Goal: Task Accomplishment & Management: Complete application form

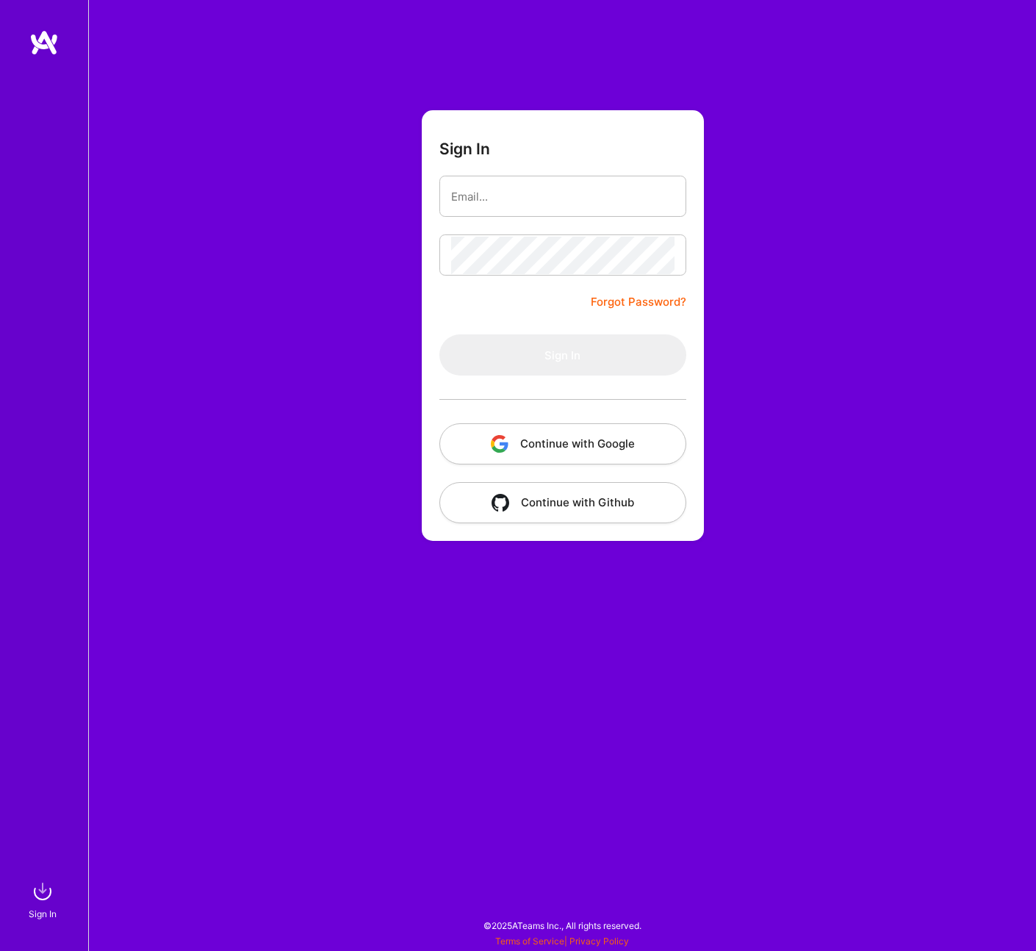
click at [510, 435] on button "Continue with Google" at bounding box center [562, 443] width 247 height 41
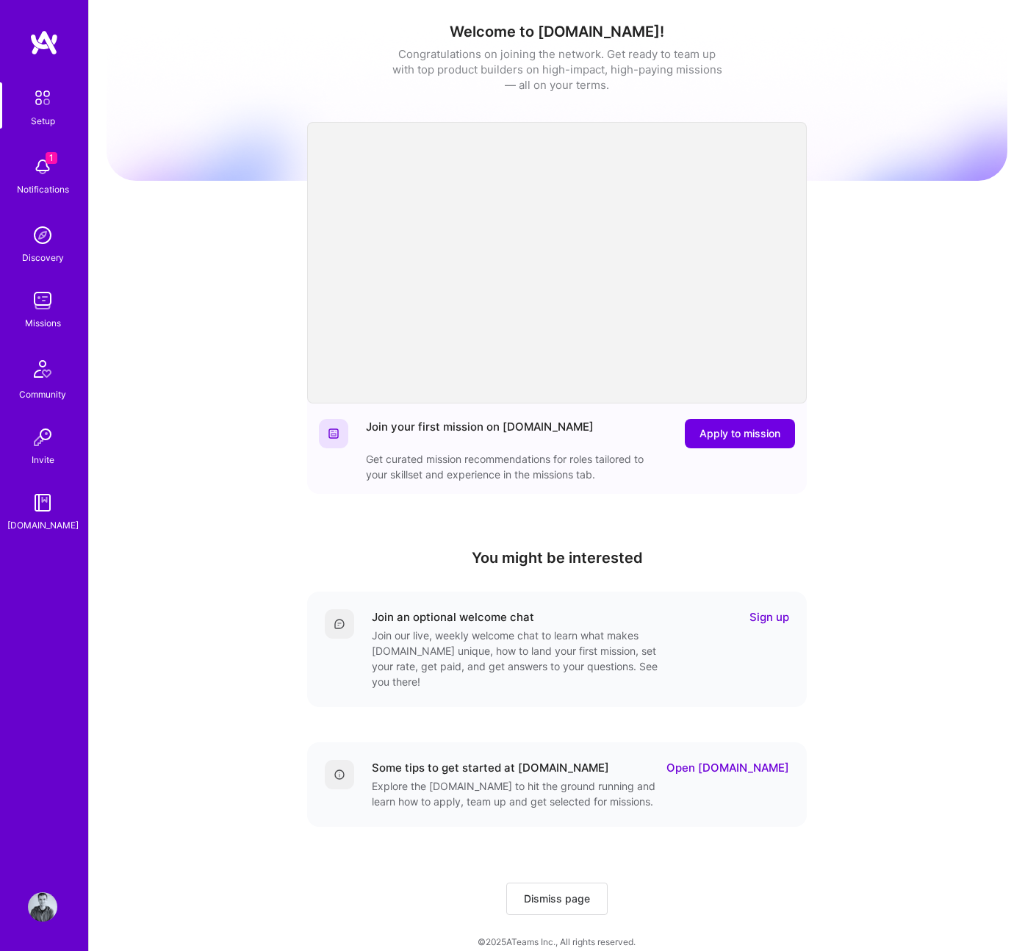
click at [28, 162] on img at bounding box center [42, 166] width 29 height 29
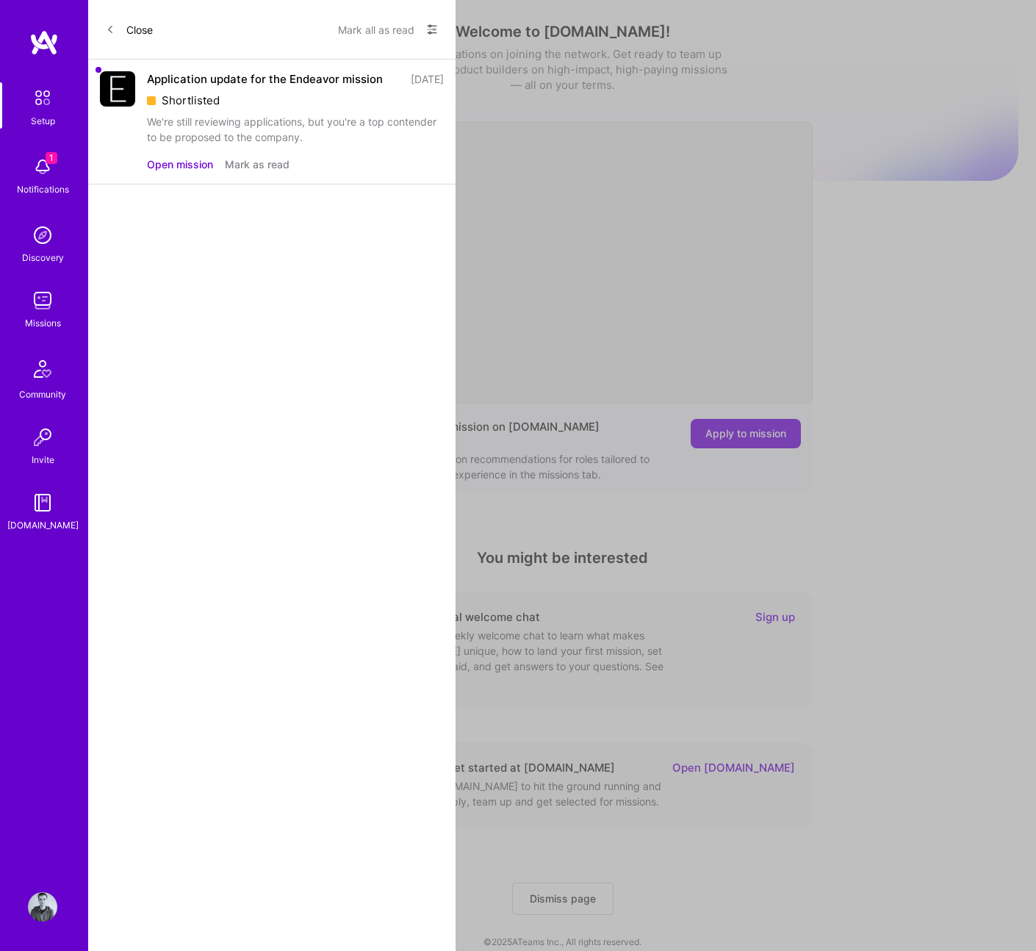
click at [202, 137] on div "We're still reviewing applications, but you're a top contender to be proposed t…" at bounding box center [295, 129] width 297 height 31
click at [184, 167] on button "Open mission" at bounding box center [180, 163] width 66 height 15
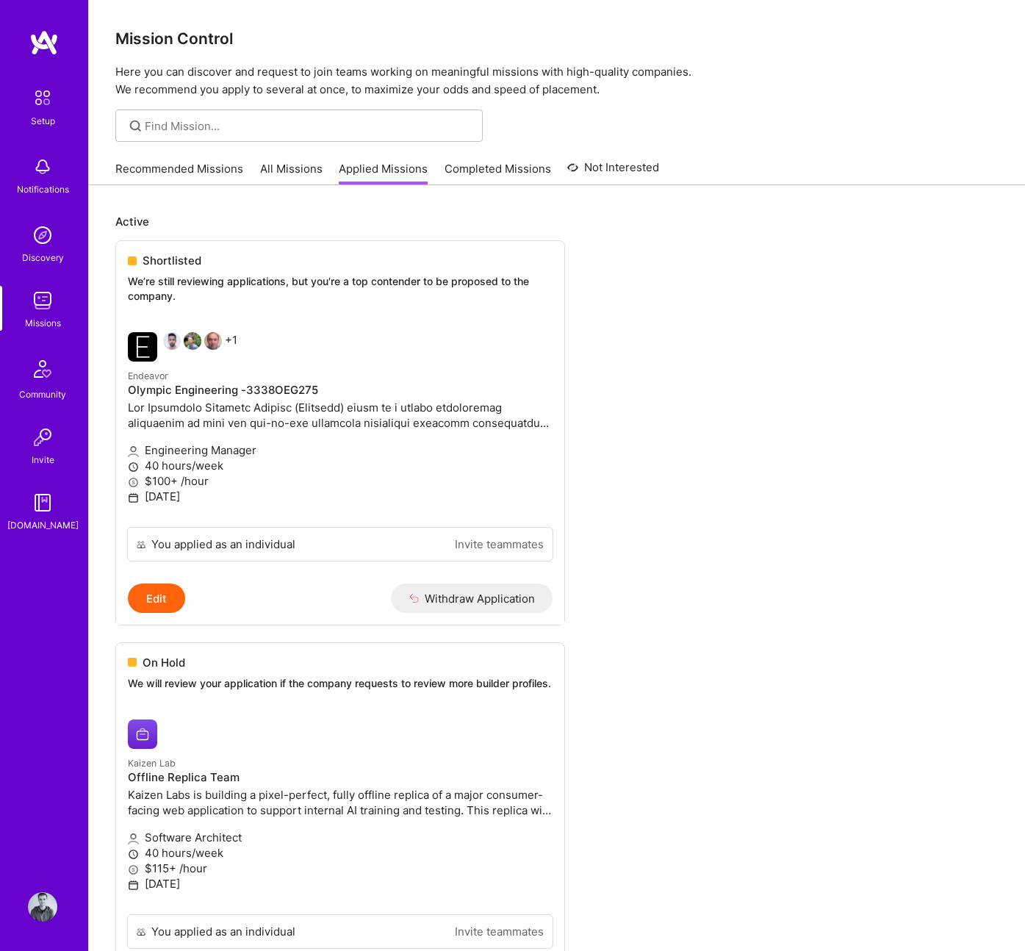
click at [51, 322] on div "Missions" at bounding box center [43, 322] width 36 height 15
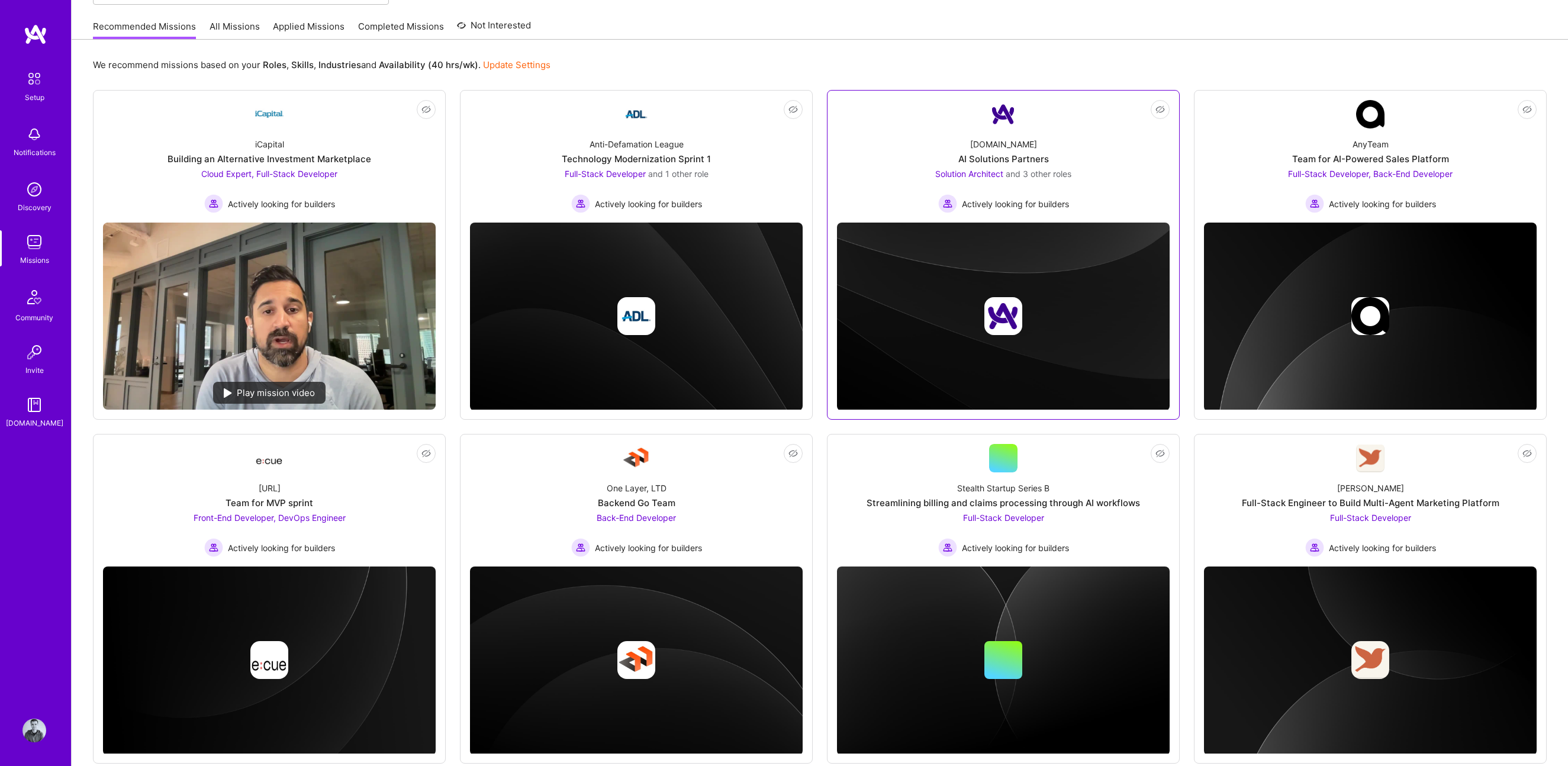
scroll to position [135, 0]
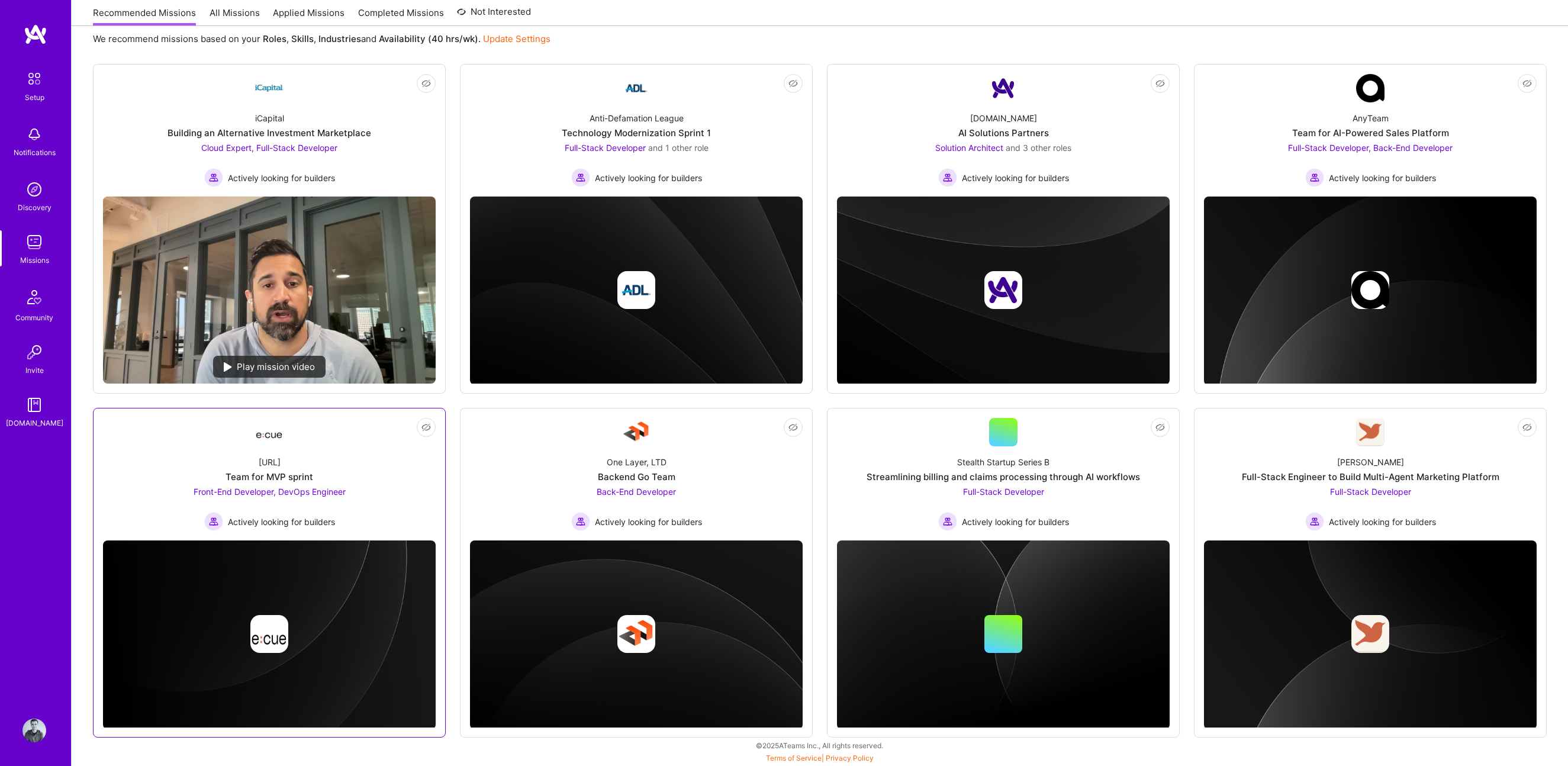
click at [393, 462] on div "[URL] Team for MVP sprint Front-End Developer, DevOps Engineer Actively looking…" at bounding box center [269, 488] width 333 height 85
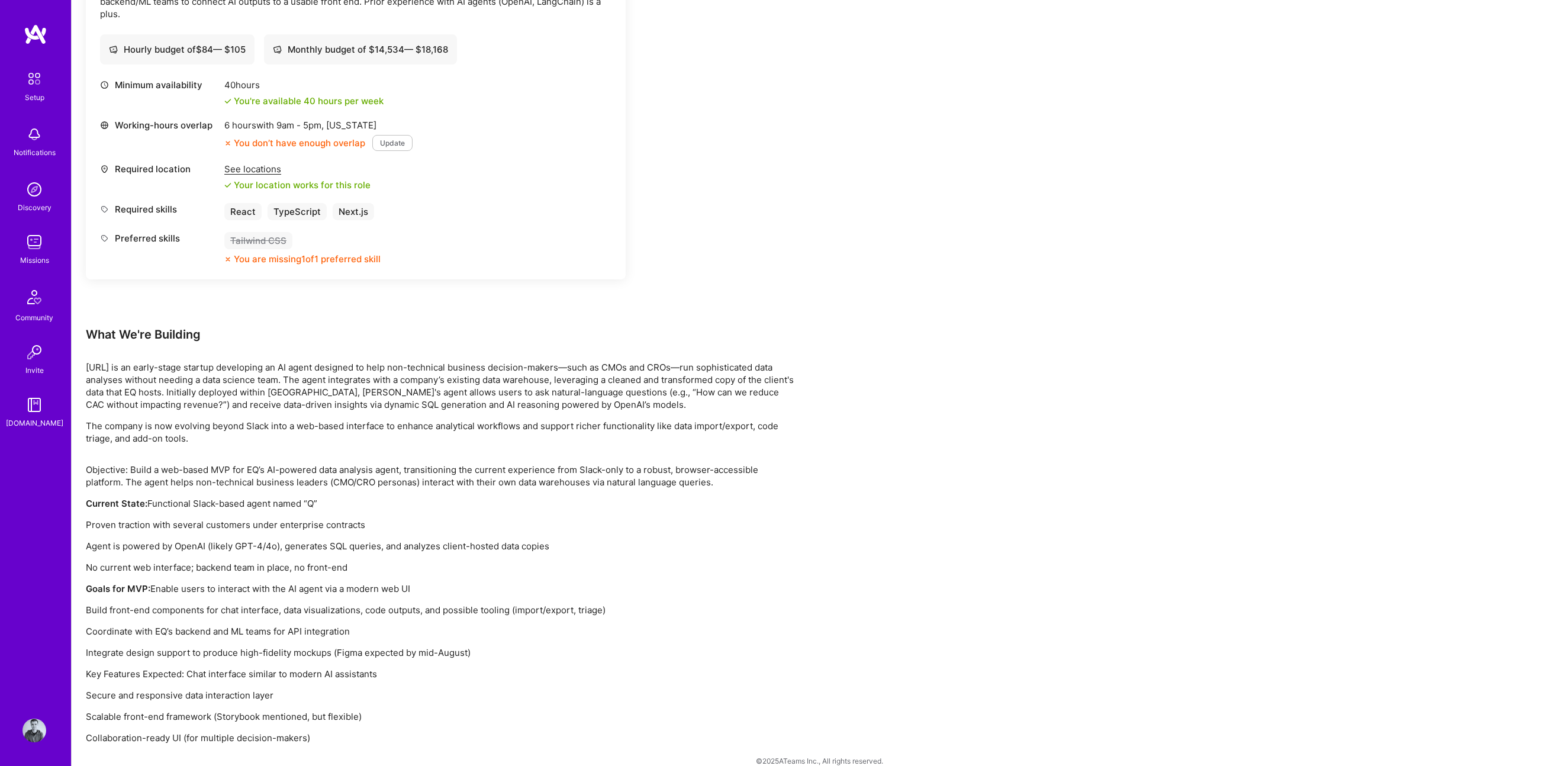
scroll to position [847, 0]
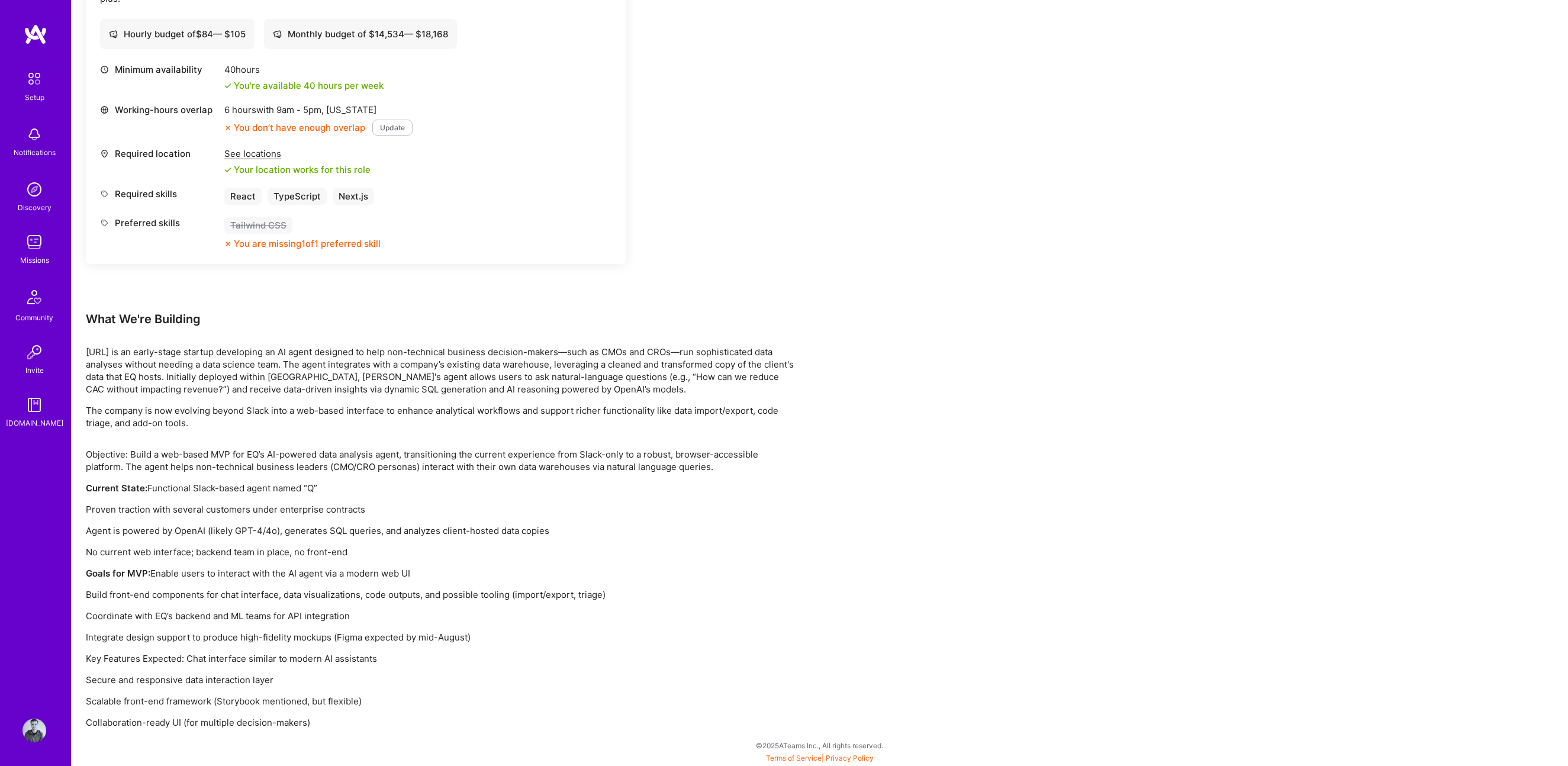
click at [218, 471] on p "Agent is powered by OpenAI (likely GPT-4/4o), generates SQL queries, and analyz…" at bounding box center [442, 530] width 711 height 12
click at [218, 471] on p "Goals for MVP: Enable users to interact with the AI agent via a modern web UI" at bounding box center [442, 573] width 711 height 12
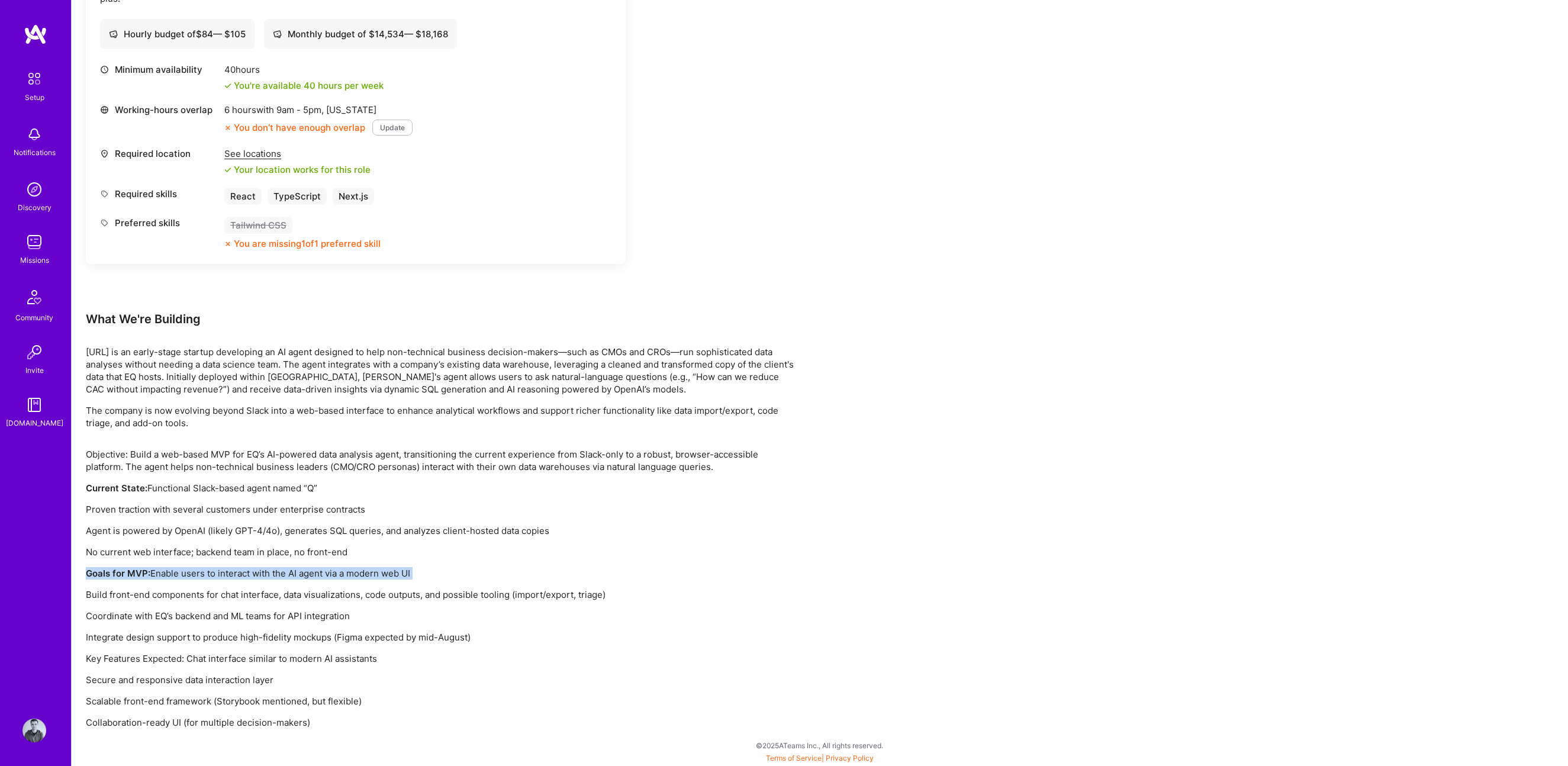
click at [218, 471] on p "Goals for MVP: Enable users to interact with the AI agent via a modern web UI" at bounding box center [442, 573] width 711 height 12
click at [230, 471] on p "Build front-end components for chat interface, data visualizations, code output…" at bounding box center [442, 594] width 711 height 12
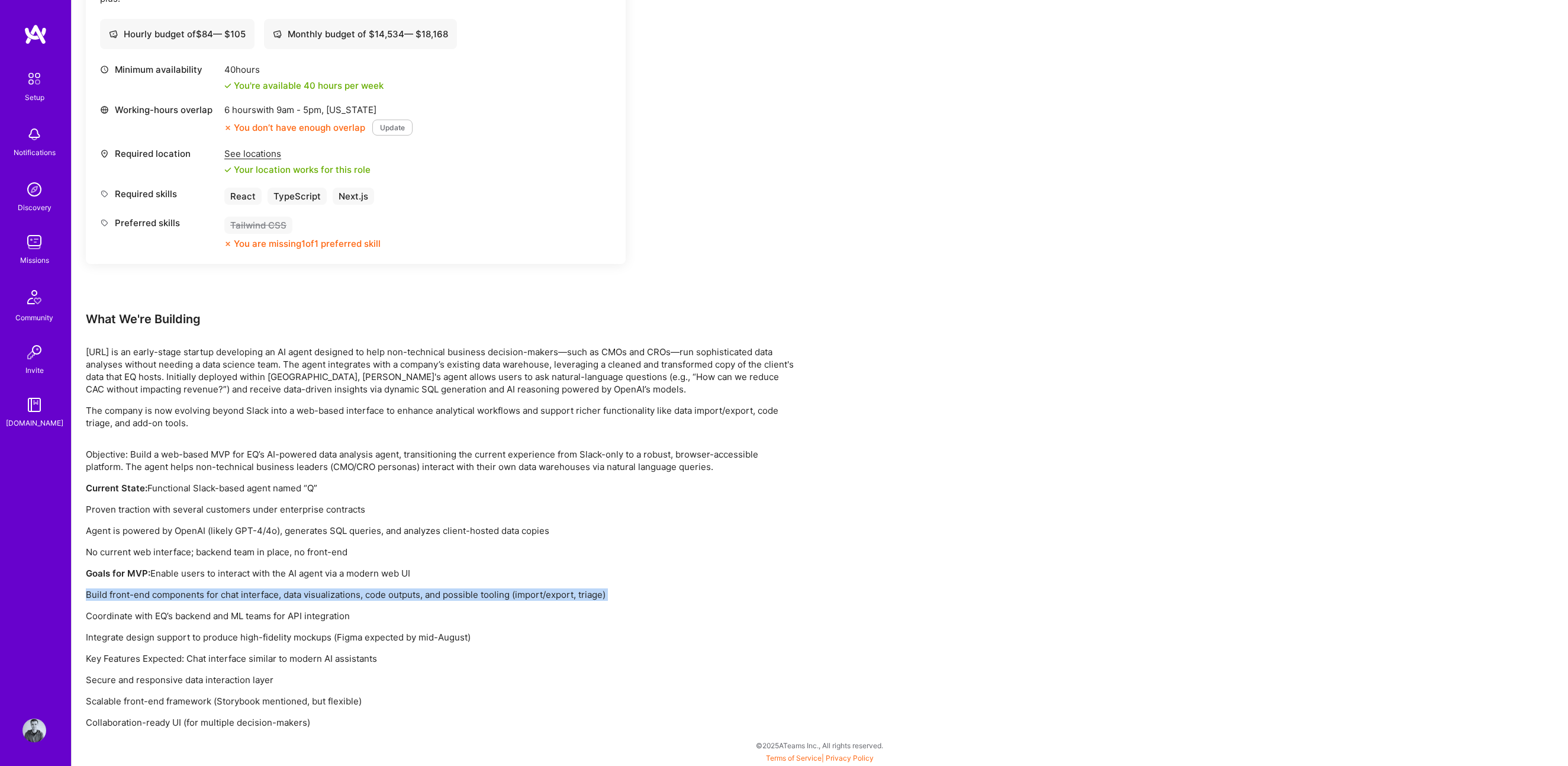
click at [230, 471] on p "Build front-end components for chat interface, data visualizations, code output…" at bounding box center [442, 594] width 711 height 12
click at [209, 471] on p "Coordinate with EQ’s backend and ML teams for API integration" at bounding box center [442, 615] width 711 height 12
click at [204, 471] on p "Integrate design support to produce high-fidelity mockups (Figma expected by mi…" at bounding box center [442, 636] width 711 height 12
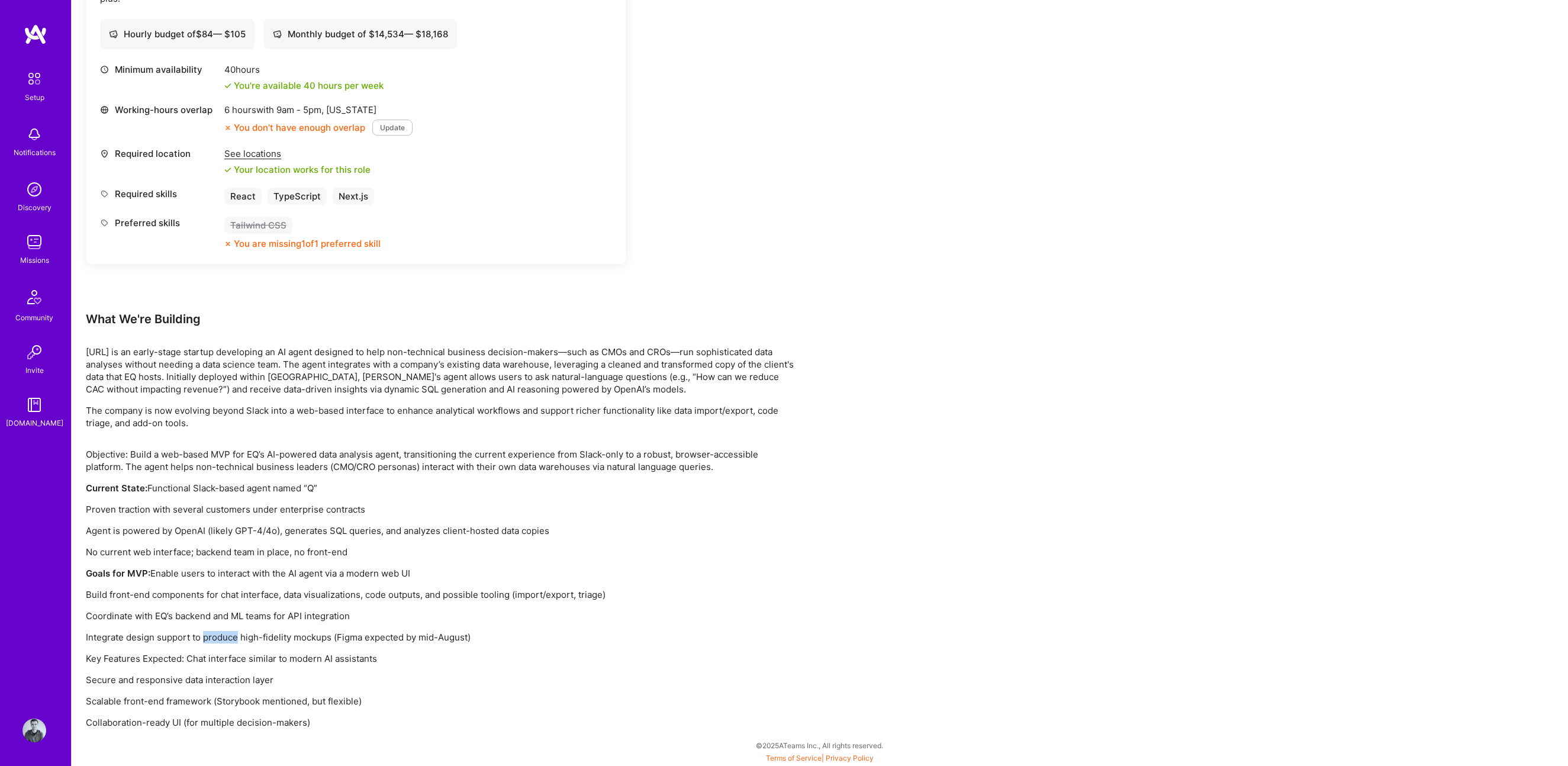
click at [204, 471] on p "Integrate design support to produce high-fidelity mockups (Figma expected by mi…" at bounding box center [442, 636] width 711 height 12
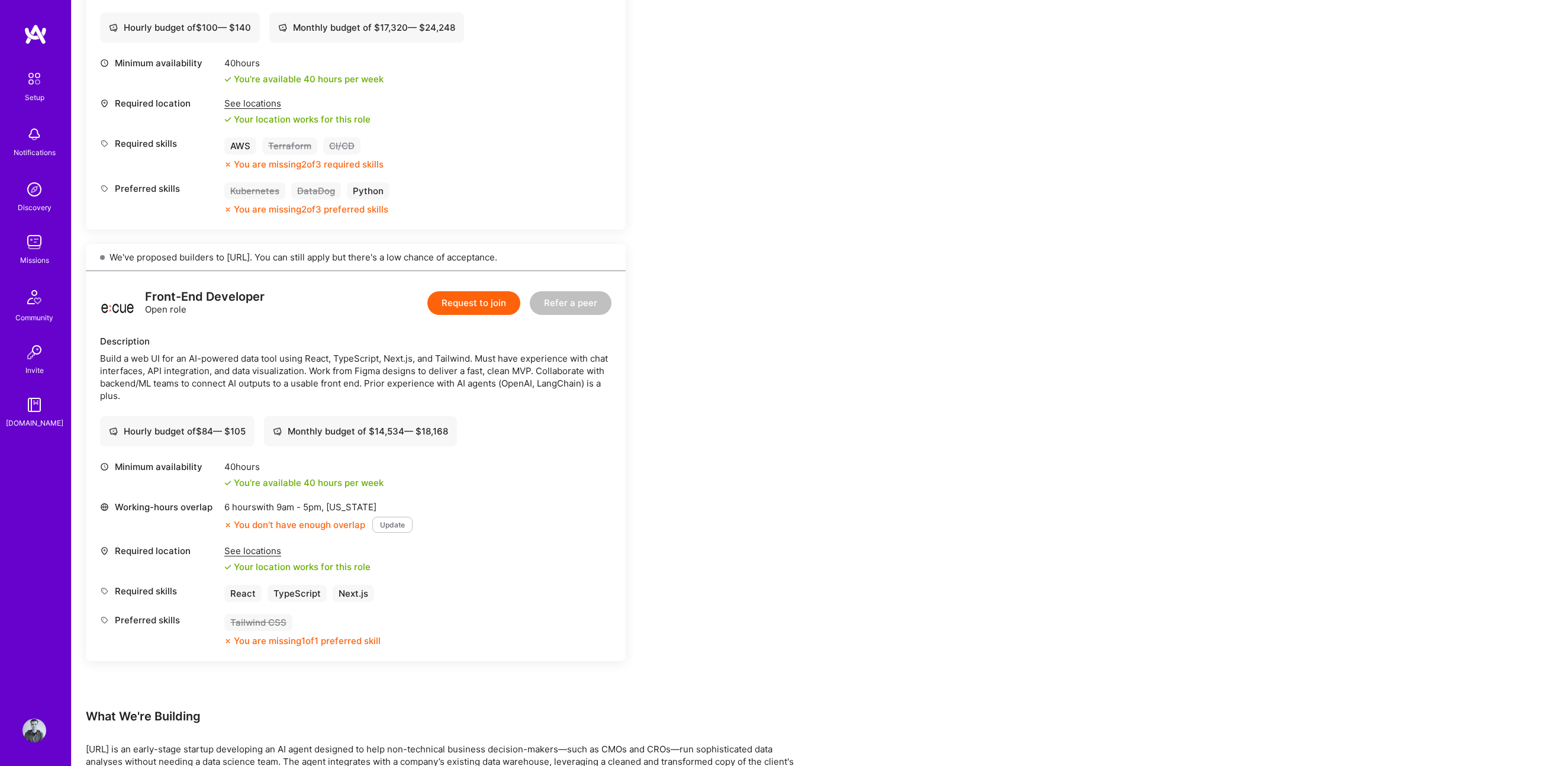
scroll to position [448, 0]
click at [492, 306] on button "Request to join" at bounding box center [473, 304] width 93 height 23
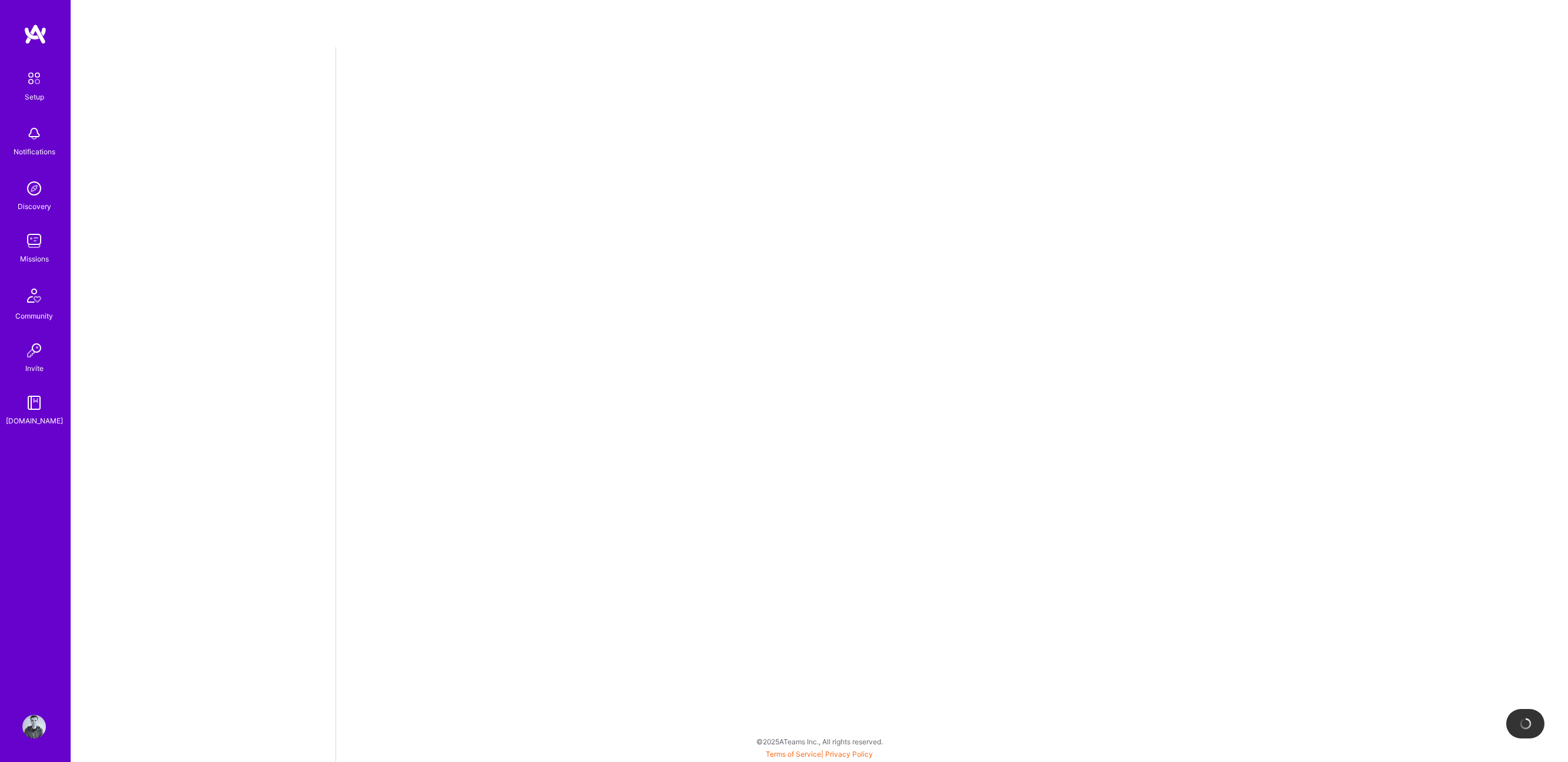
select select "US"
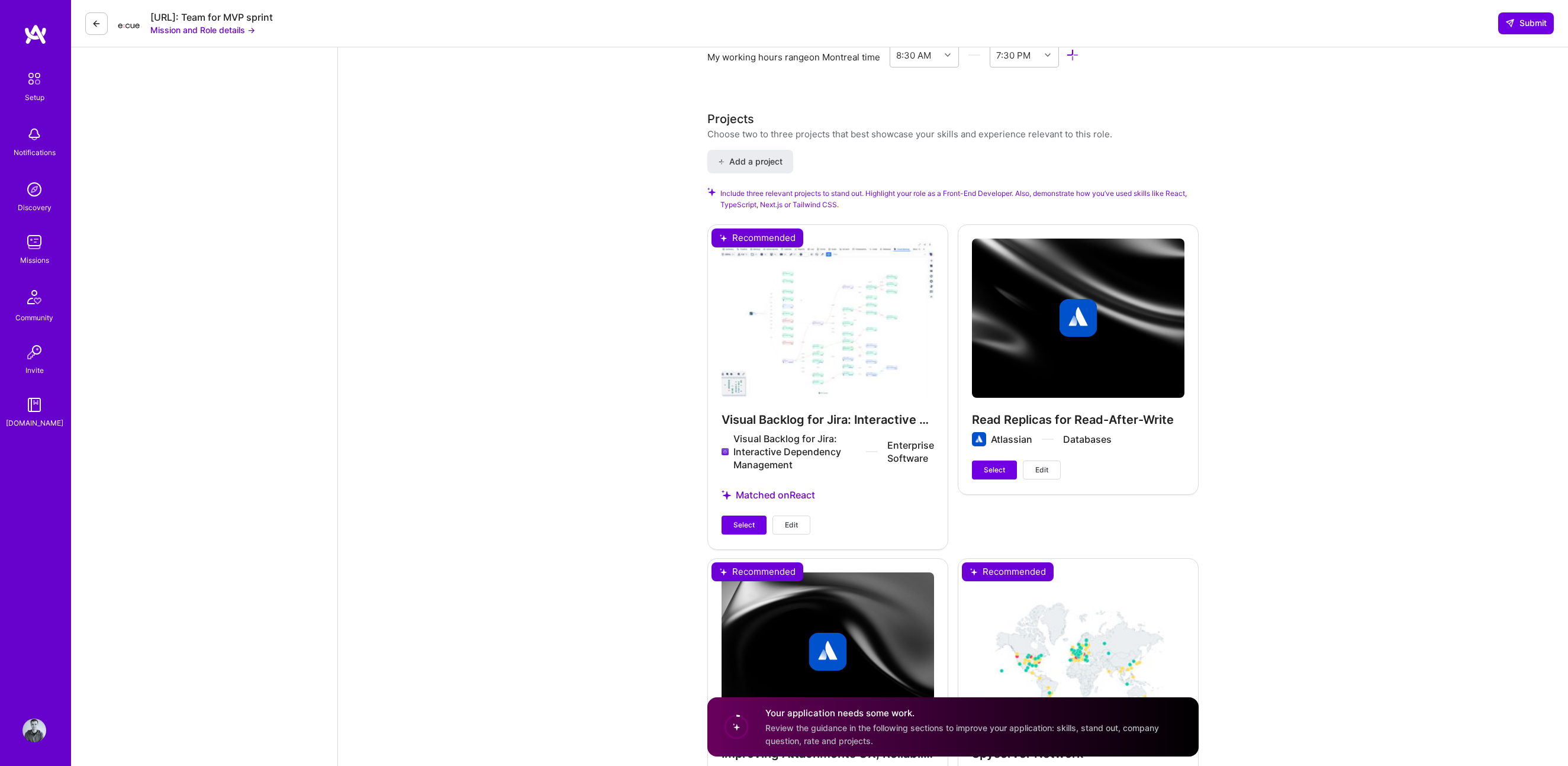
scroll to position [1352, 0]
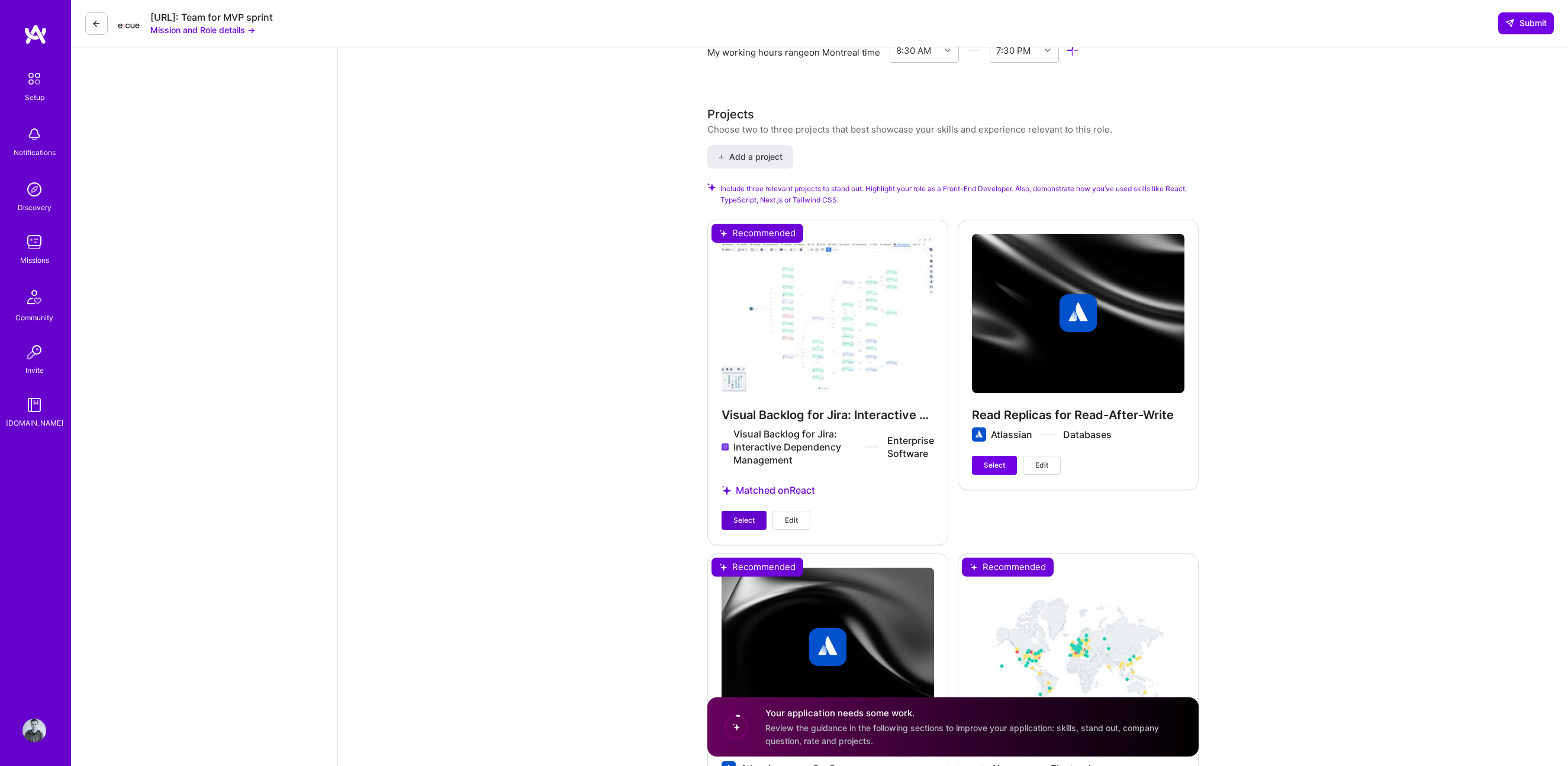
click at [749, 471] on span "Select" at bounding box center [744, 520] width 21 height 10
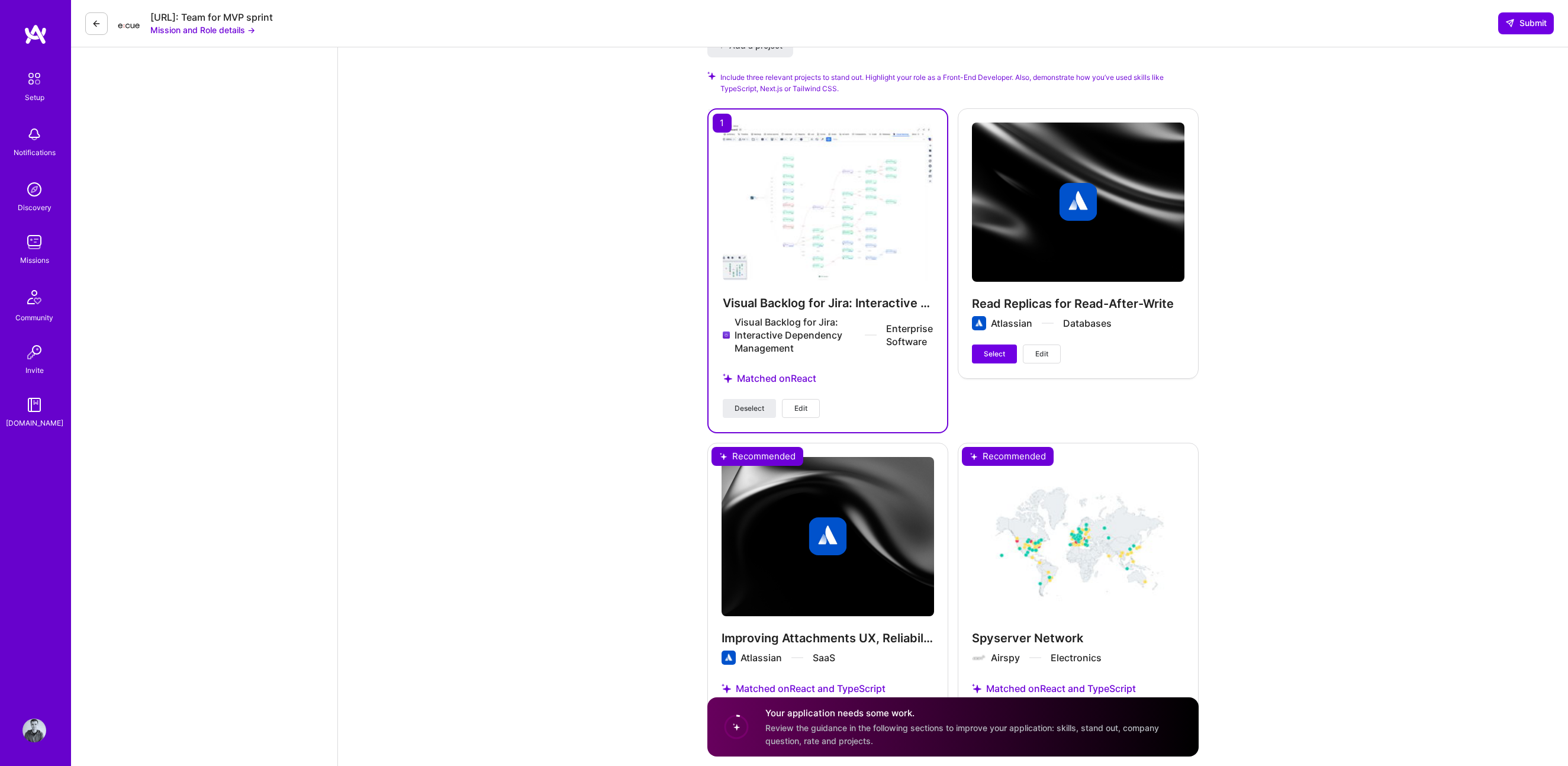
scroll to position [1509, 0]
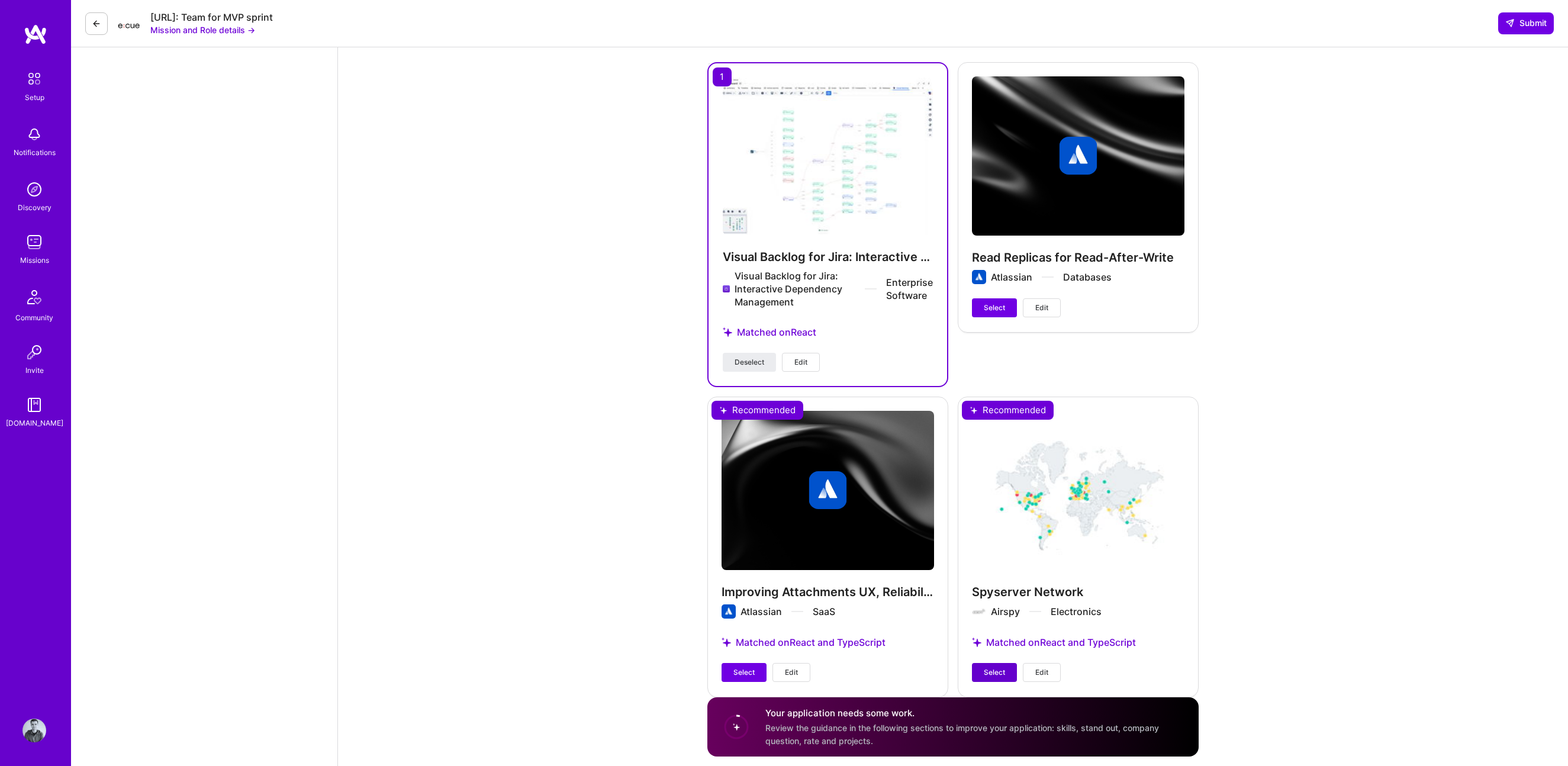
click at [834, 471] on span "Select" at bounding box center [994, 672] width 21 height 10
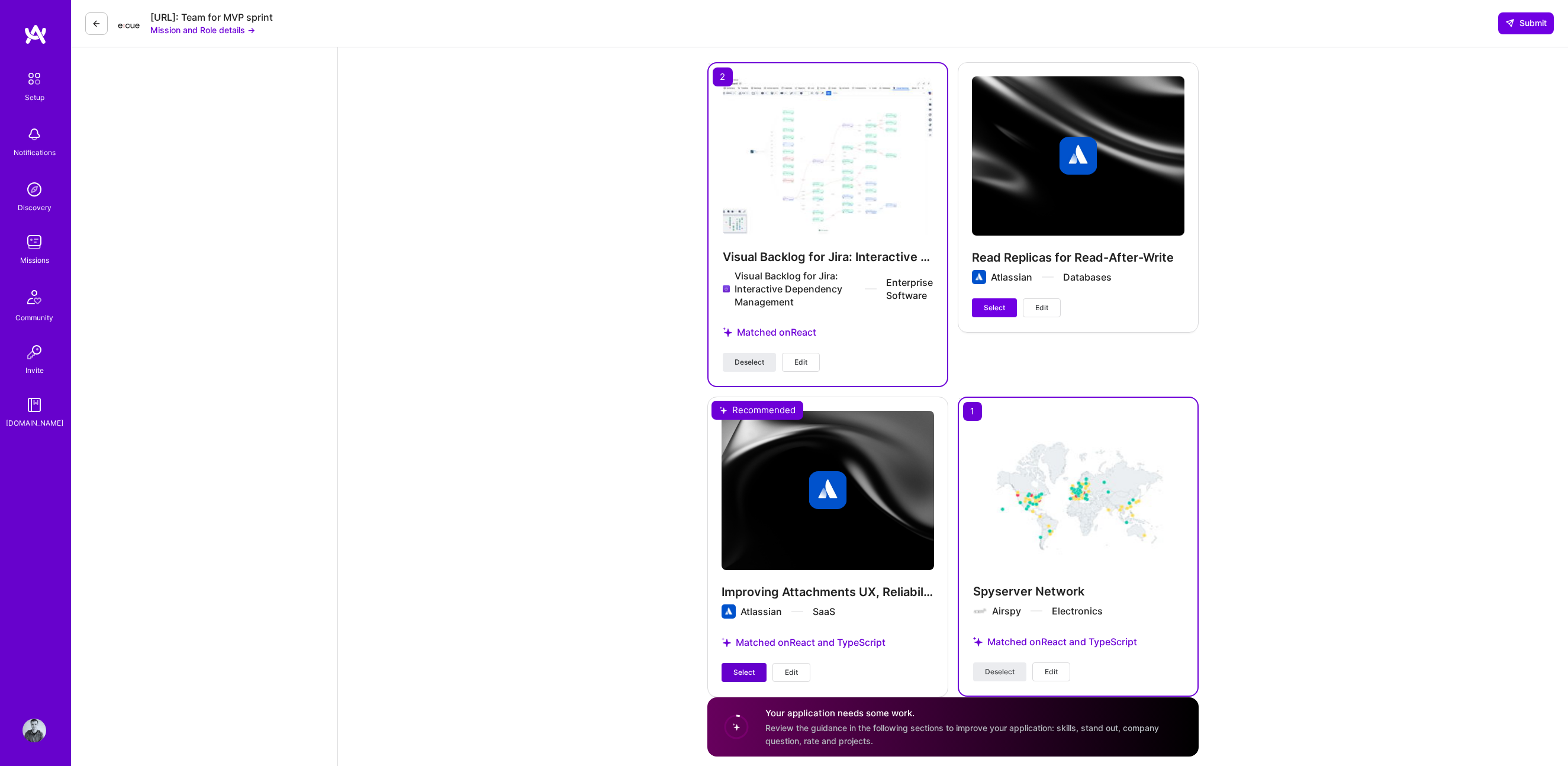
click at [749, 471] on span "Select" at bounding box center [744, 672] width 21 height 10
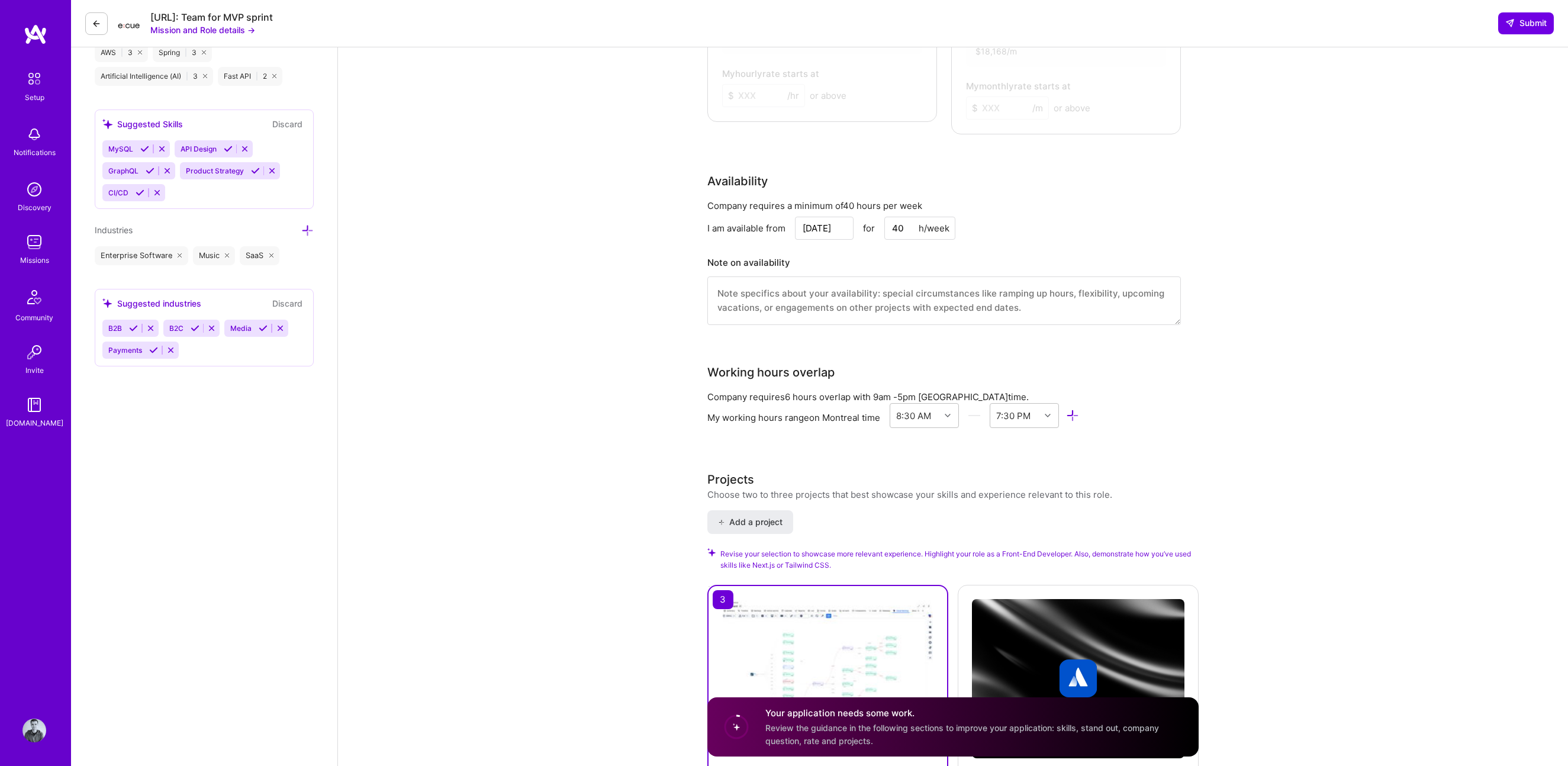
scroll to position [984, 0]
click at [834, 412] on div "8:30 AM" at bounding box center [913, 417] width 35 height 12
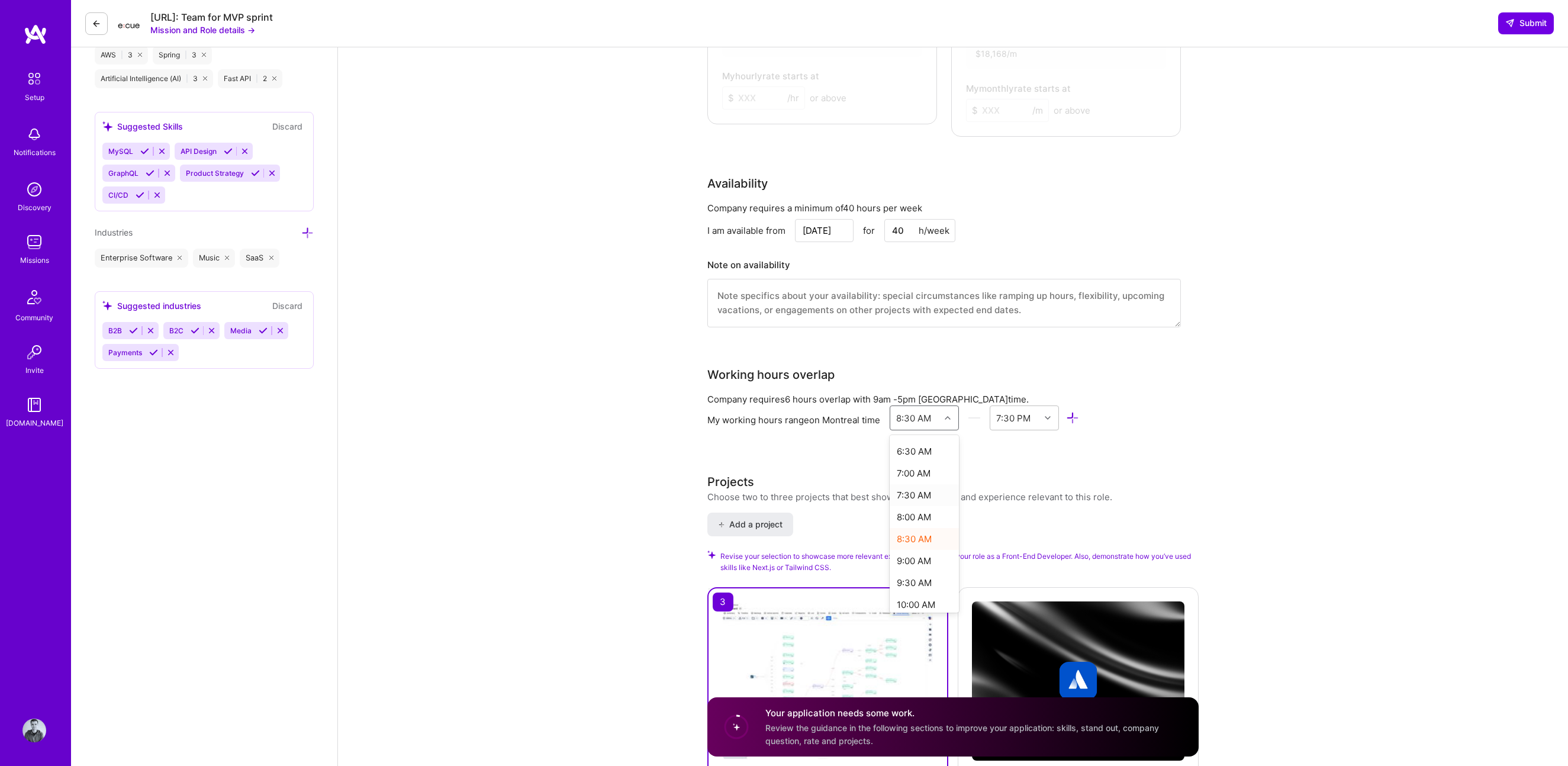
scroll to position [293, 0]
click at [834, 471] on div "9:00 AM" at bounding box center [924, 549] width 69 height 22
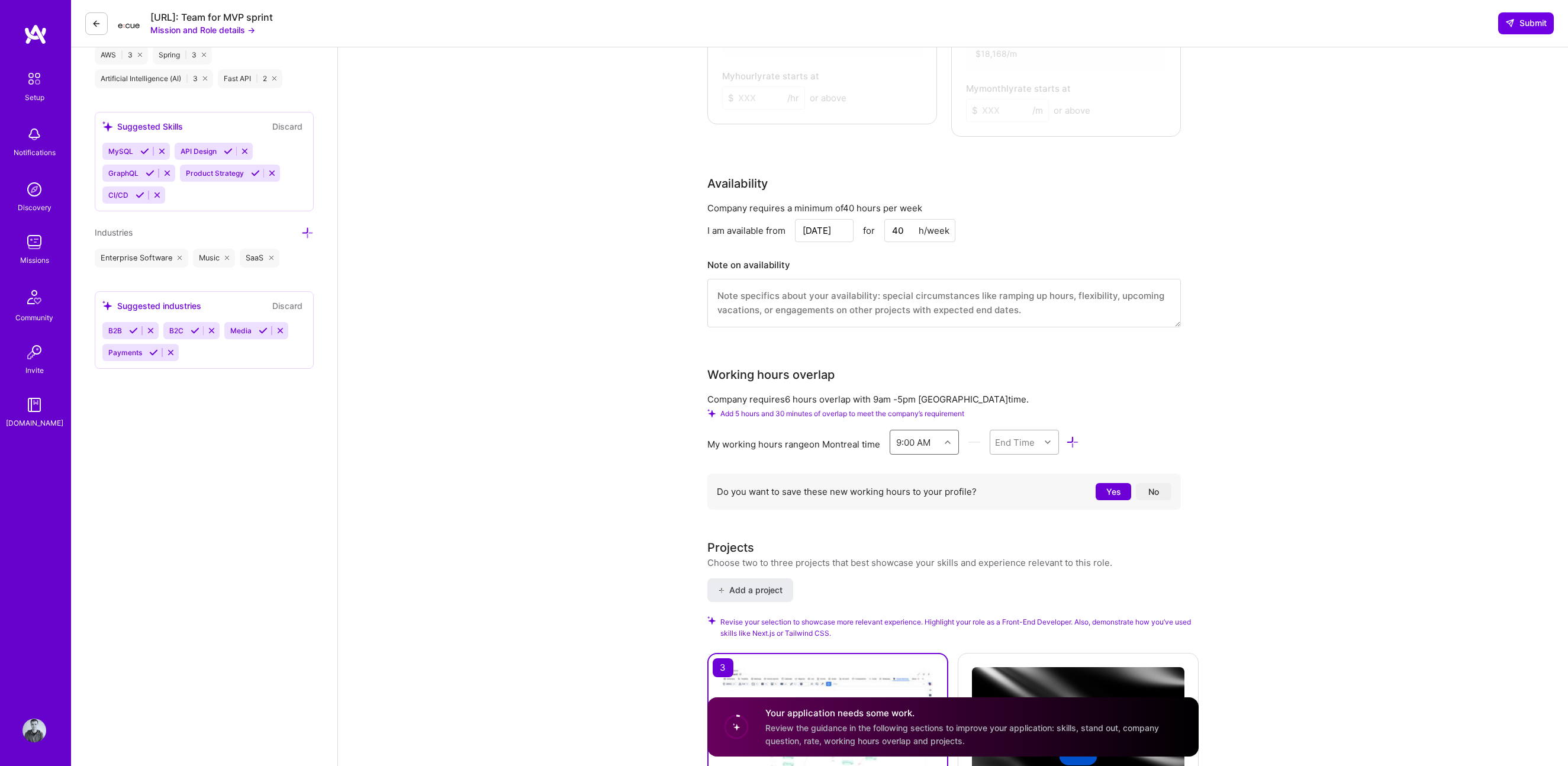
click at [834, 430] on div "End Time" at bounding box center [1015, 441] width 50 height 23
click at [834, 471] on div "5:00 PM" at bounding box center [1024, 560] width 69 height 22
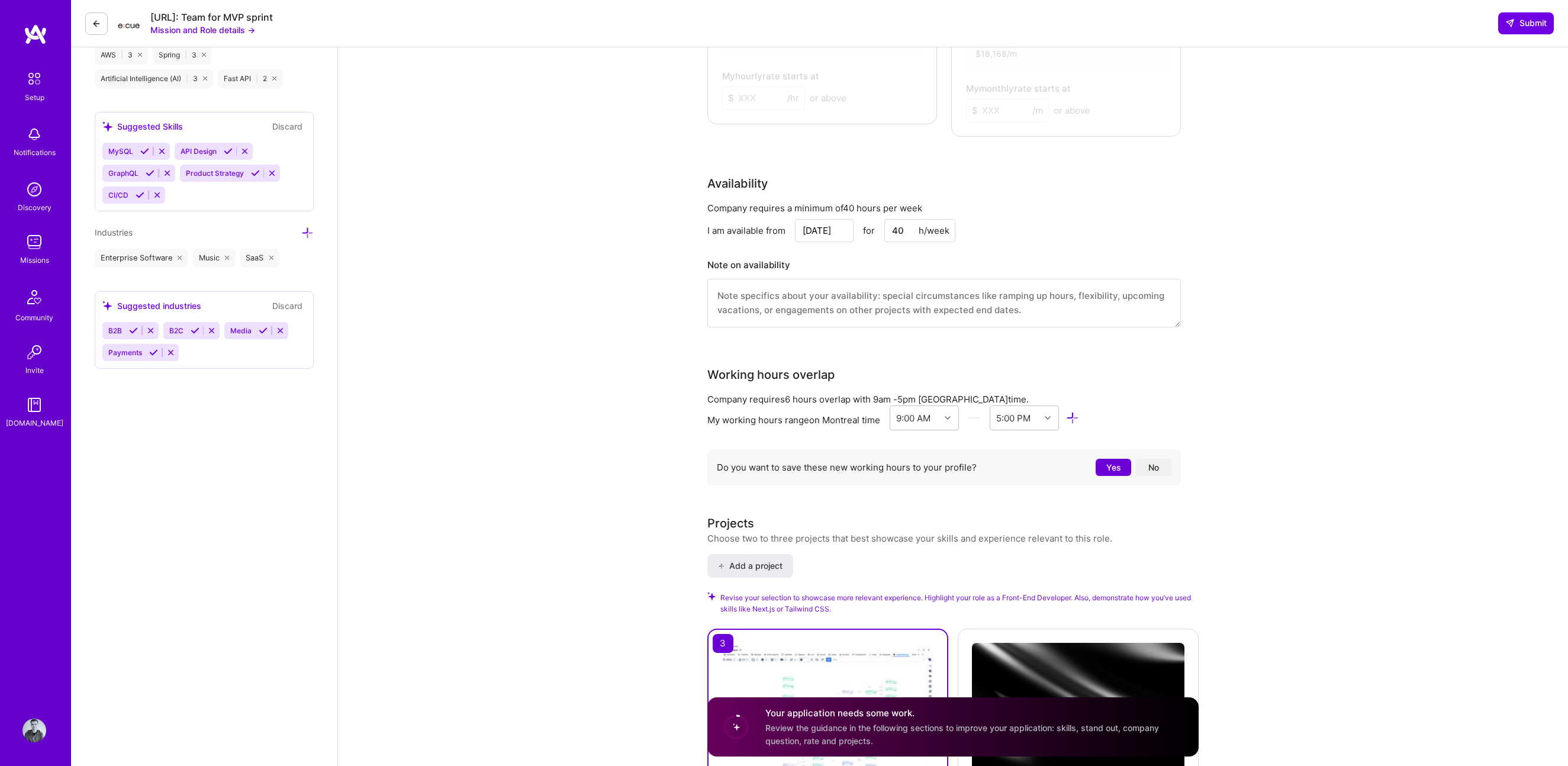
click at [834, 458] on button "No" at bounding box center [1154, 466] width 35 height 17
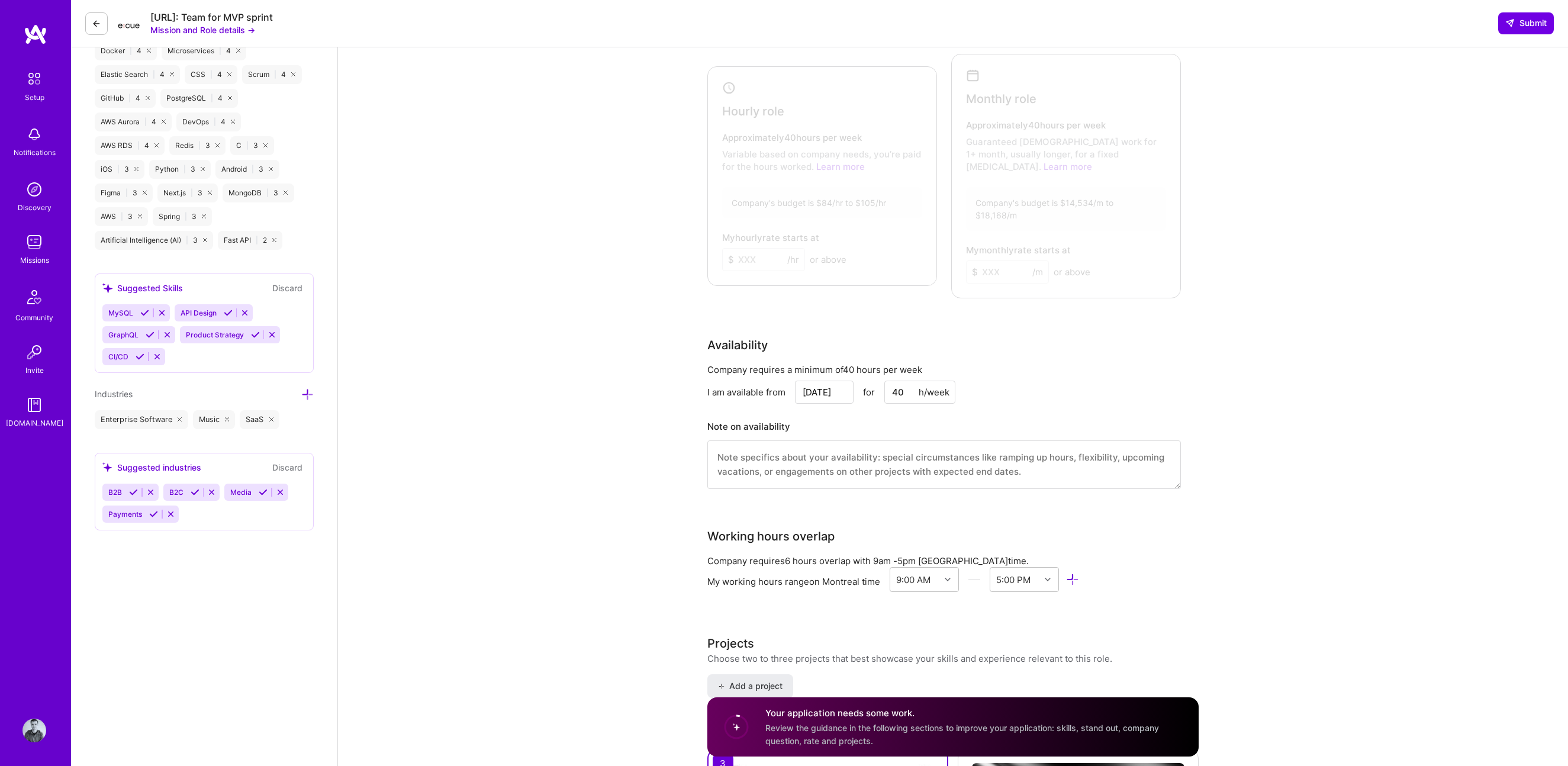
scroll to position [626, 0]
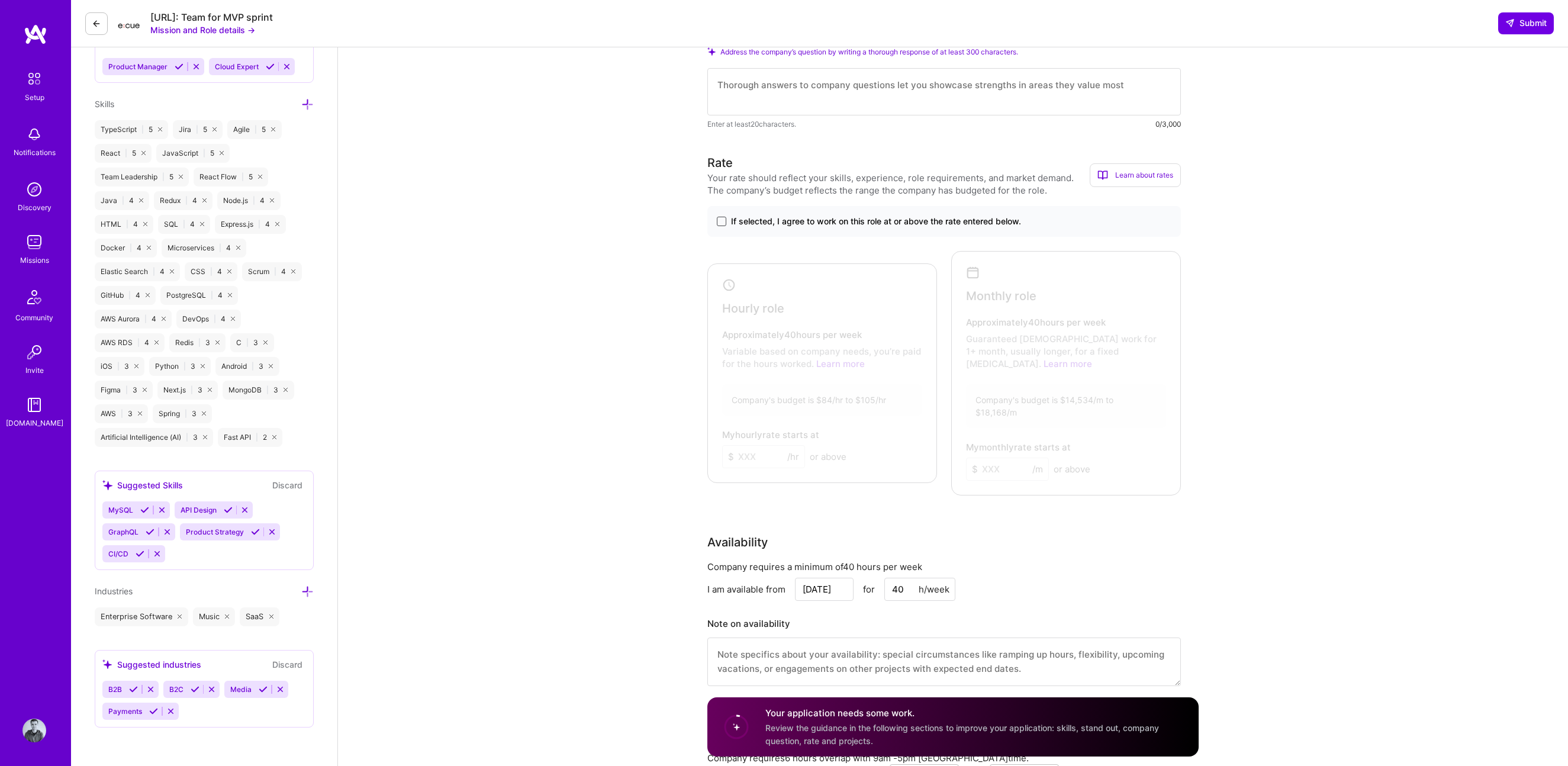
click at [723, 222] on span at bounding box center [722, 222] width 10 height 10
click at [0, 0] on input "If selected, I agree to work on this role at or above the rate entered below." at bounding box center [0, 0] width 0 height 0
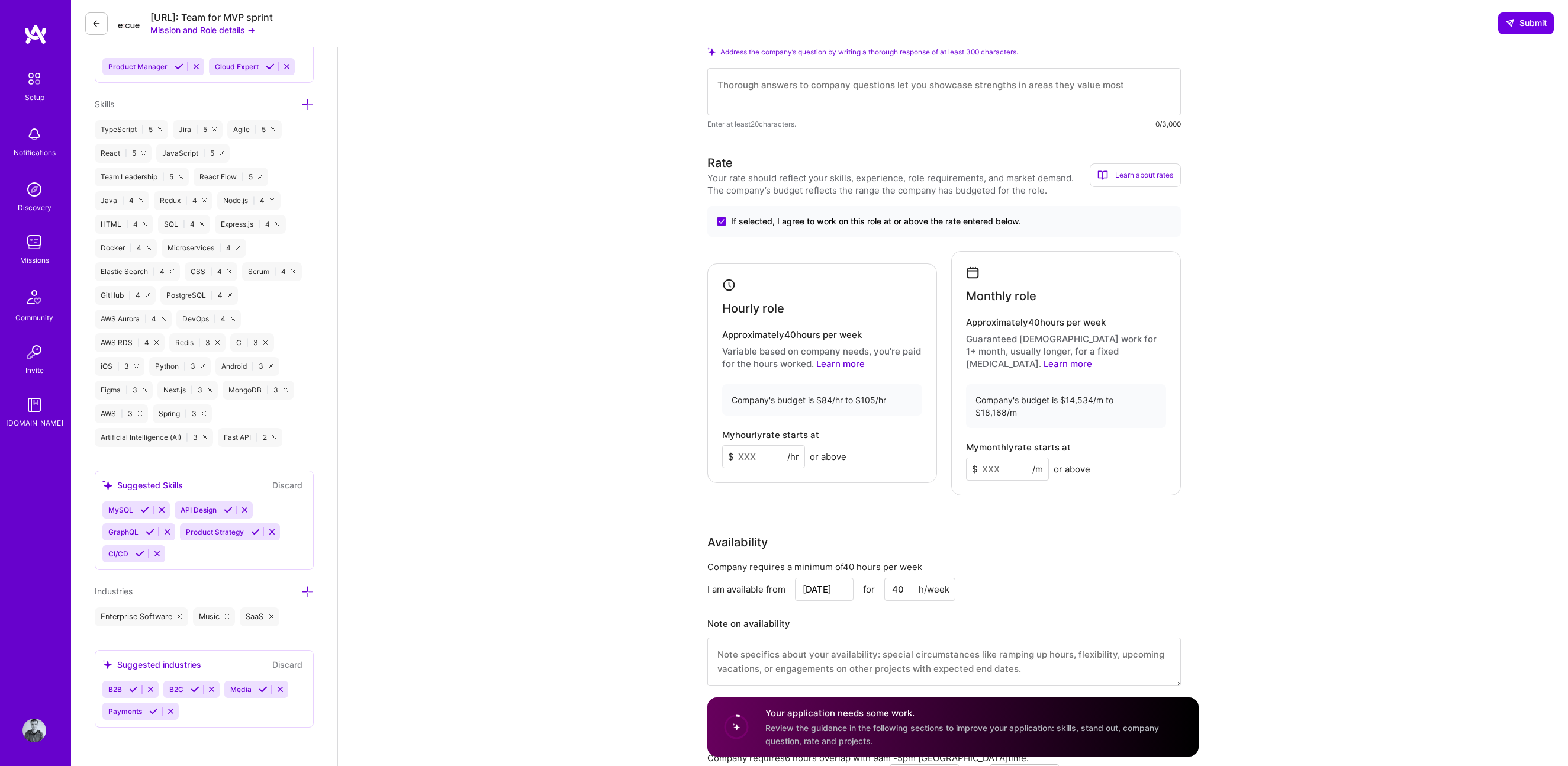
click at [773, 448] on input at bounding box center [763, 456] width 83 height 23
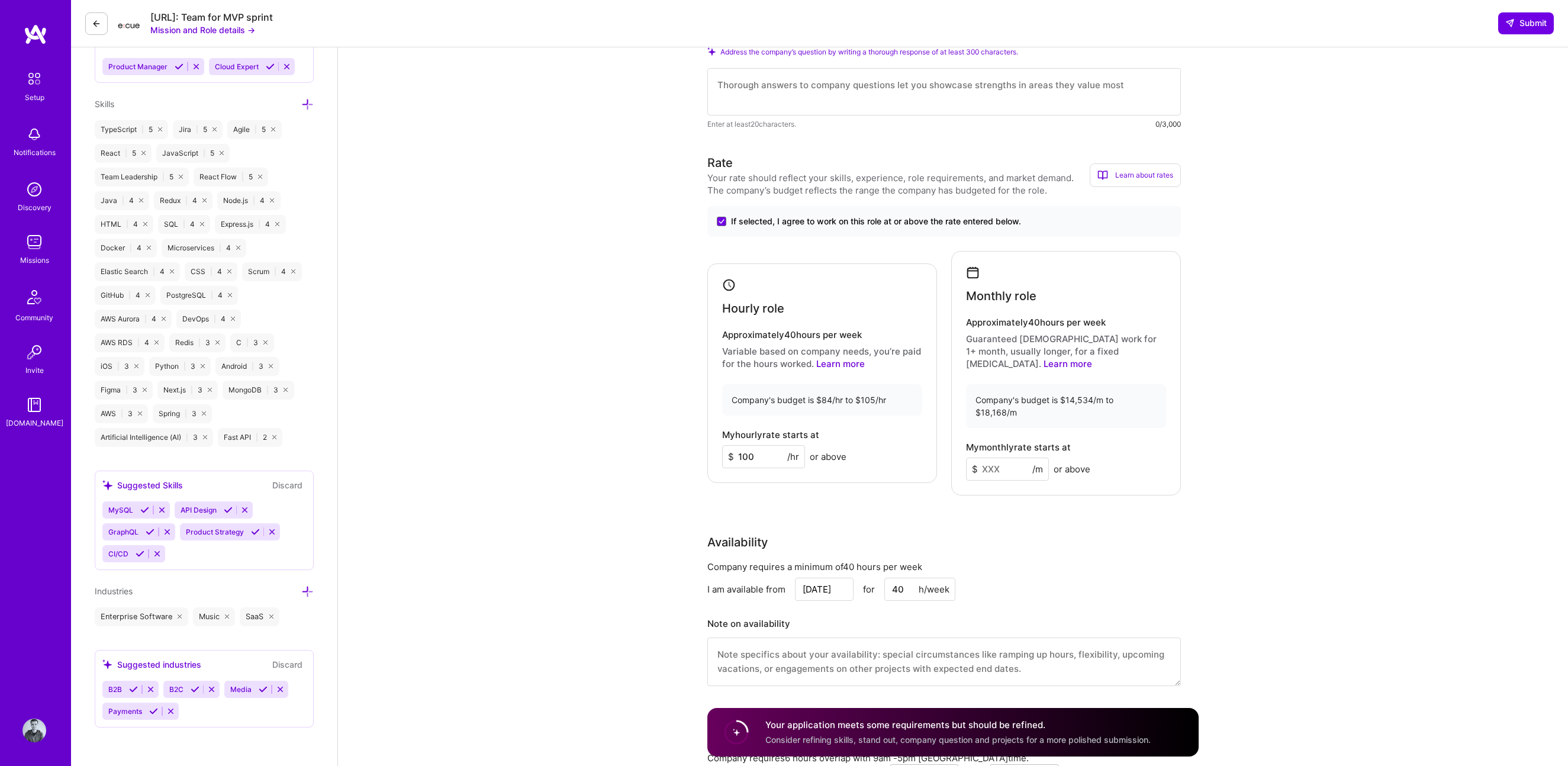
type input "100"
click at [834, 458] on input at bounding box center [1007, 469] width 83 height 23
type input "17500"
click at [834, 379] on div "Front-End Developer role description Build a web UI for an AI-powered data tool…" at bounding box center [952, 543] width 1230 height 2242
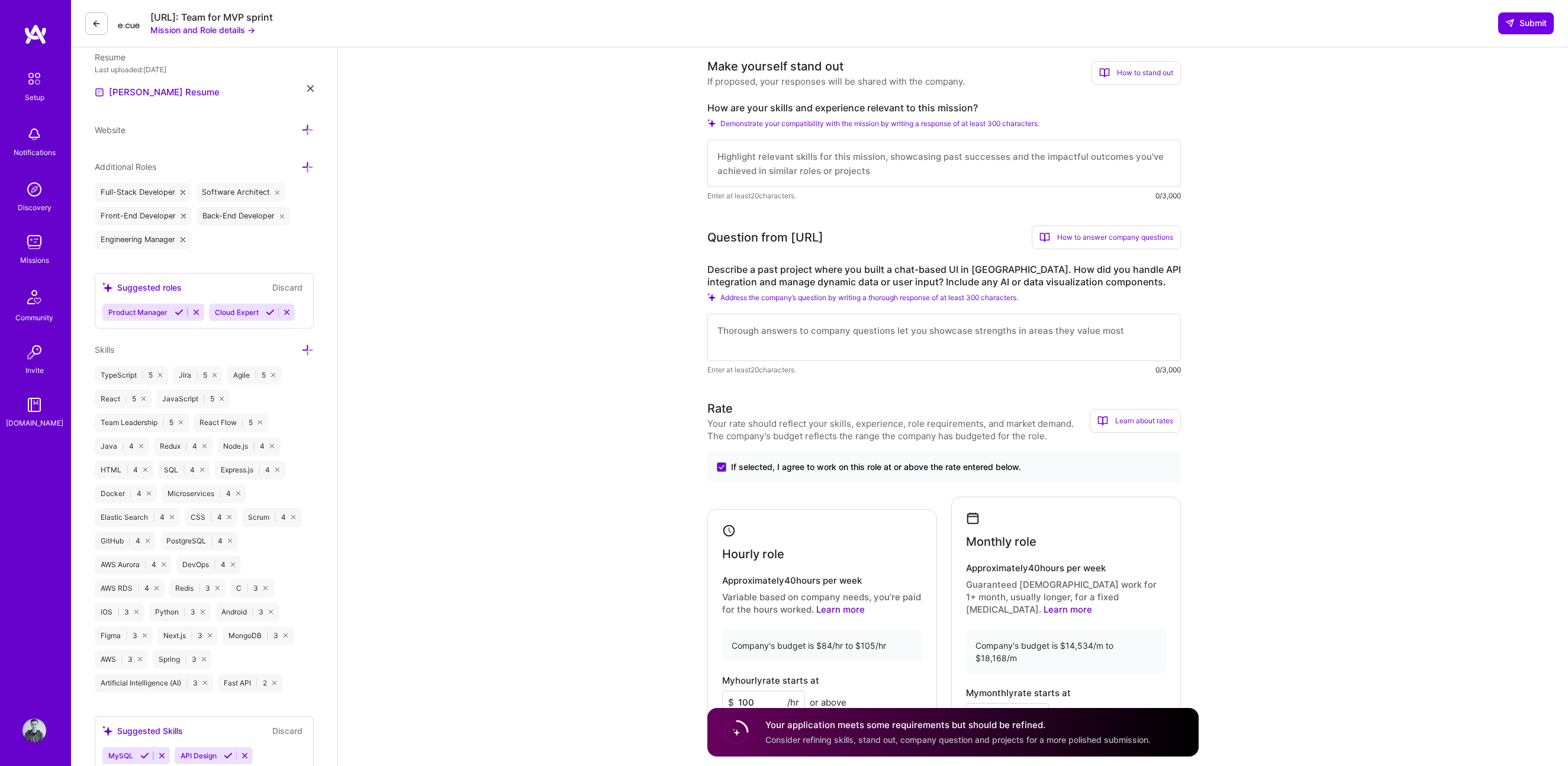
scroll to position [358, 0]
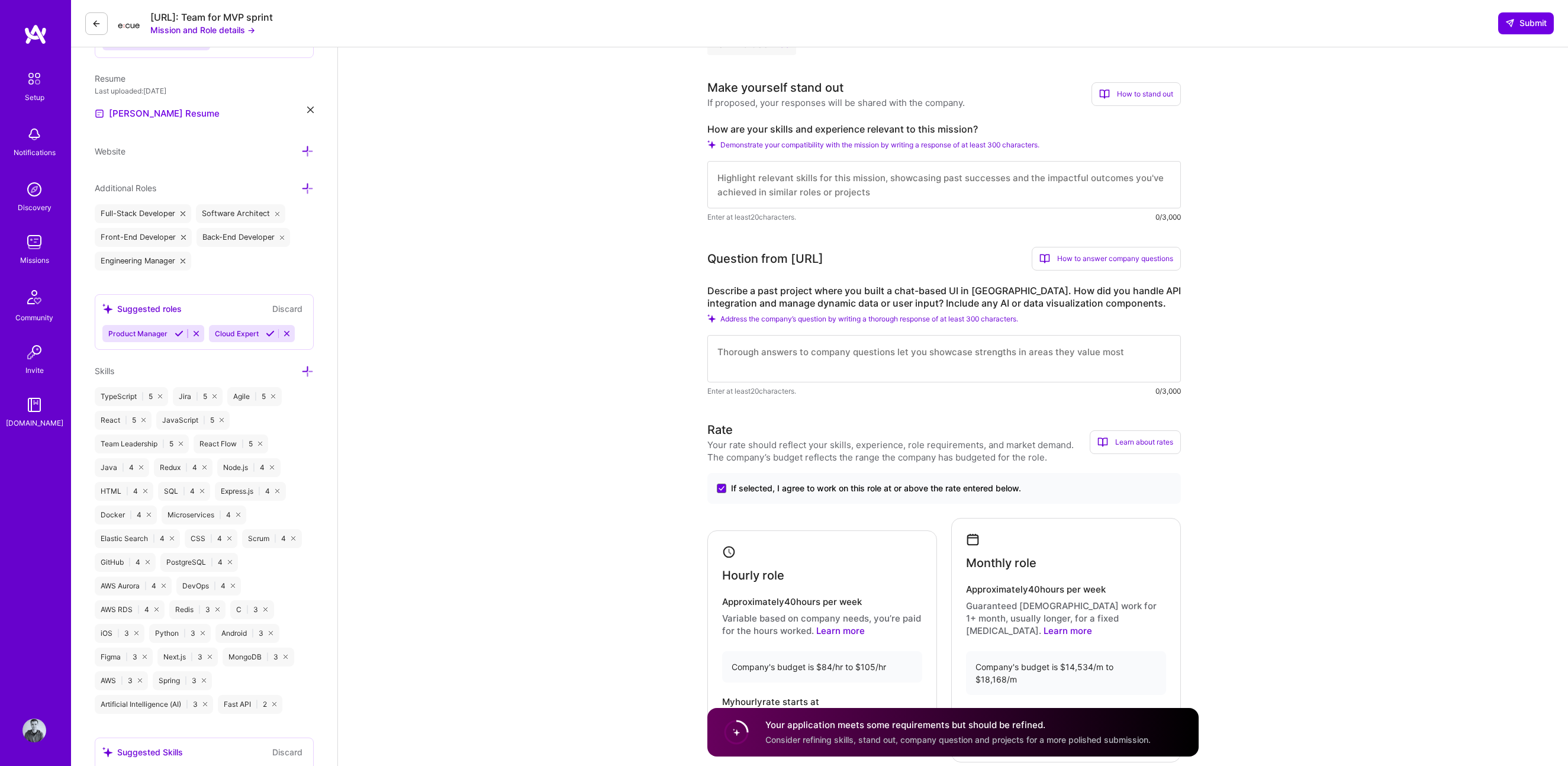
click at [834, 293] on label "Describe a past project where you built a chat-based UI in [GEOGRAPHIC_DATA]. H…" at bounding box center [944, 296] width 474 height 25
click at [834, 296] on label "Describe a past project where you built a chat-based UI in [GEOGRAPHIC_DATA]. H…" at bounding box center [944, 296] width 474 height 25
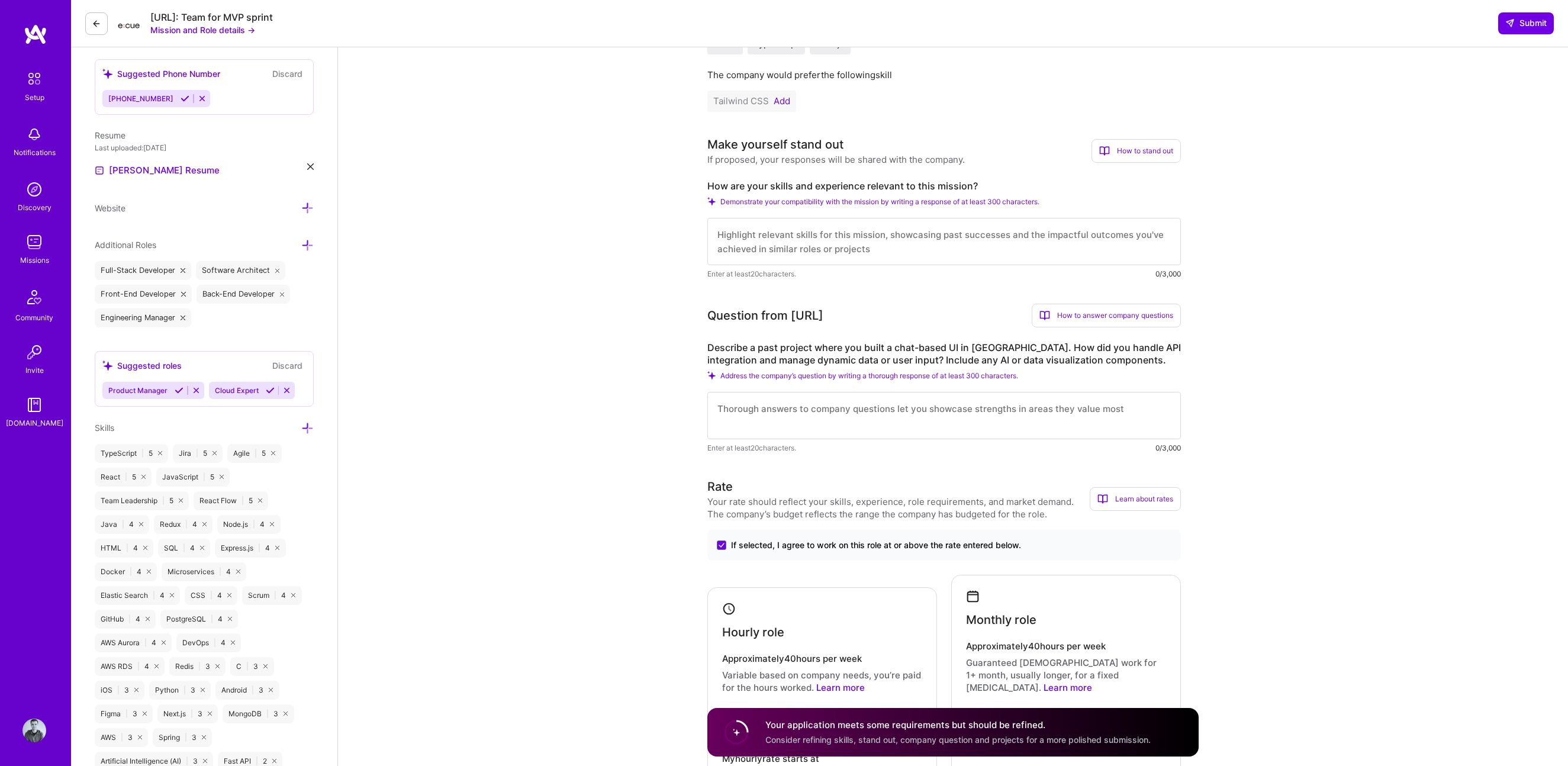
scroll to position [280, 0]
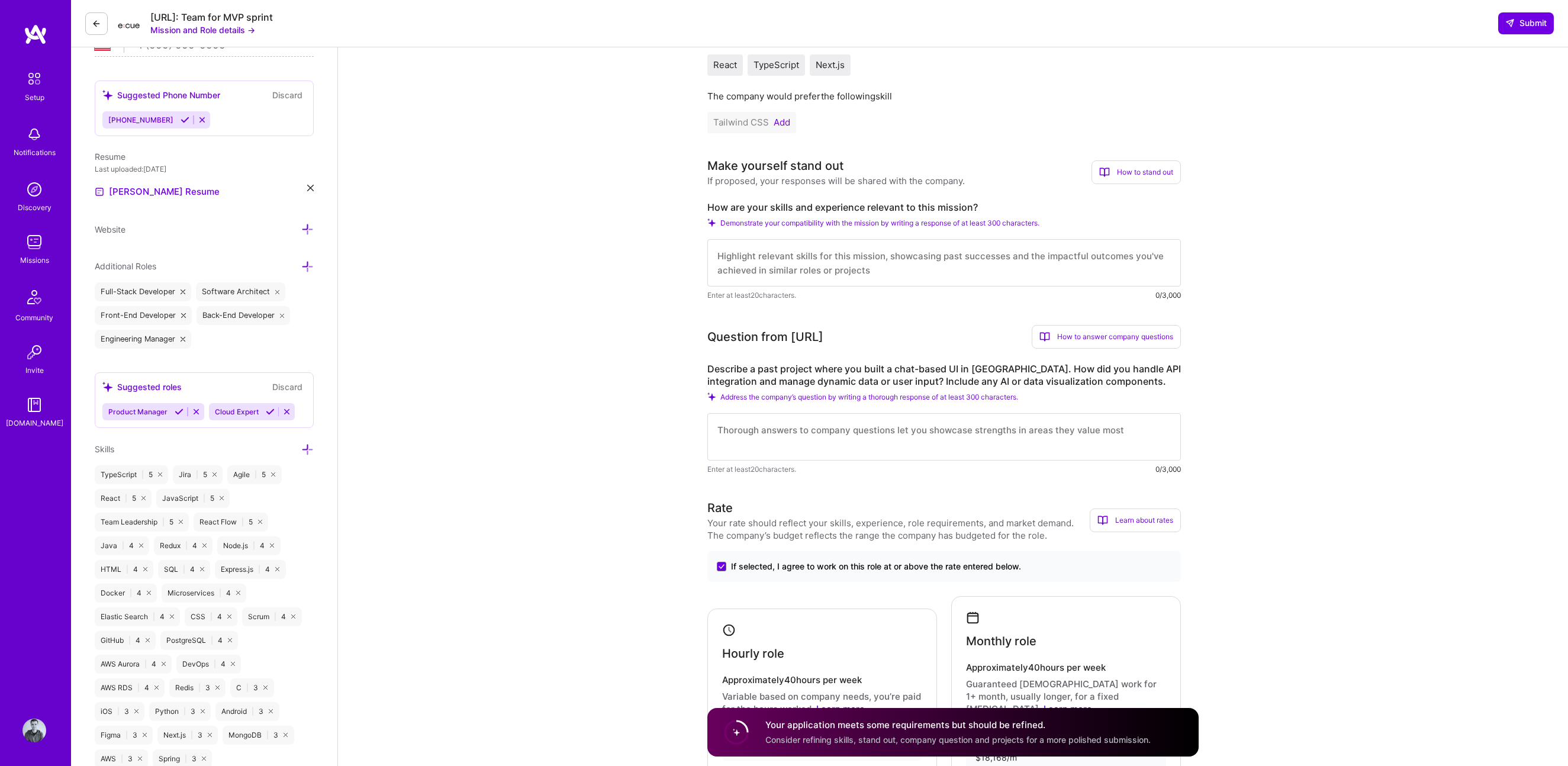
click at [834, 248] on textarea at bounding box center [944, 263] width 474 height 48
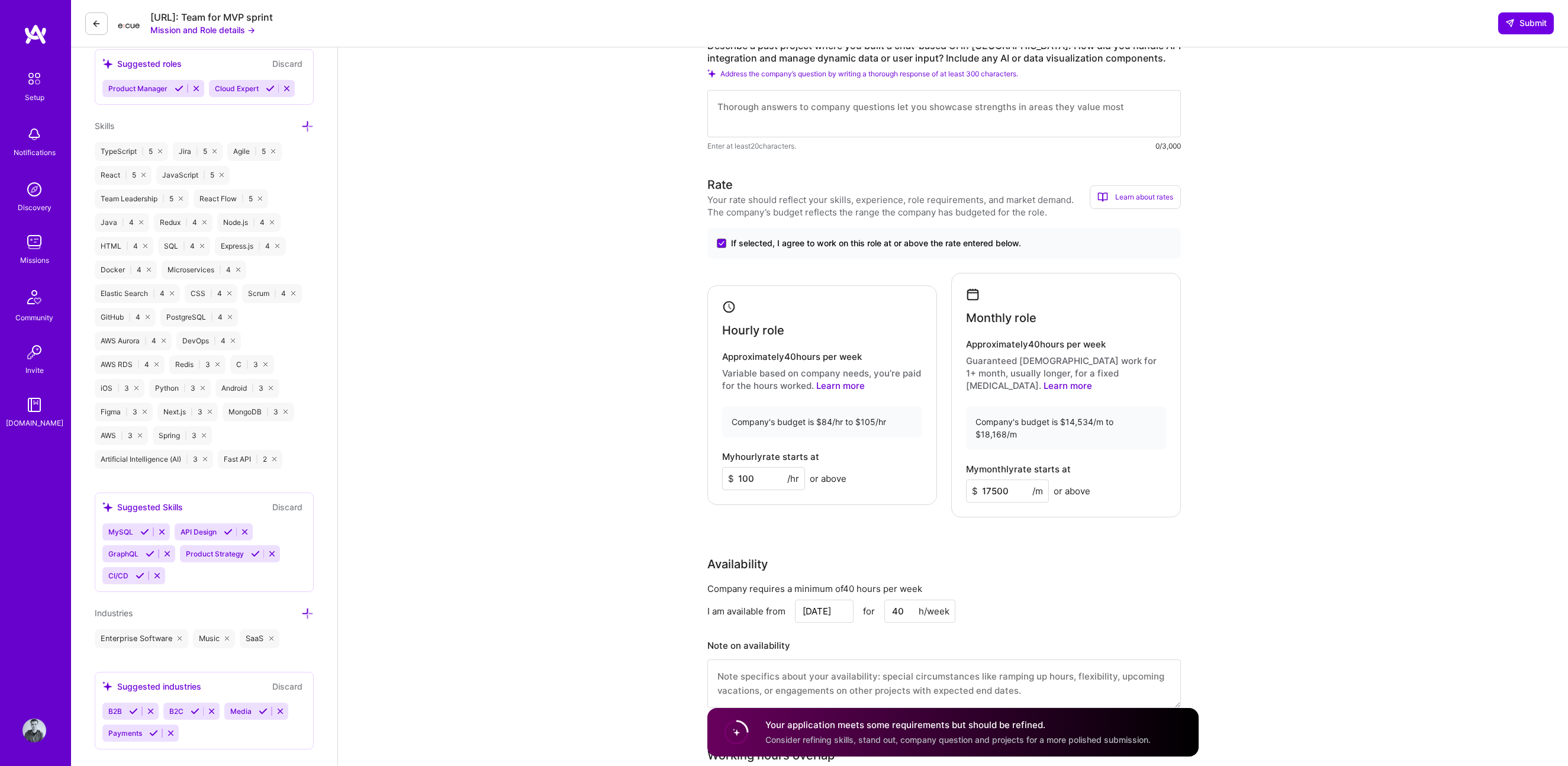
scroll to position [859, 0]
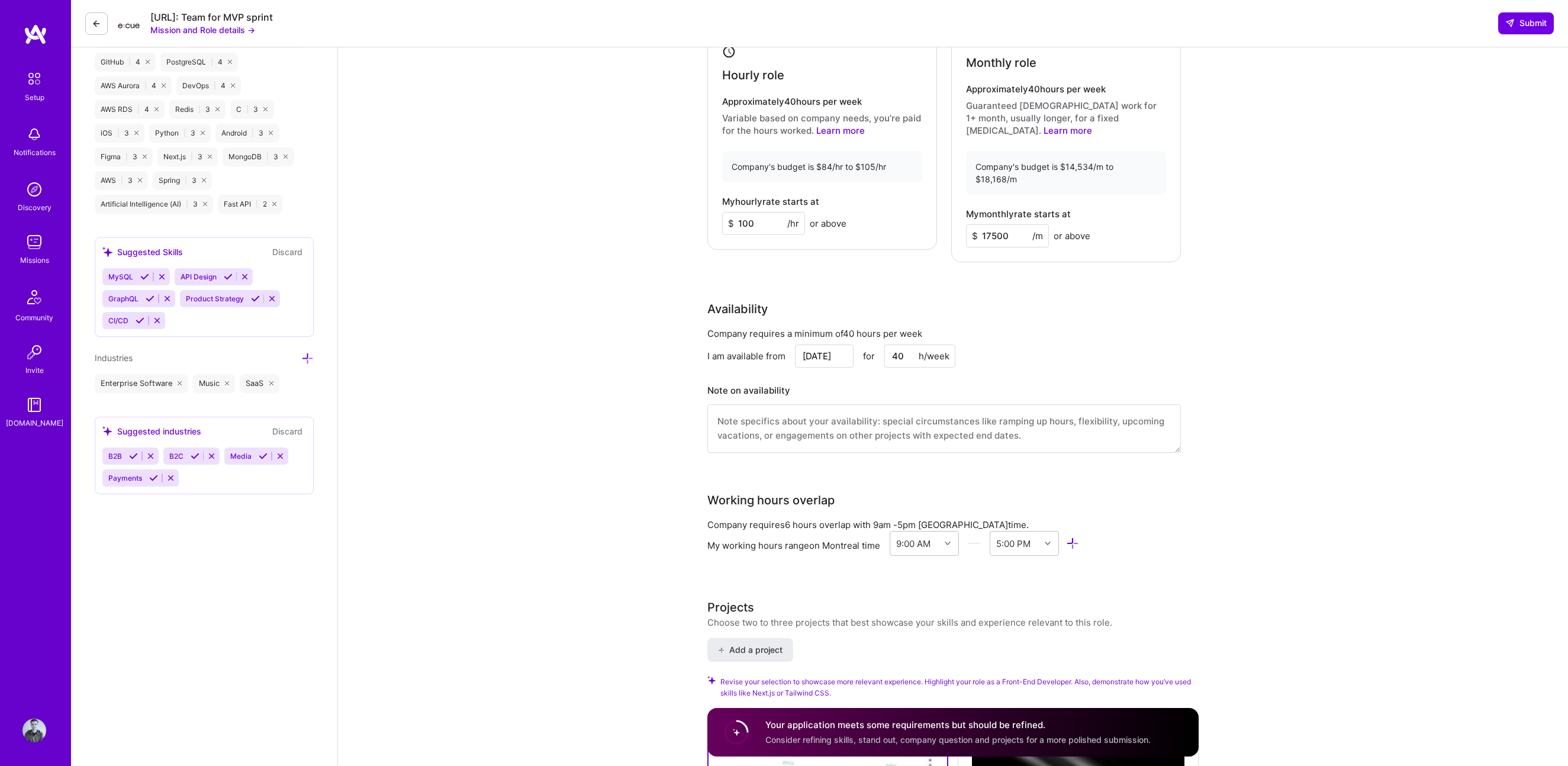
click at [793, 410] on textarea at bounding box center [944, 429] width 474 height 48
paste textarea "I will be on holidays from [DATE] to [DATE]"
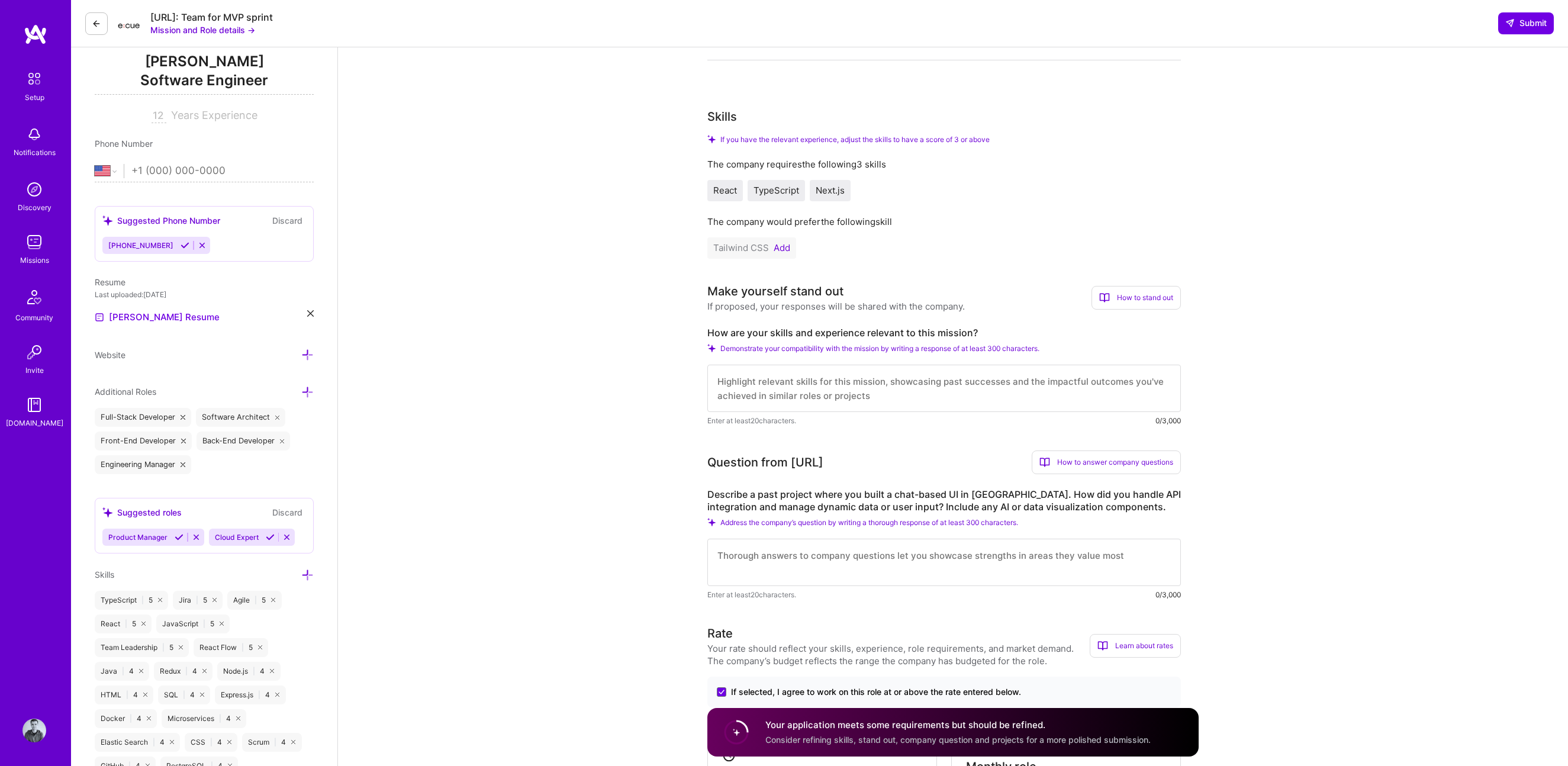
scroll to position [212, 0]
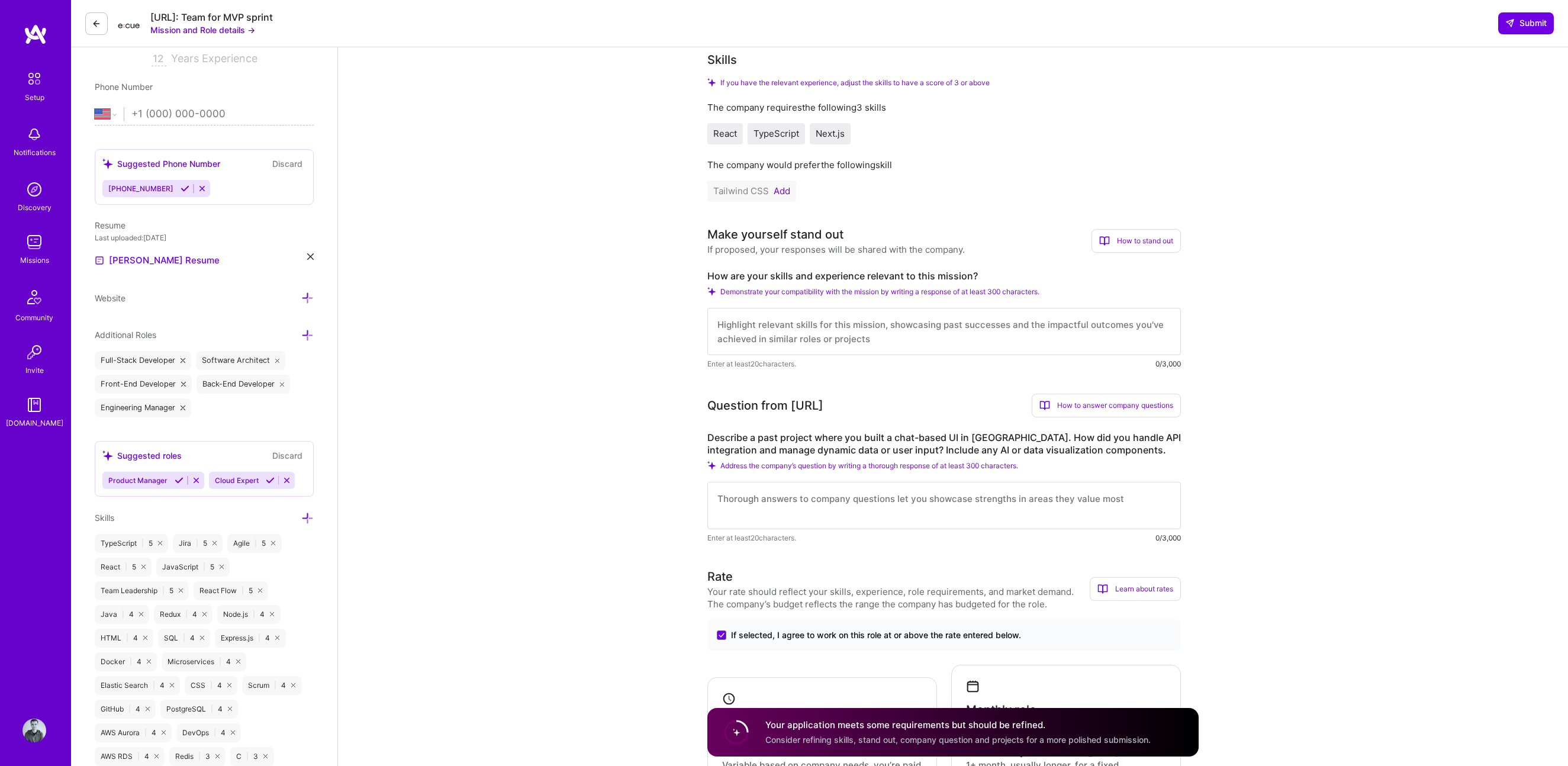
type textarea "I will be on holidays from [DATE] to [DATE]"
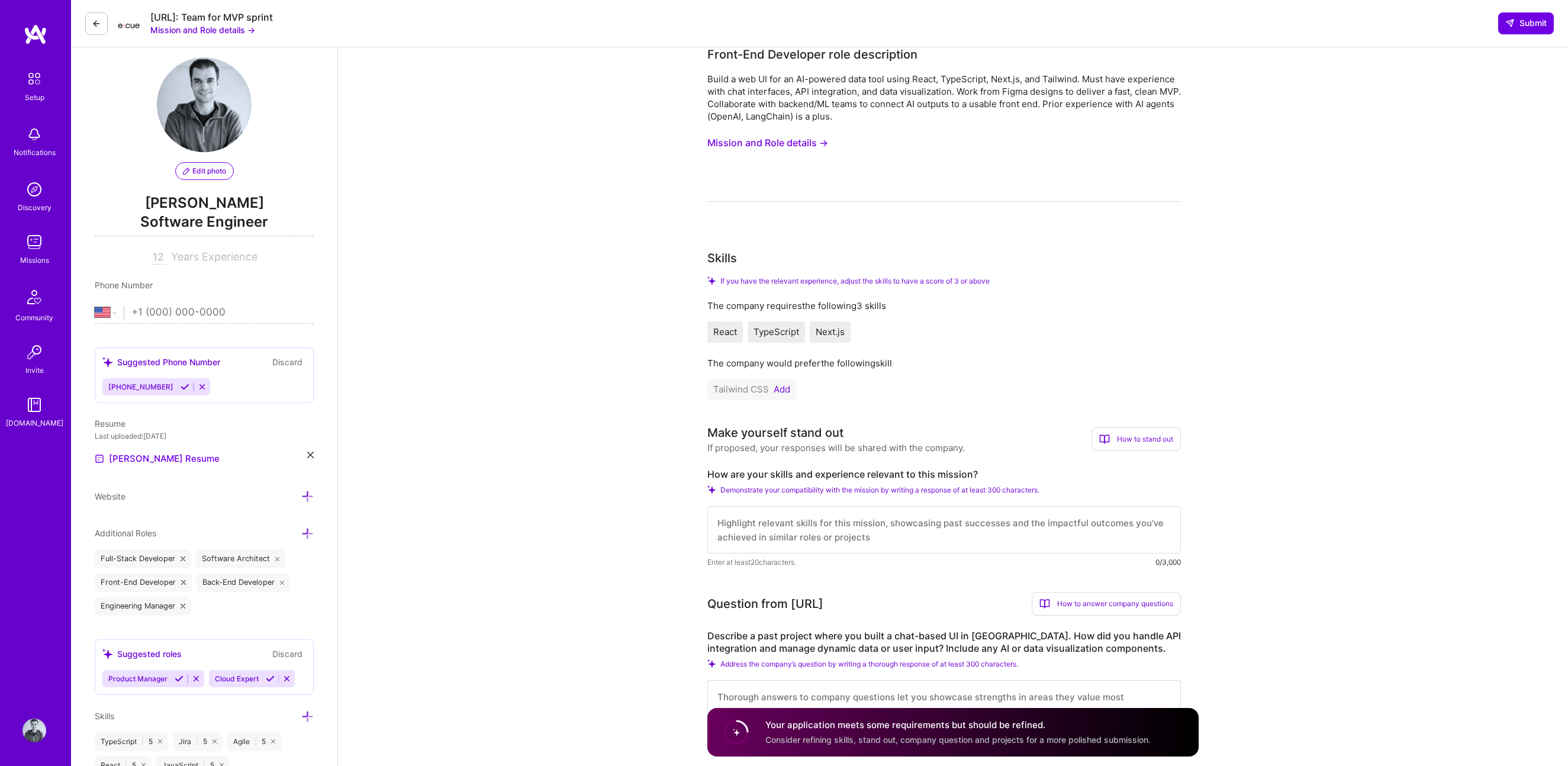
scroll to position [14, 0]
click at [800, 134] on button "Mission and Role details →" at bounding box center [768, 142] width 121 height 22
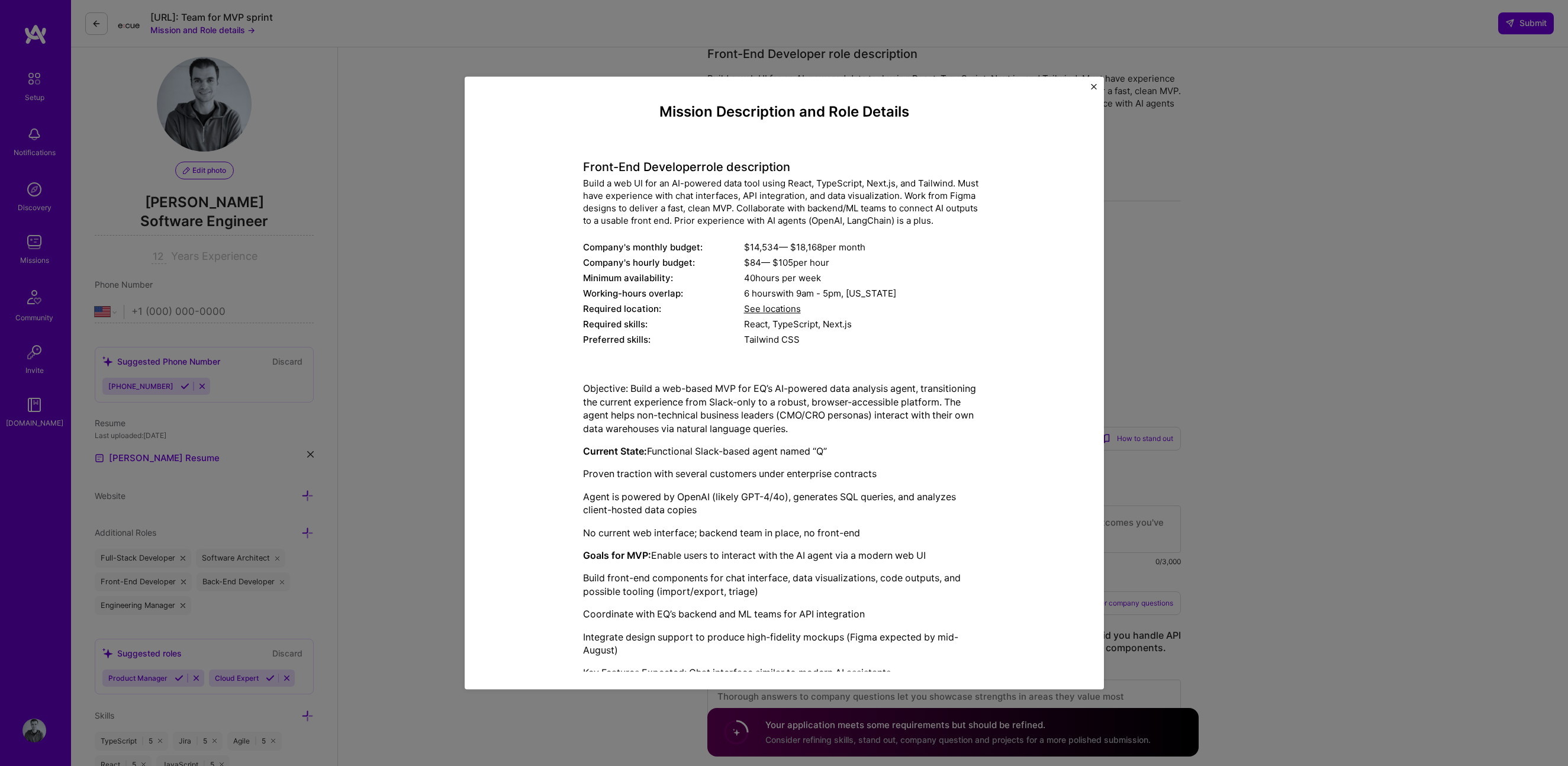
click at [599, 136] on div "Mission Description and Role Details Front-End Developer role description Build…" at bounding box center [785, 430] width 403 height 653
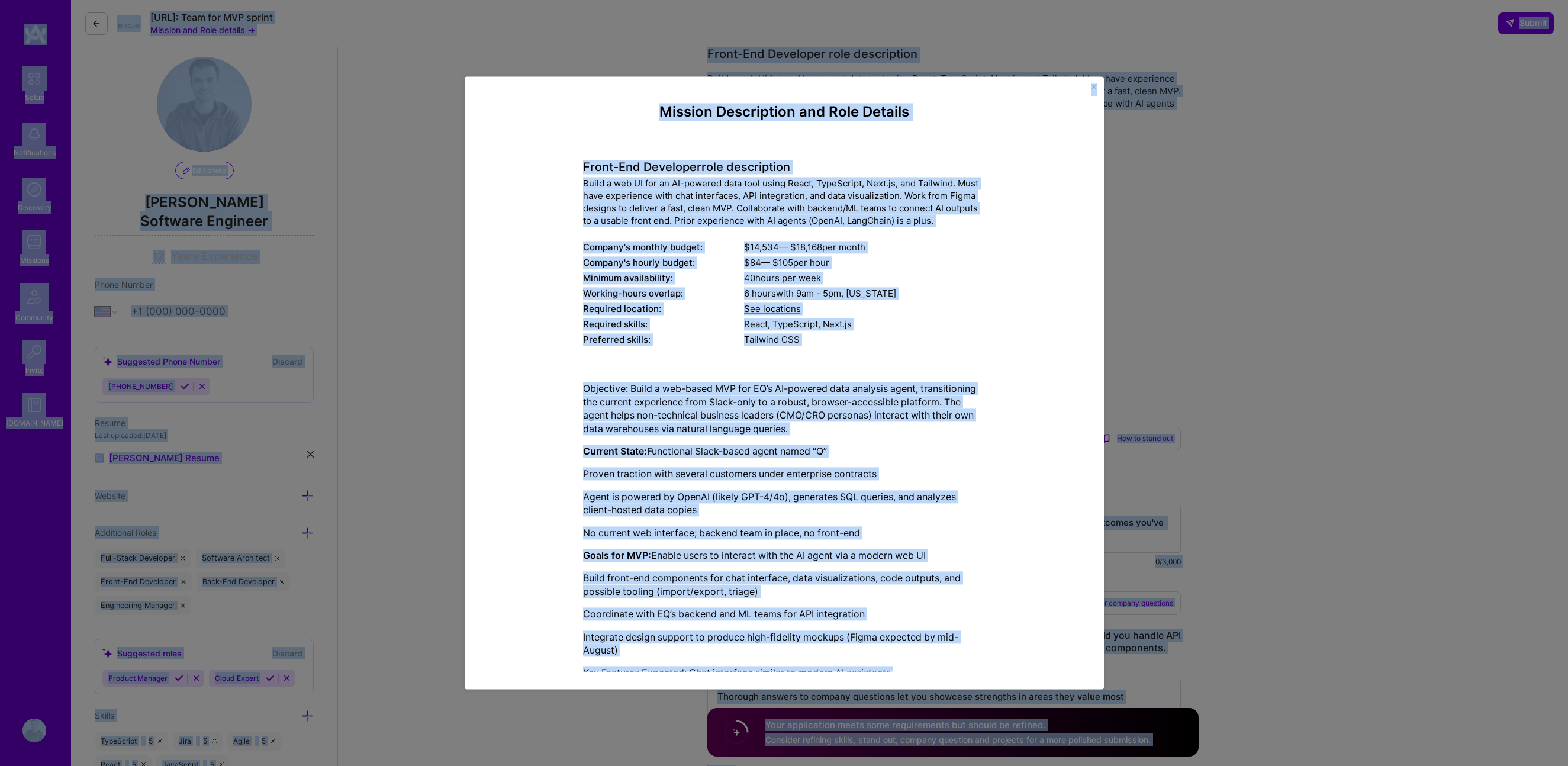
copy body "Lorem Ipsumdolorsit Ametconse Adipisci Elitseddo Eiusmo T.Incid Utlabor Etdol M…"
click at [815, 263] on div "$ 84 — $ 105 per hour" at bounding box center [865, 263] width 242 height 12
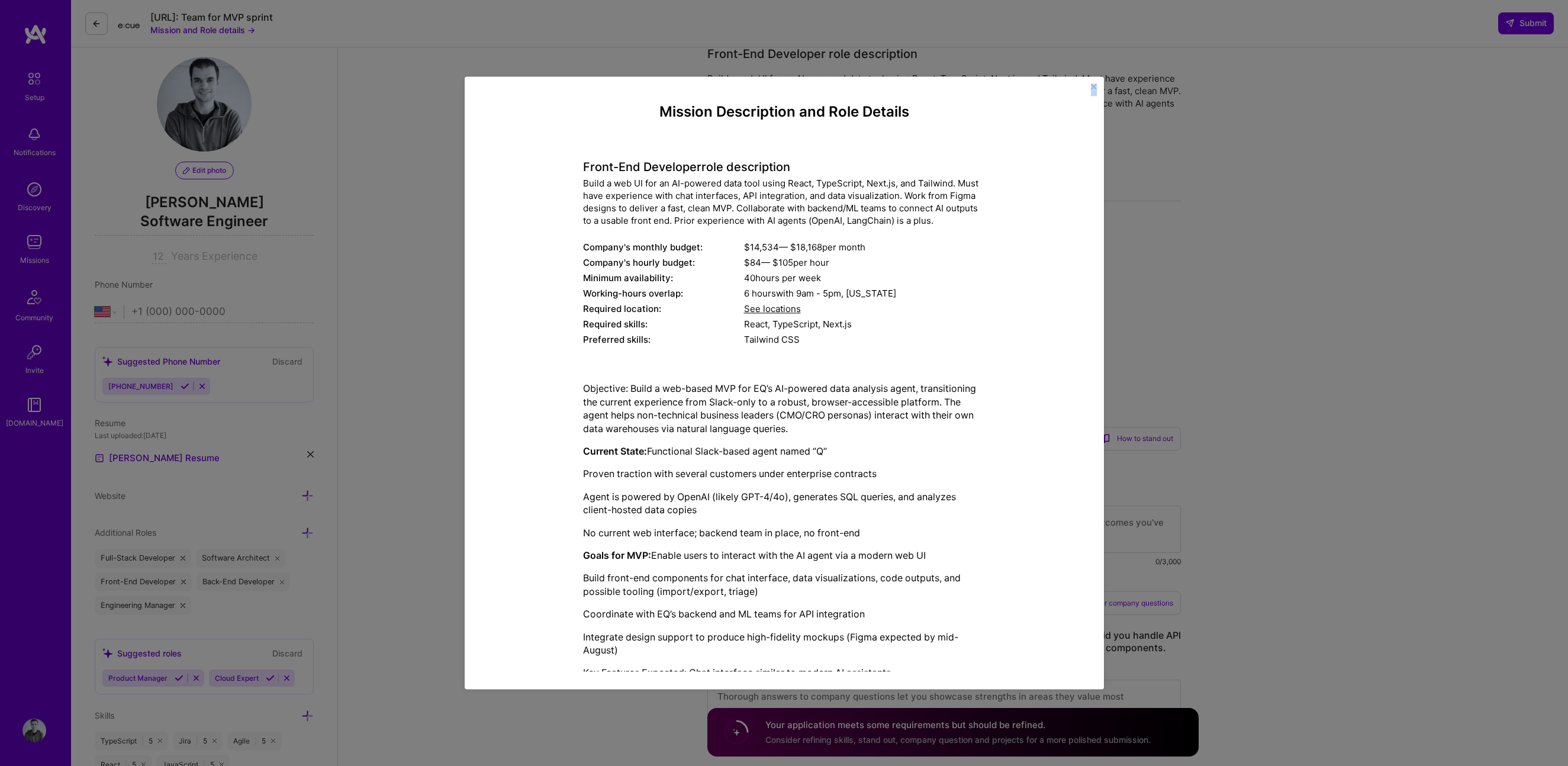
scroll to position [95, 0]
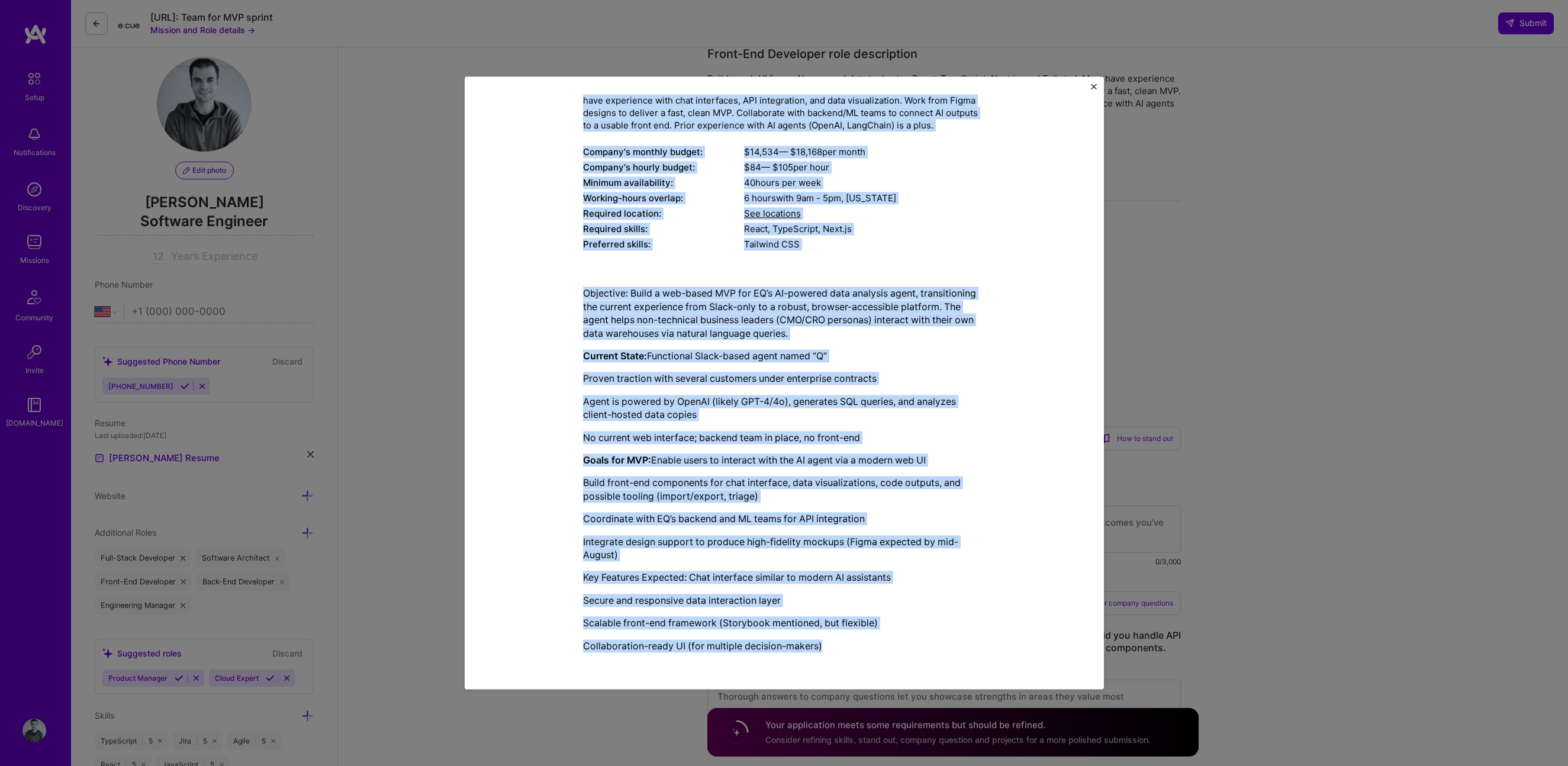
drag, startPoint x: 631, startPoint y: 93, endPoint x: 837, endPoint y: 671, distance: 613.6
click at [834, 471] on div "Mission Description and Role Details Front-End Developer role description Build…" at bounding box center [784, 383] width 639 height 612
copy div "Loremip Dolorsitame con Adip Elitsed Doeiu-Tem Incididun utla etdoloremag Aliqu…"
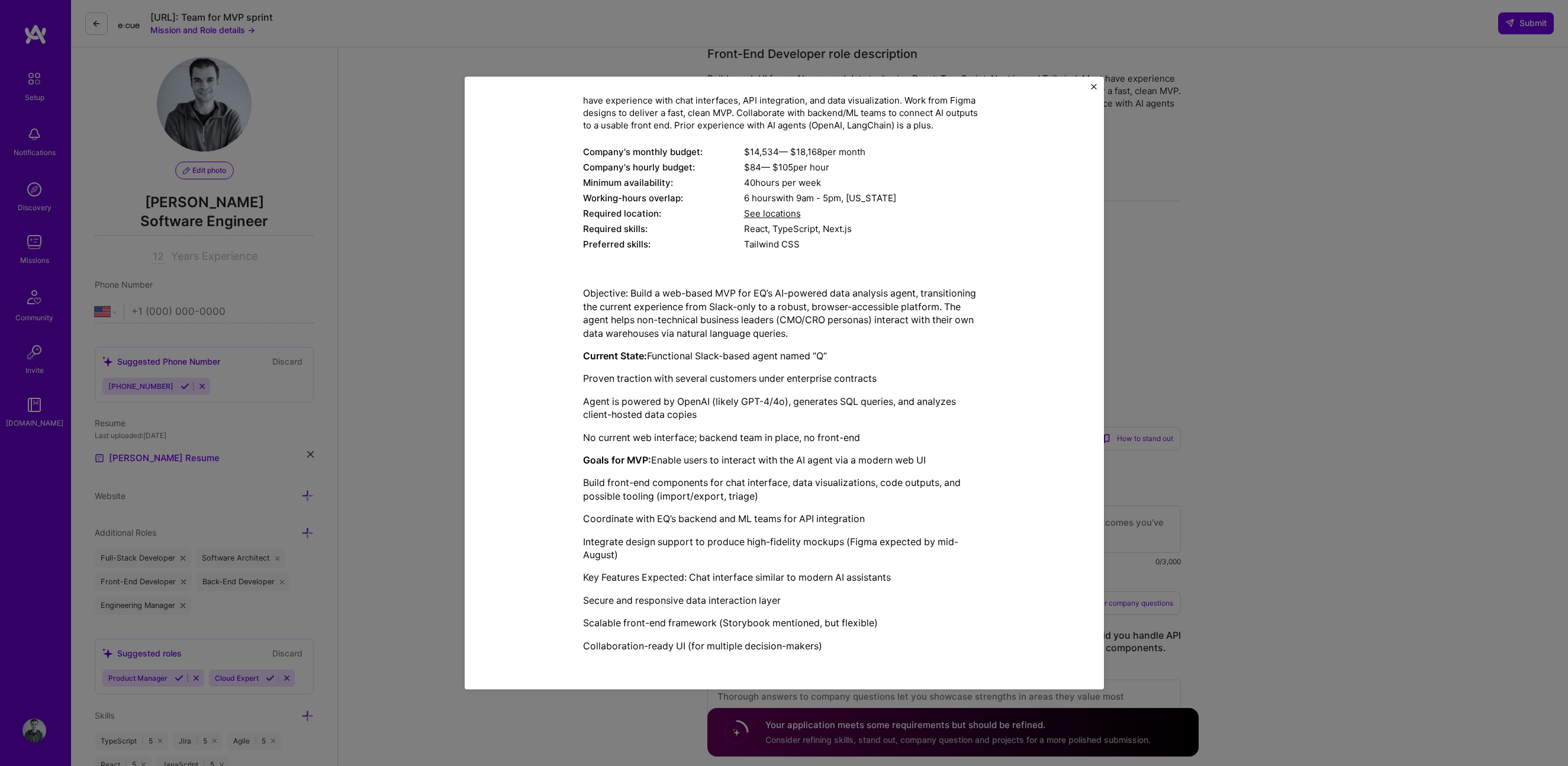
click at [834, 304] on div "Mission Description and Role Details Front-End Developer role description Build…" at bounding box center [784, 383] width 1568 height 766
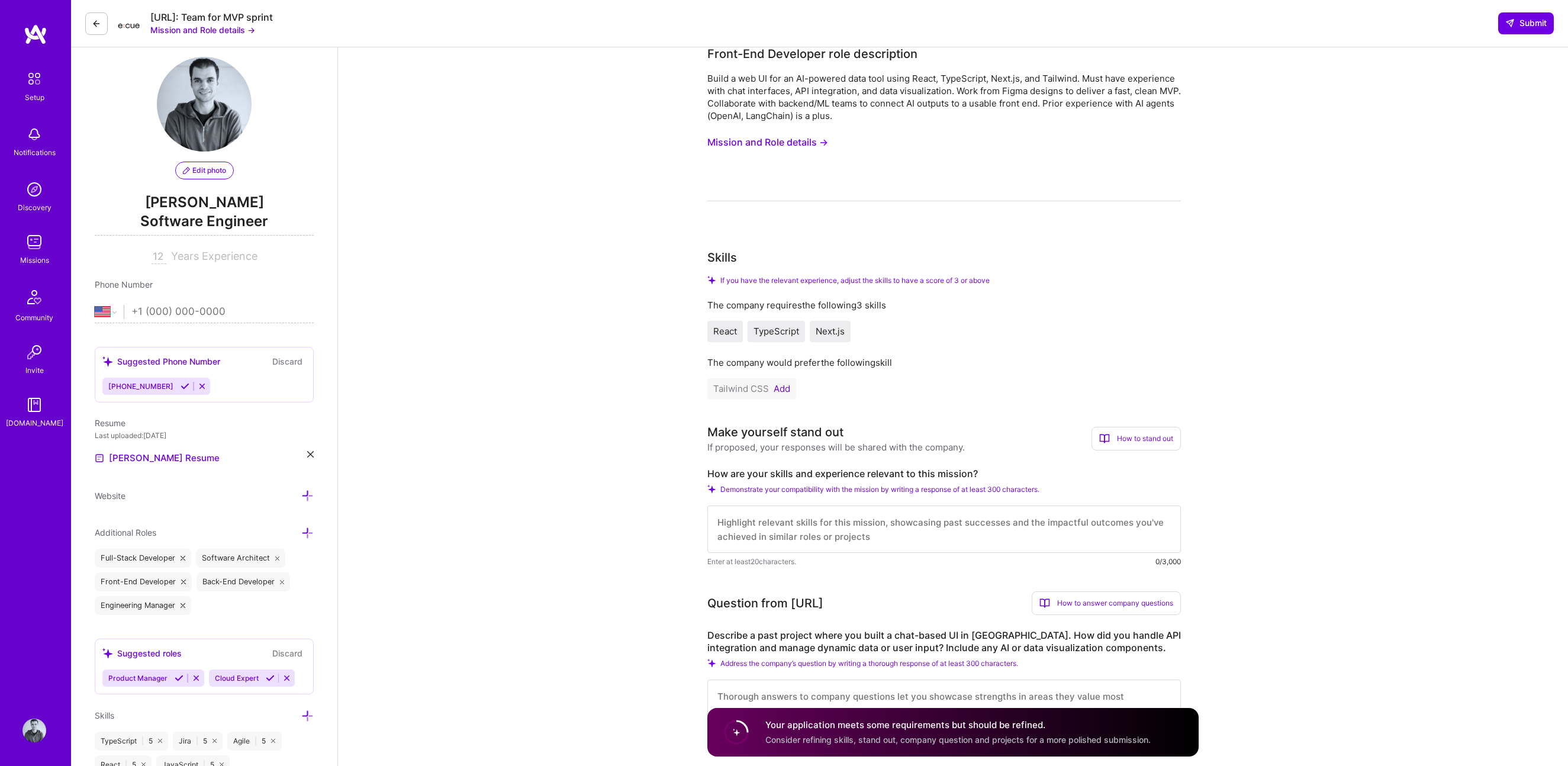
click at [834, 471] on div "How are your skills and experience relevant to this mission? Demonstrate your c…" at bounding box center [944, 517] width 474 height 100
click at [834, 471] on textarea at bounding box center [944, 528] width 474 height 48
paste textarea "L ipsu 67+ dolor si ametconsec adipisci eli seddoei tem incididuntut, labo 3+ e…"
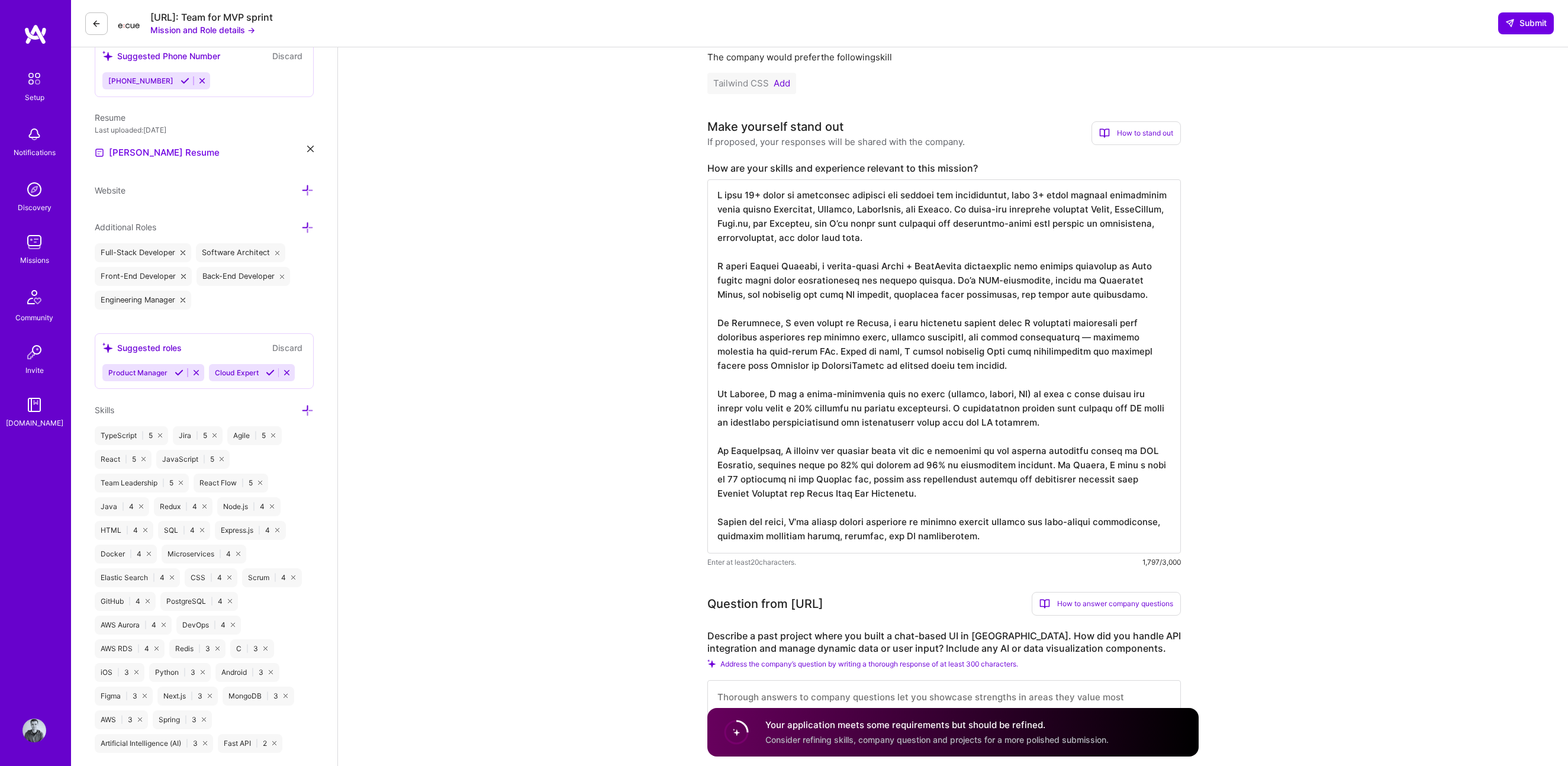
scroll to position [0, 0]
click at [834, 222] on textarea at bounding box center [944, 366] width 474 height 374
click at [834, 203] on textarea at bounding box center [944, 366] width 474 height 374
click at [834, 206] on textarea at bounding box center [944, 366] width 474 height 374
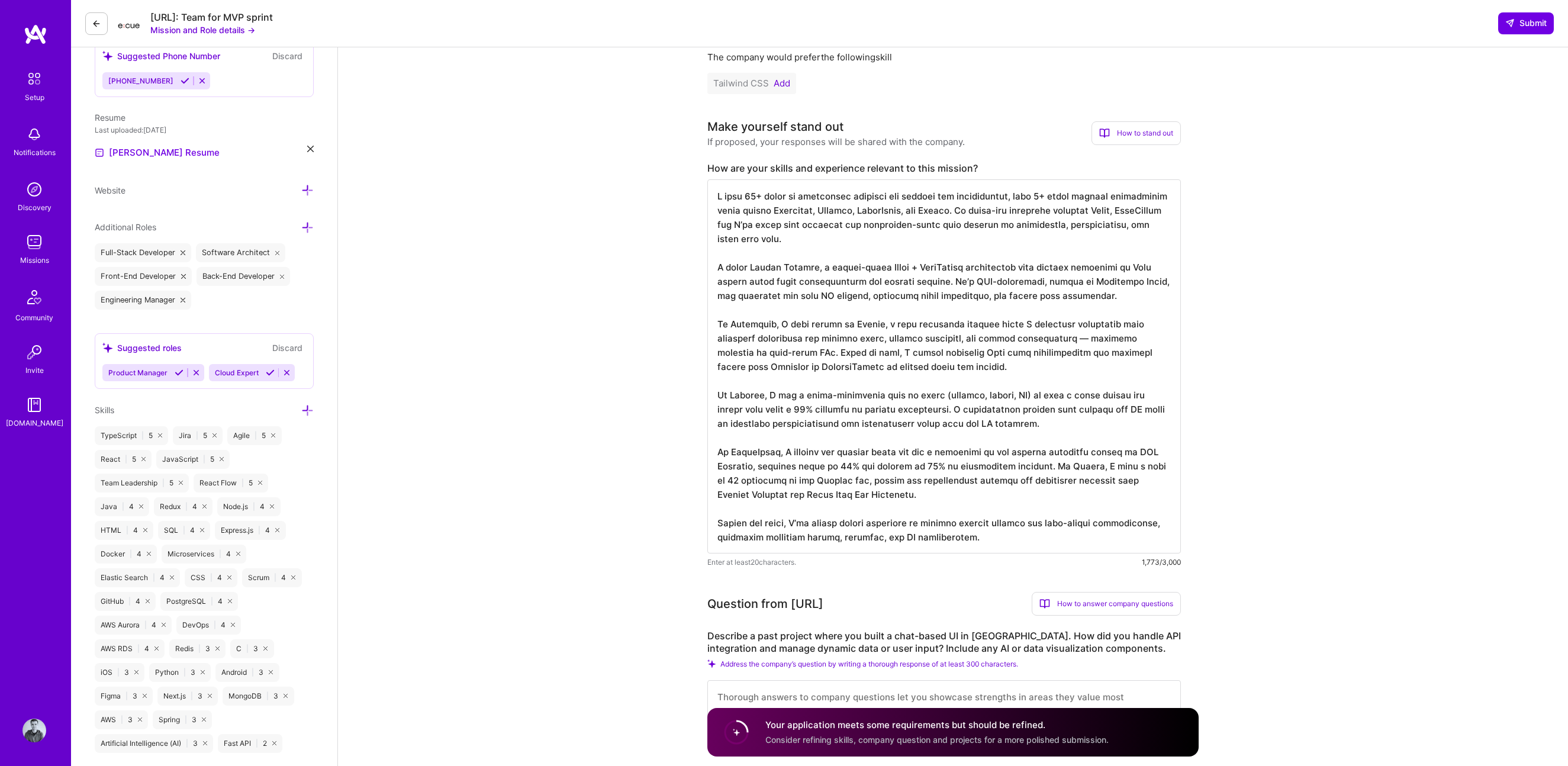
click at [834, 210] on textarea at bounding box center [944, 366] width 474 height 374
click at [763, 227] on textarea at bounding box center [944, 366] width 474 height 374
click at [834, 322] on textarea at bounding box center [944, 366] width 474 height 374
click at [834, 324] on textarea at bounding box center [944, 366] width 474 height 374
click at [834, 340] on textarea at bounding box center [944, 366] width 474 height 374
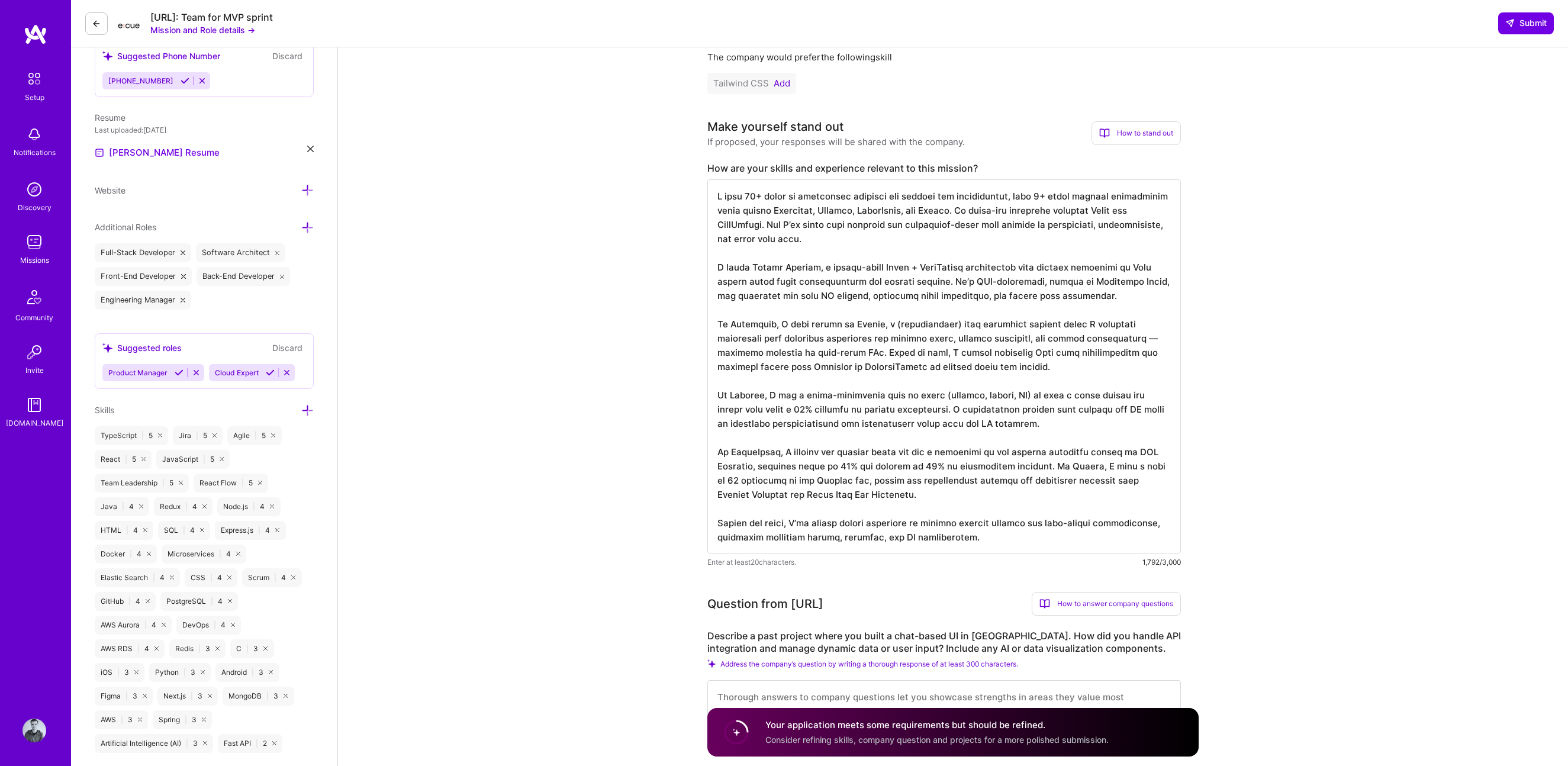
click at [719, 352] on textarea at bounding box center [944, 366] width 474 height 374
click at [834, 350] on textarea at bounding box center [944, 366] width 474 height 374
click at [834, 353] on textarea at bounding box center [944, 366] width 474 height 374
drag, startPoint x: 869, startPoint y: 352, endPoint x: 922, endPoint y: 351, distance: 53.0
click at [834, 351] on textarea at bounding box center [944, 366] width 474 height 374
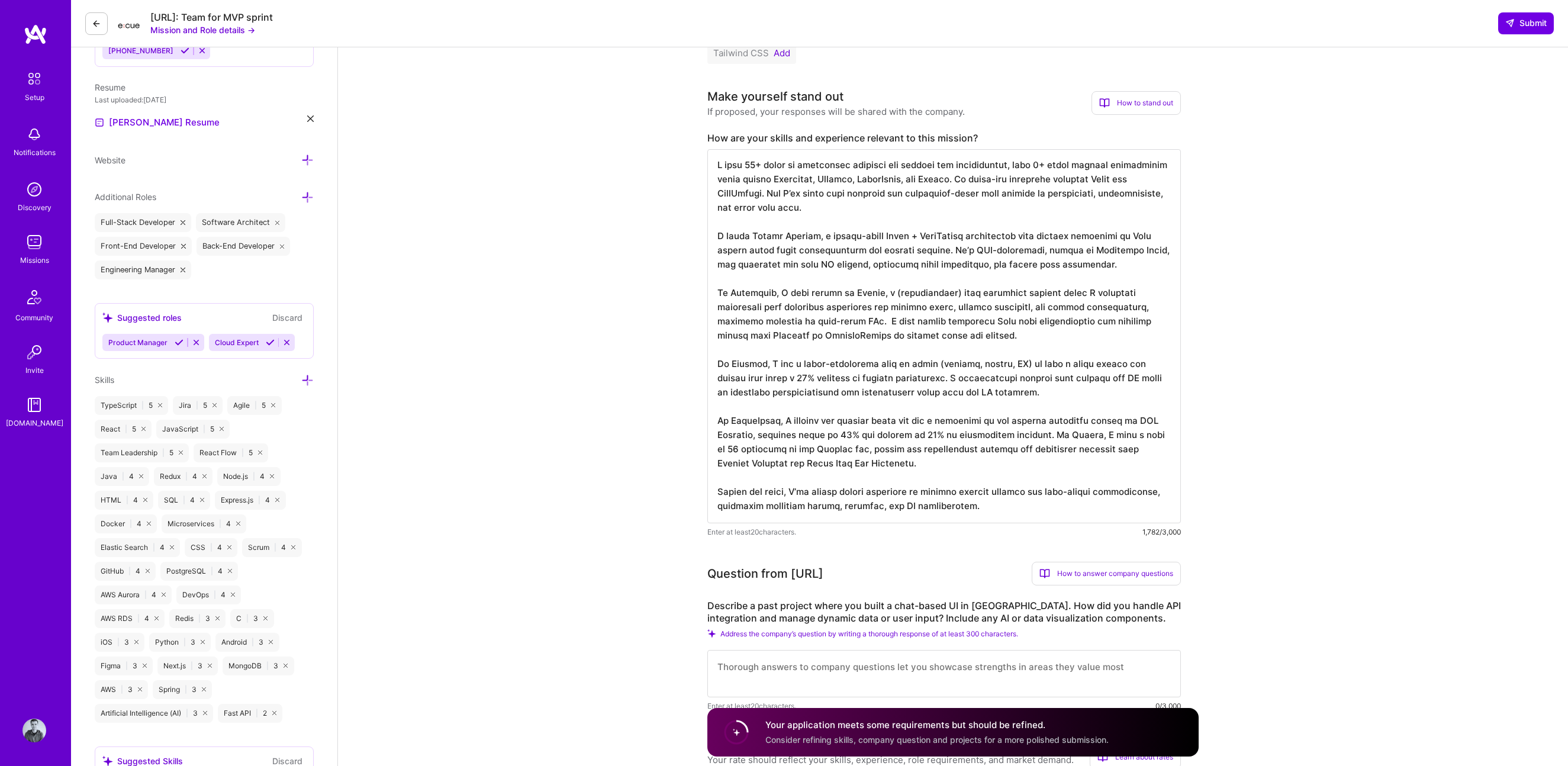
scroll to position [395, 0]
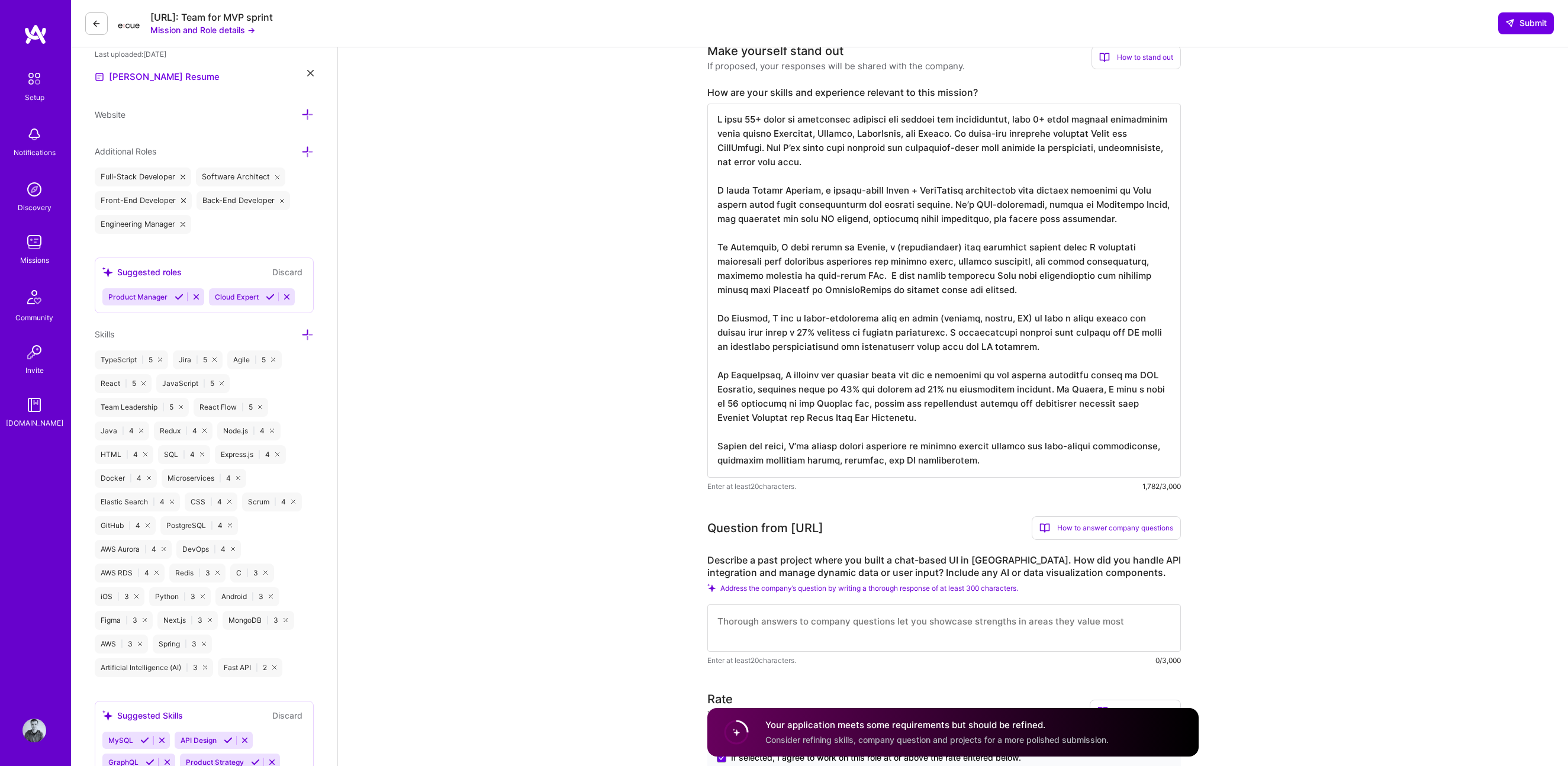
click at [834, 291] on textarea at bounding box center [944, 291] width 474 height 374
click at [834, 347] on textarea at bounding box center [944, 291] width 474 height 374
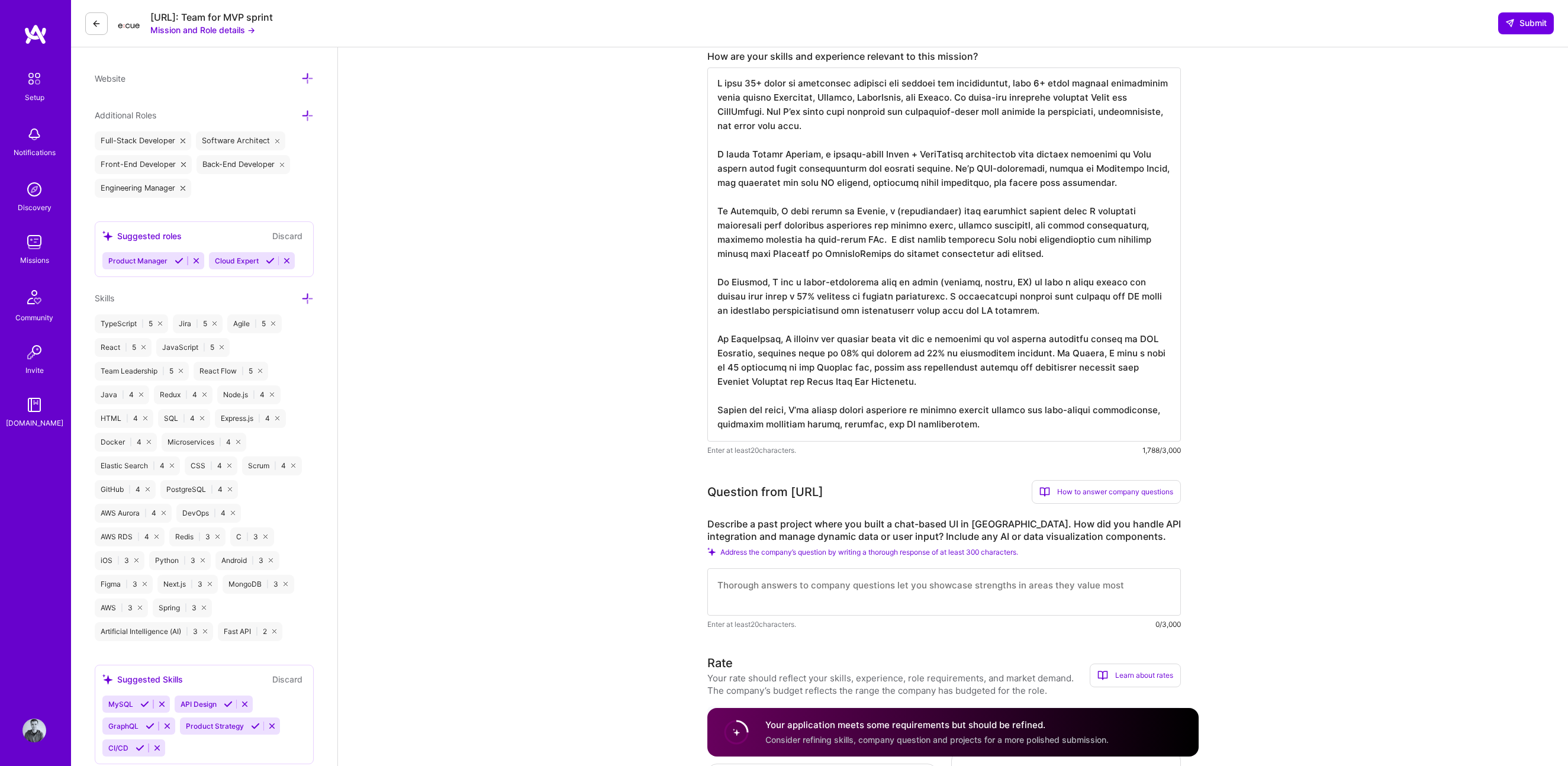
scroll to position [456, 0]
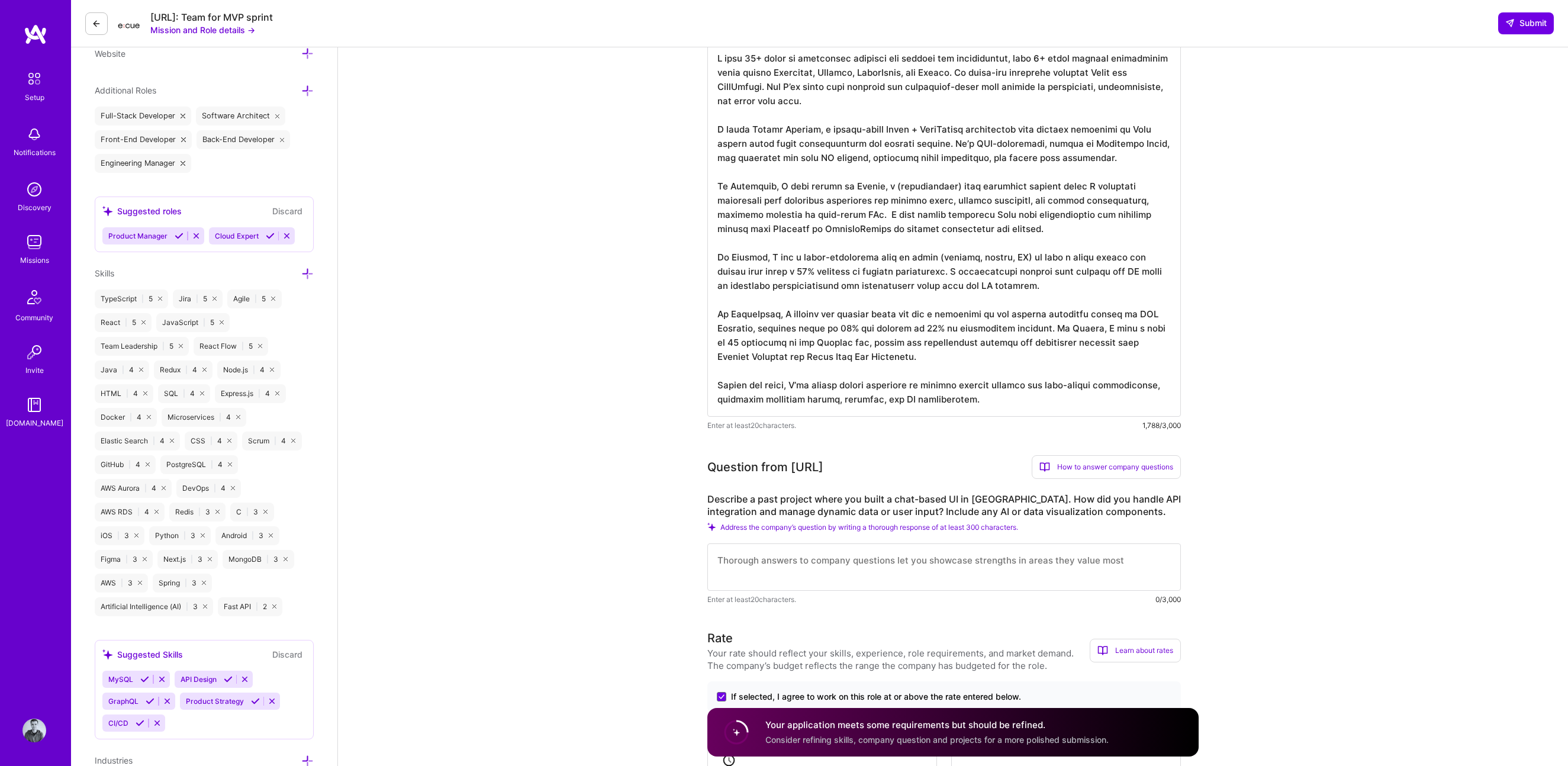
click at [834, 284] on textarea at bounding box center [944, 230] width 474 height 374
click at [834, 288] on textarea at bounding box center [944, 230] width 474 height 374
click at [834, 282] on textarea at bounding box center [944, 230] width 474 height 374
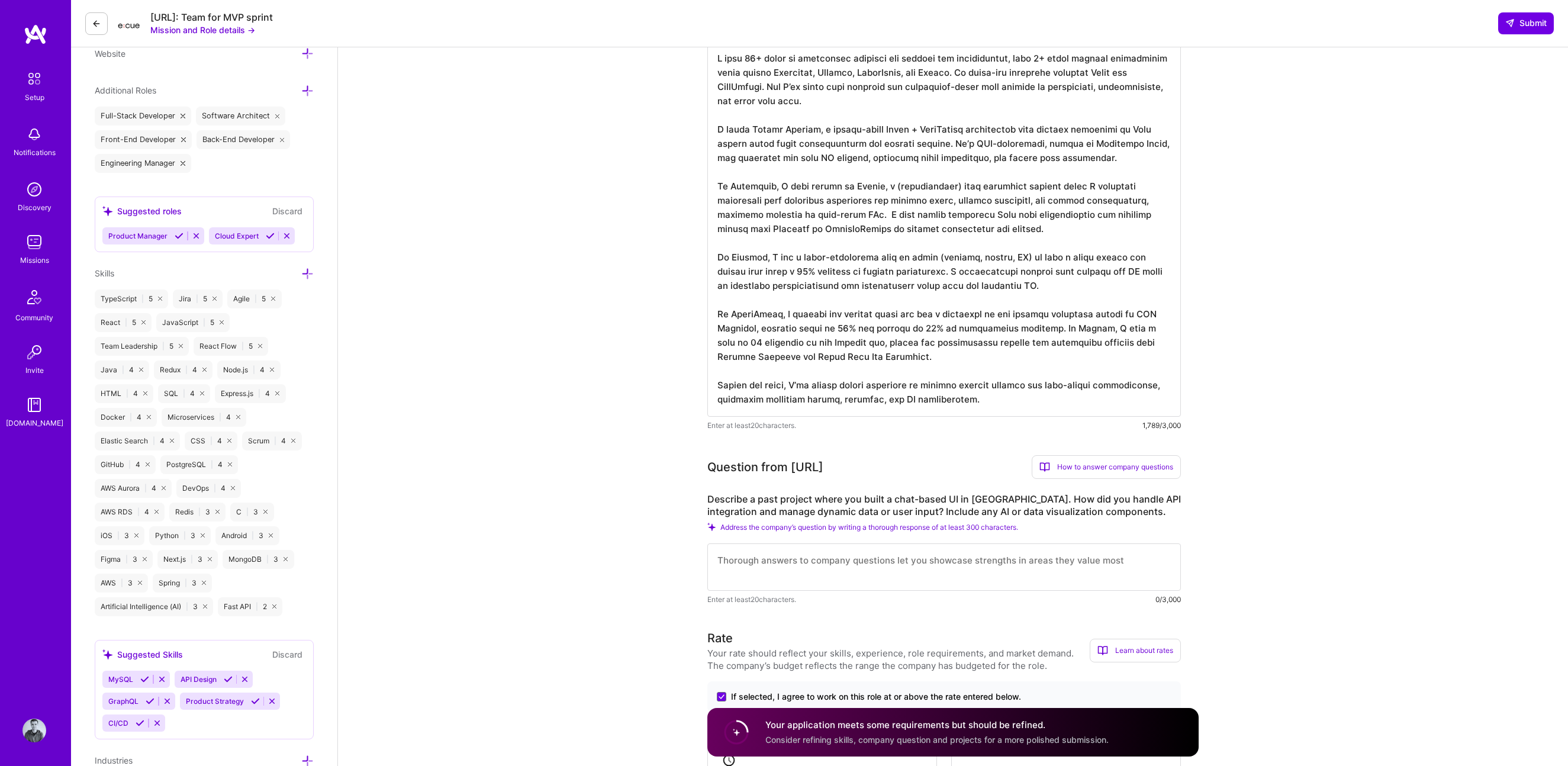
click at [834, 286] on textarea at bounding box center [944, 230] width 474 height 374
click at [766, 297] on textarea at bounding box center [944, 230] width 474 height 374
click at [834, 284] on textarea at bounding box center [944, 230] width 474 height 374
click at [834, 330] on textarea at bounding box center [944, 230] width 474 height 374
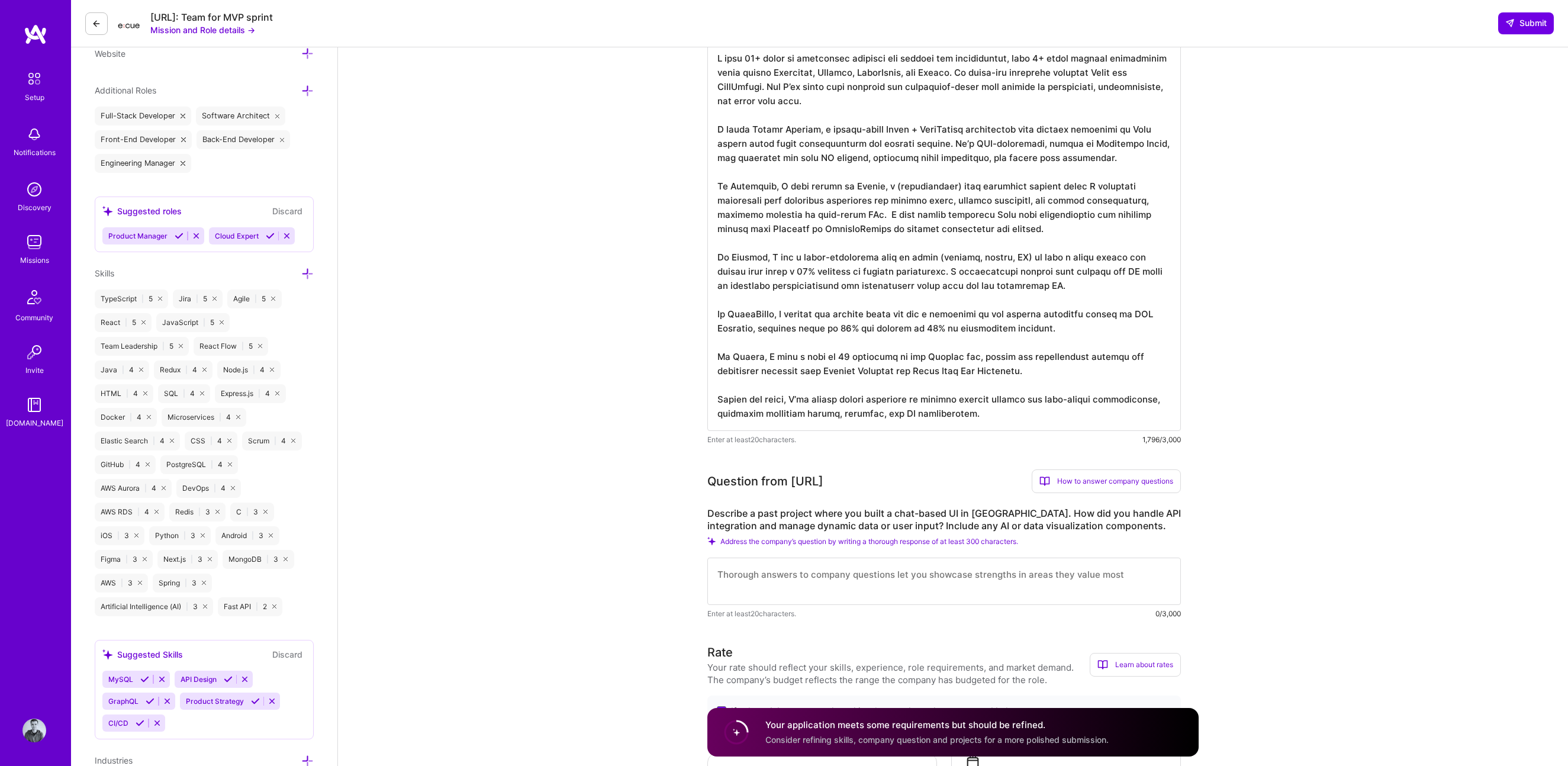
drag, startPoint x: 1030, startPoint y: 375, endPoint x: 683, endPoint y: 356, distance: 347.5
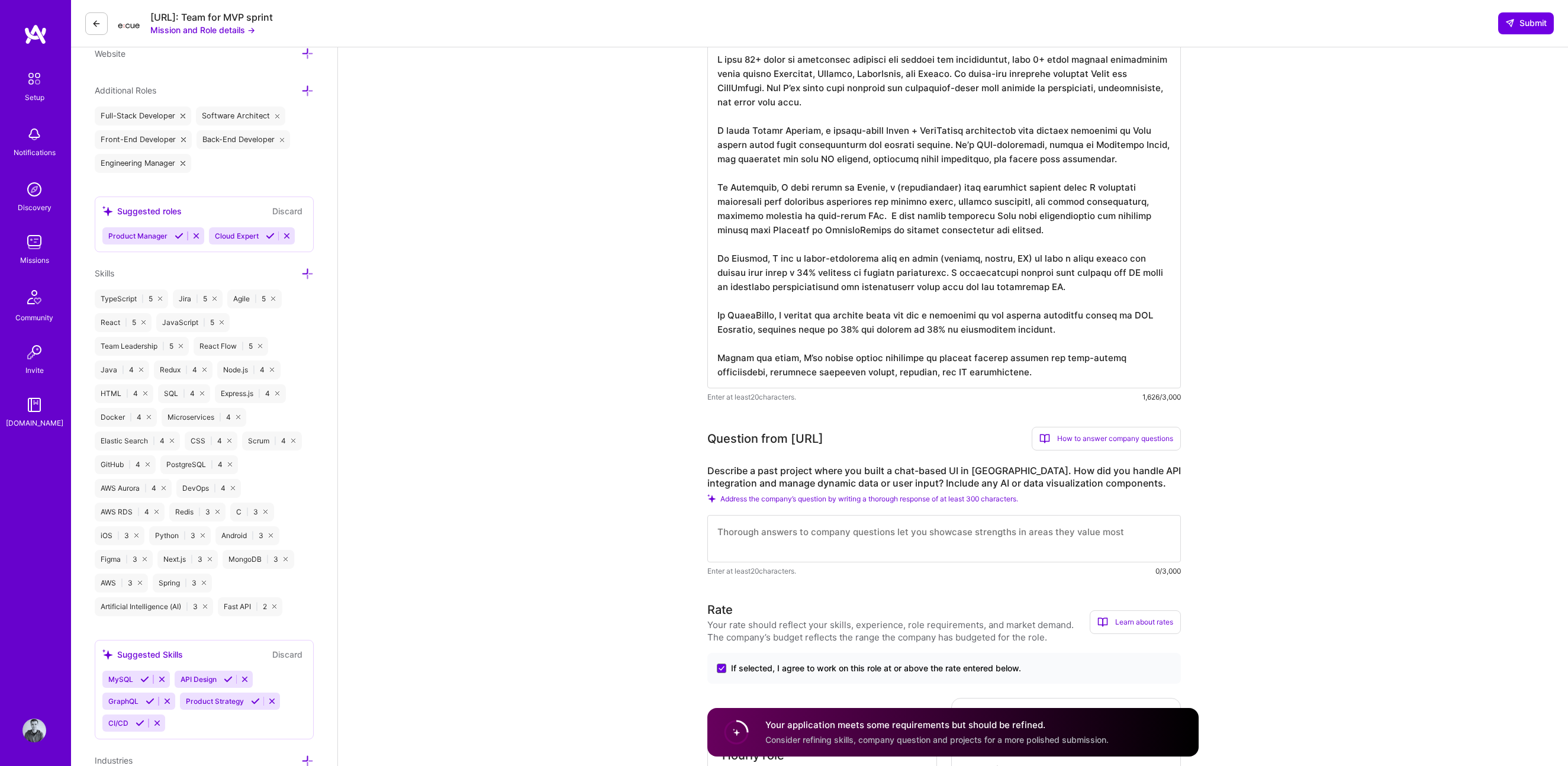
scroll to position [1, 0]
click at [828, 259] on textarea at bounding box center [944, 215] width 474 height 346
type textarea "L ipsu 89+ dolor si ametconsec adipisci eli seddoei tem incididuntut, labo 3+ e…"
click at [834, 285] on textarea at bounding box center [944, 215] width 474 height 346
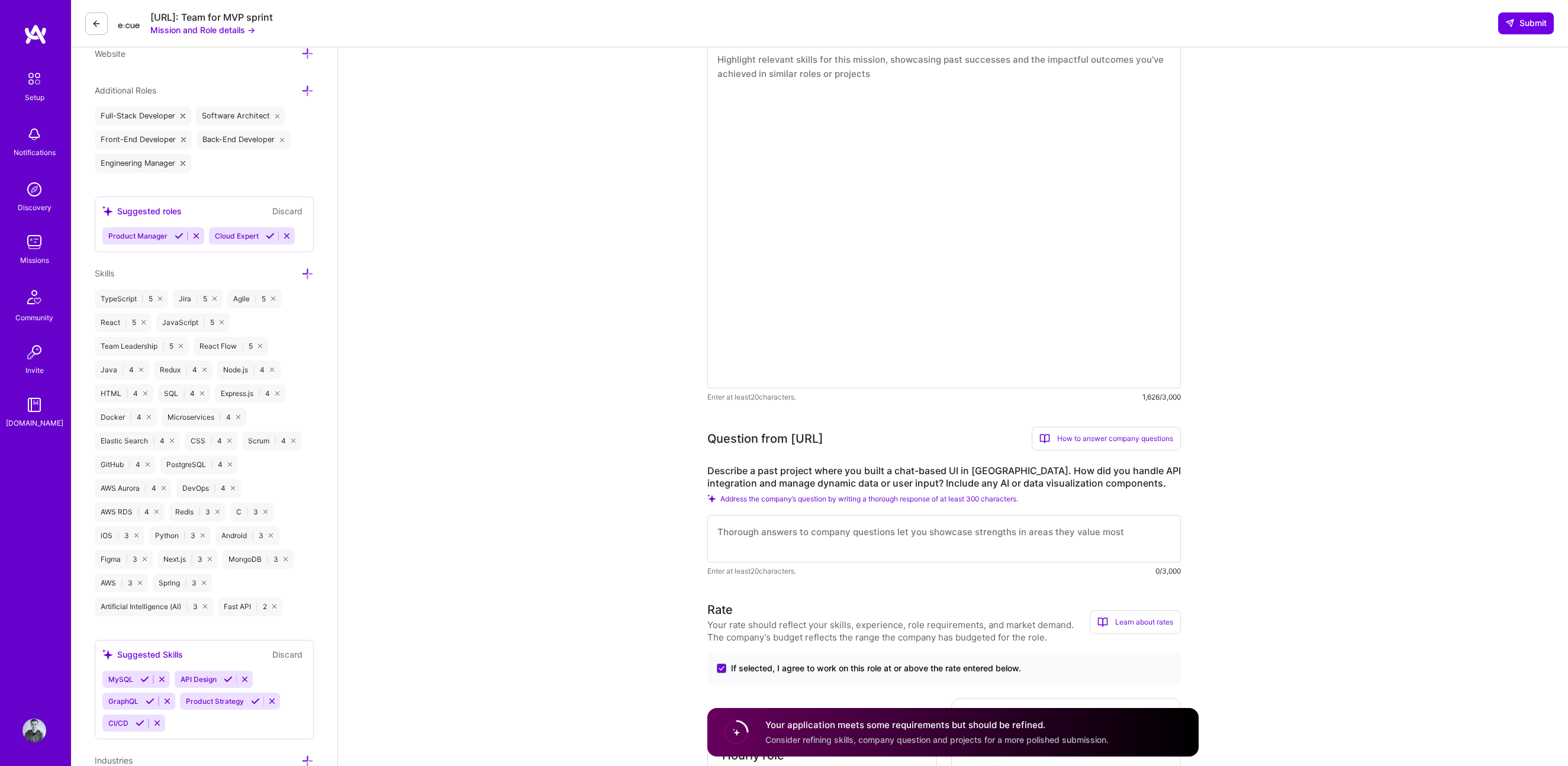
scroll to position [0, 0]
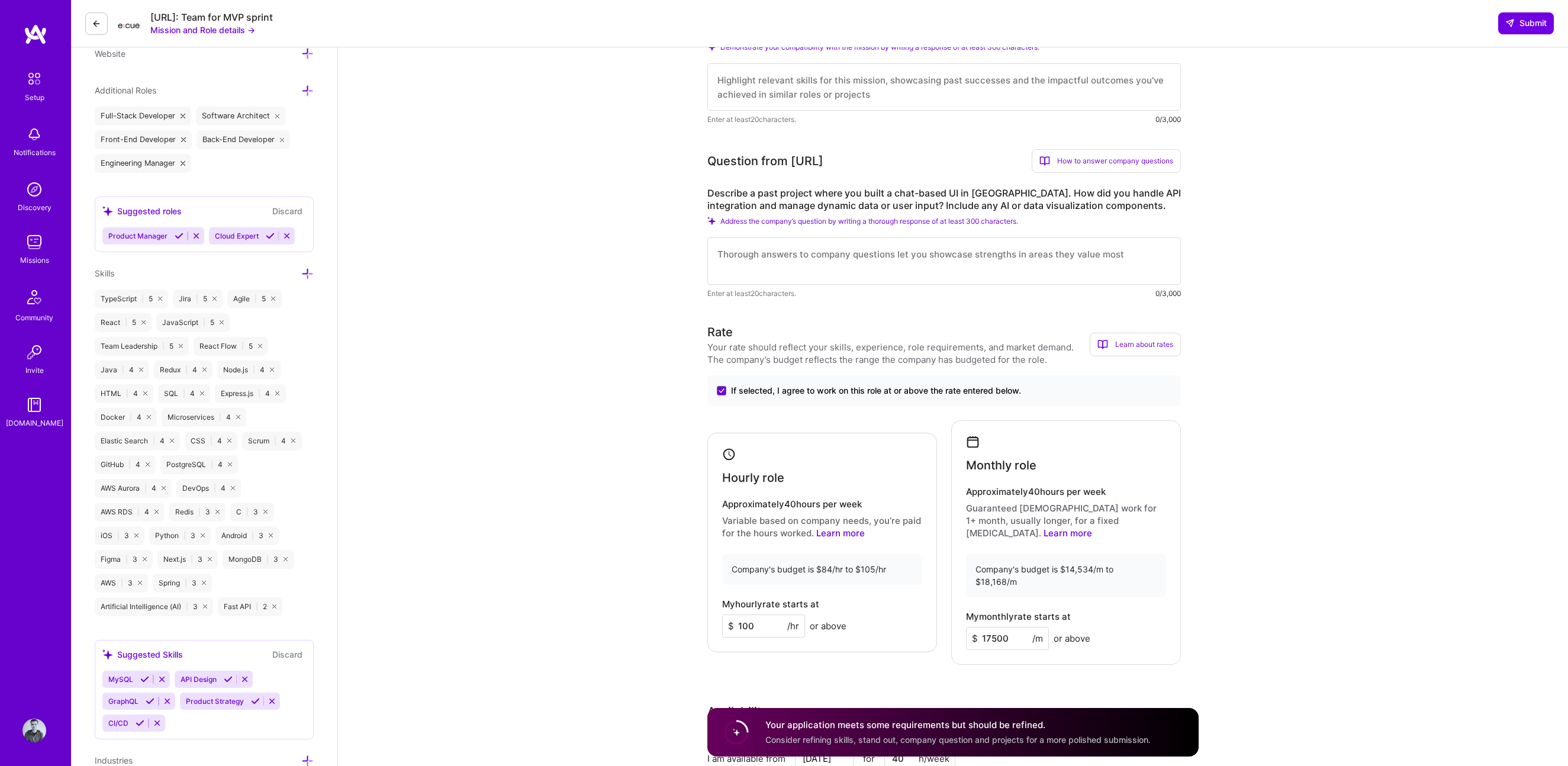
paste textarea "L ipsu 09+ dolor si ametconsec adipisci eli seddoei tem incididuntut, laboreetd…"
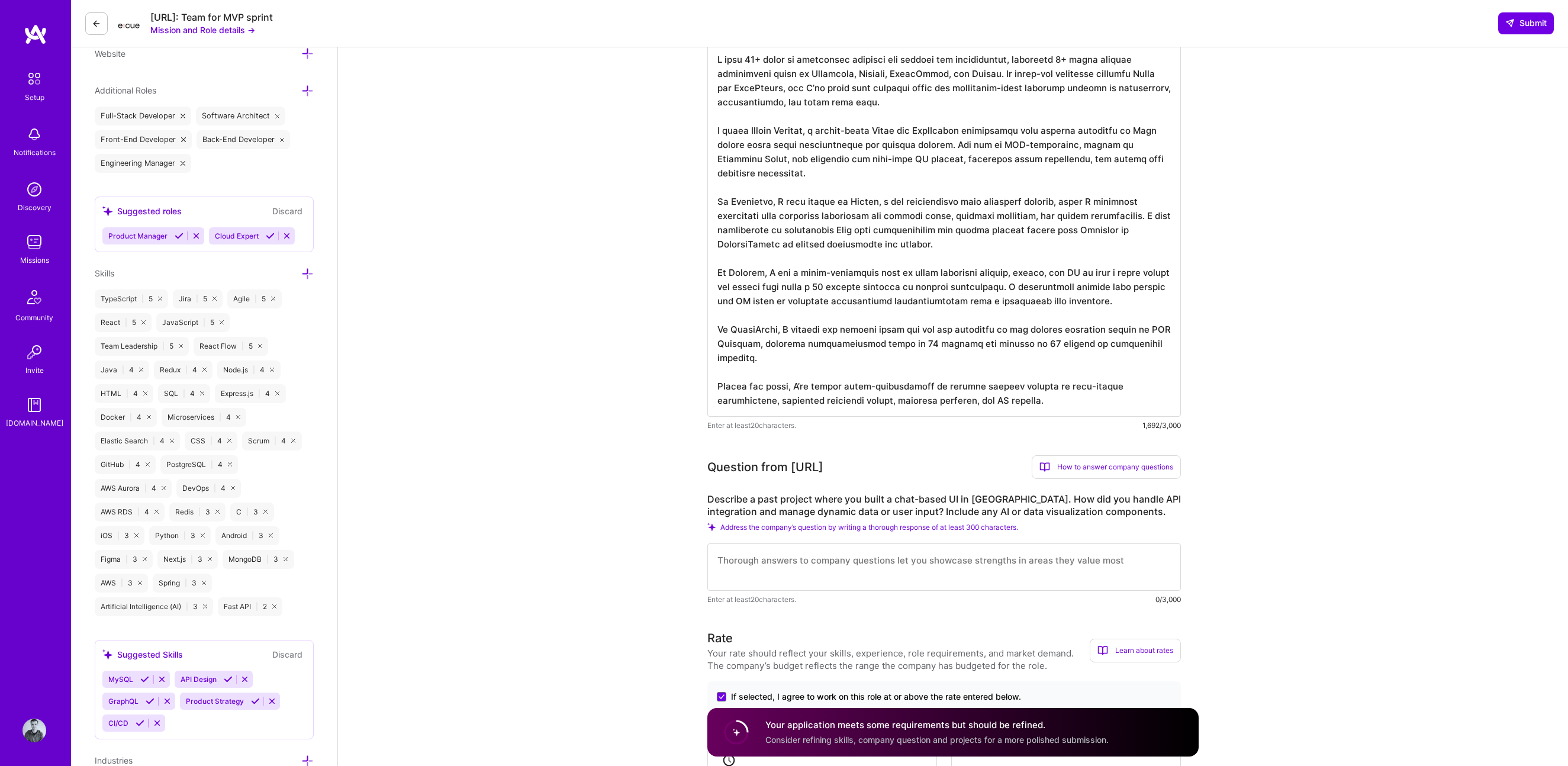
type textarea "L ipsu 09+ dolor si ametconsec adipisci eli seddoei tem incididuntut, laboreetd…"
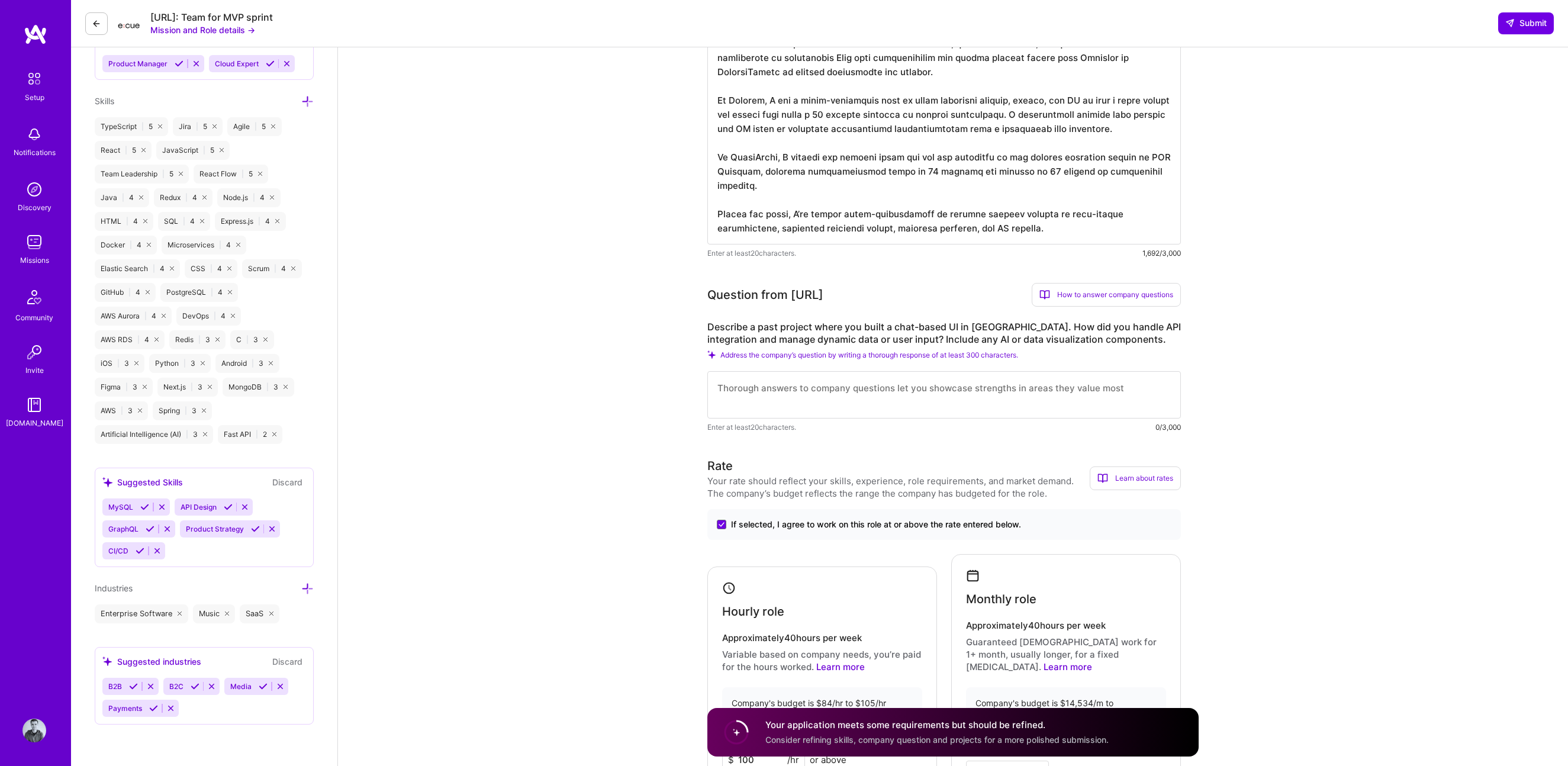
scroll to position [659, 0]
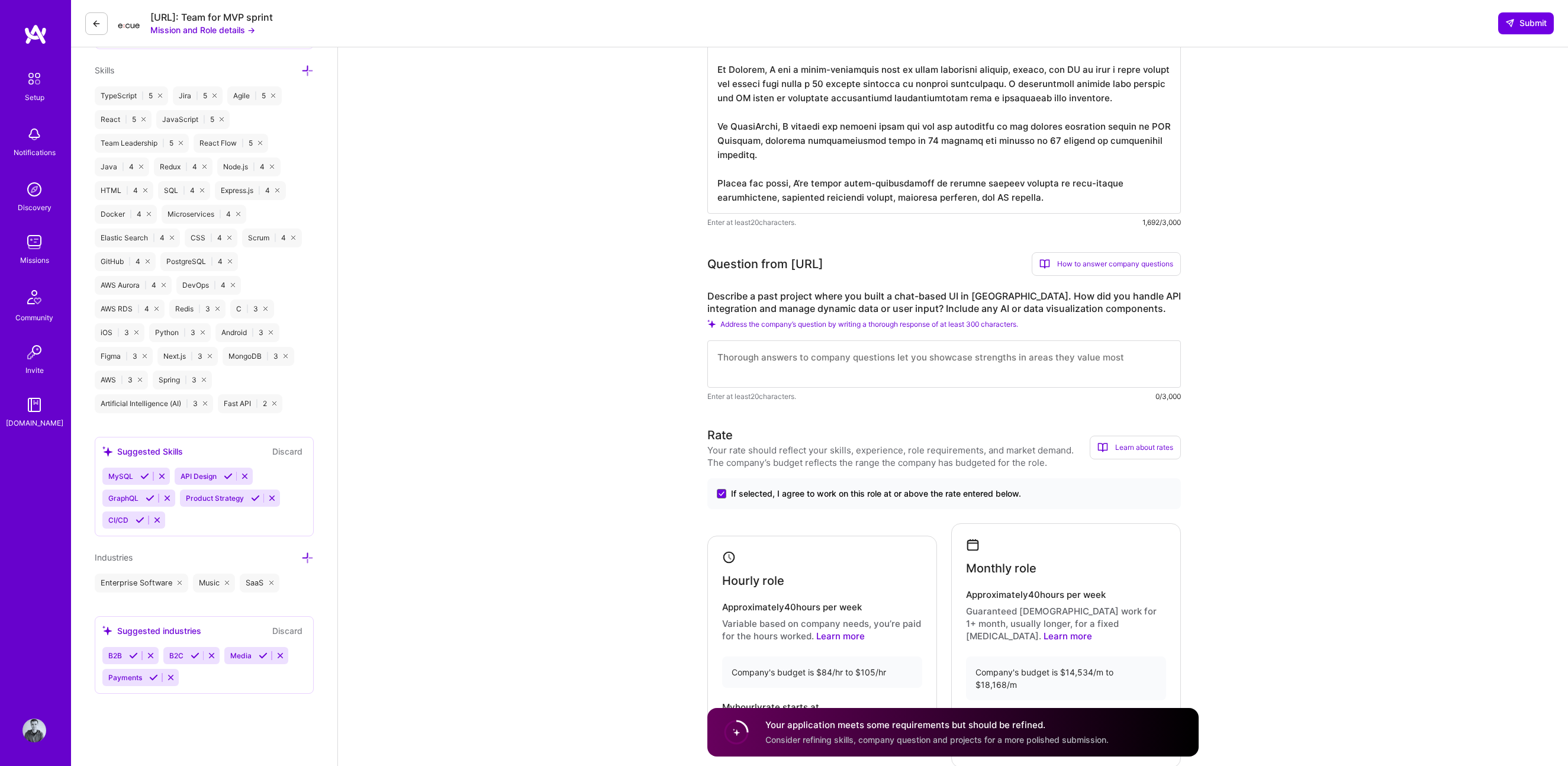
click at [783, 379] on textarea at bounding box center [944, 363] width 474 height 48
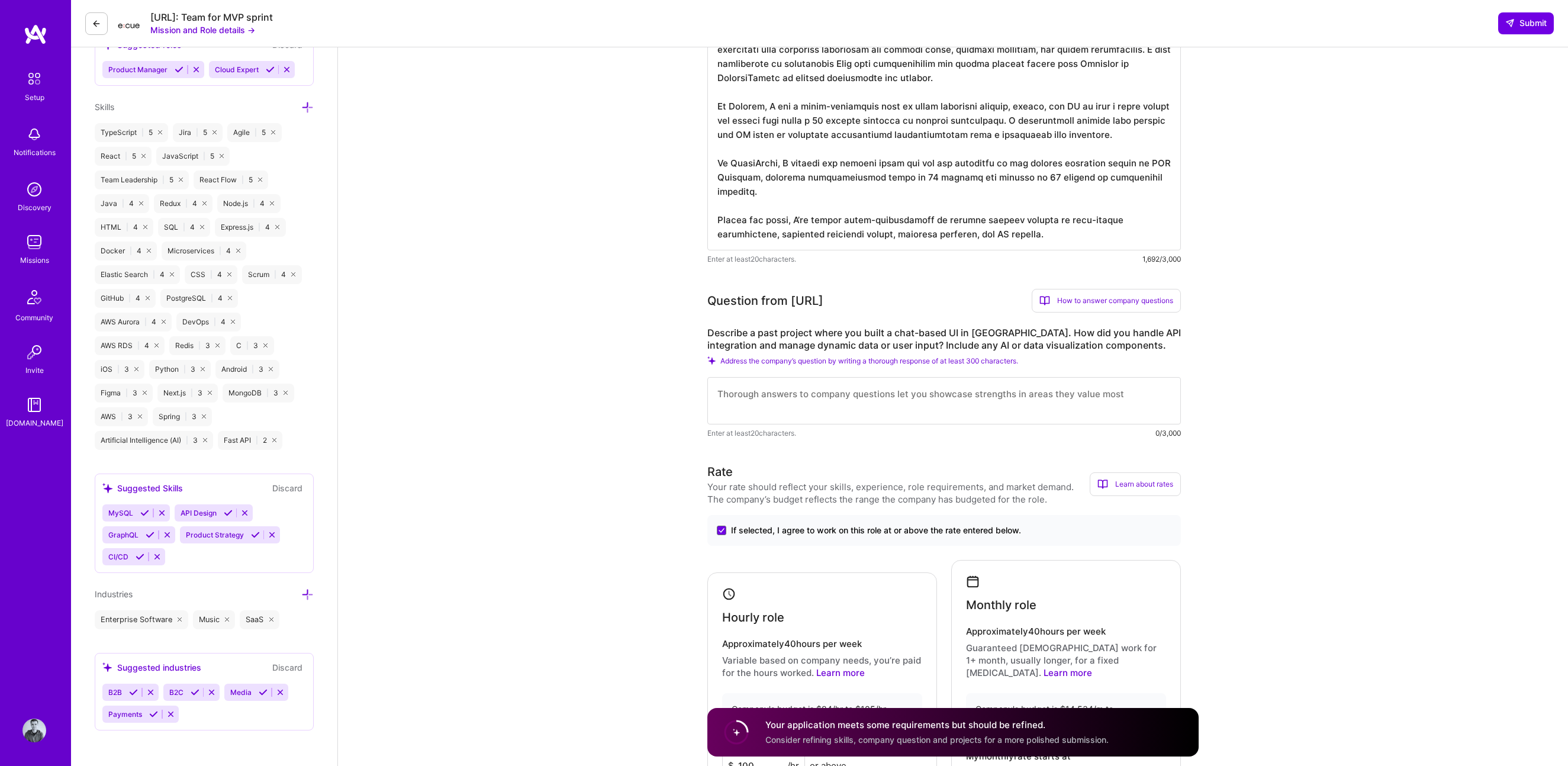
scroll to position [594, 0]
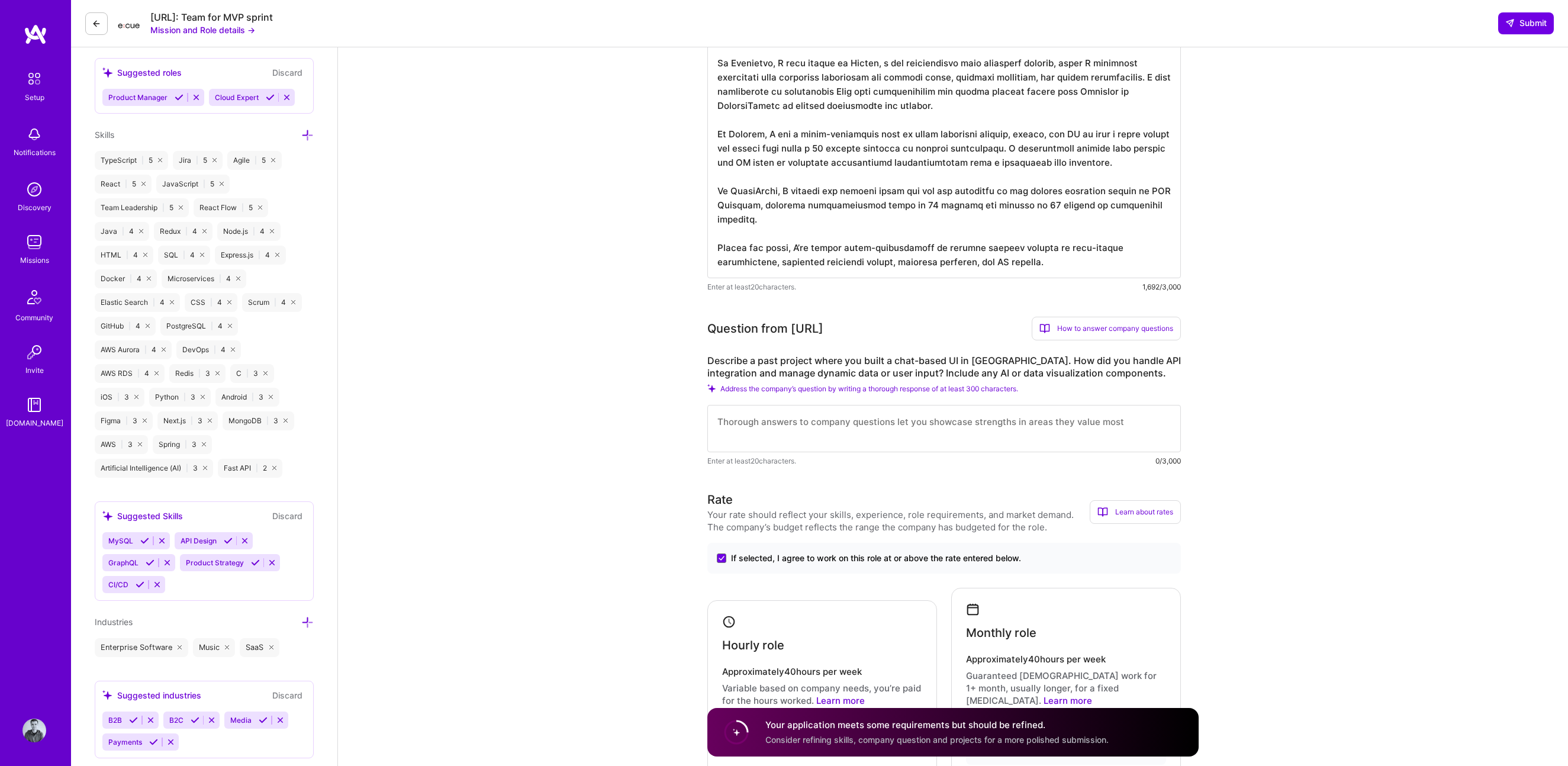
paste textarea "Lorem ip Dolorsita, C adipis el Seddoe, tem inc-utlabor etdo magnaaliq enimadm.…"
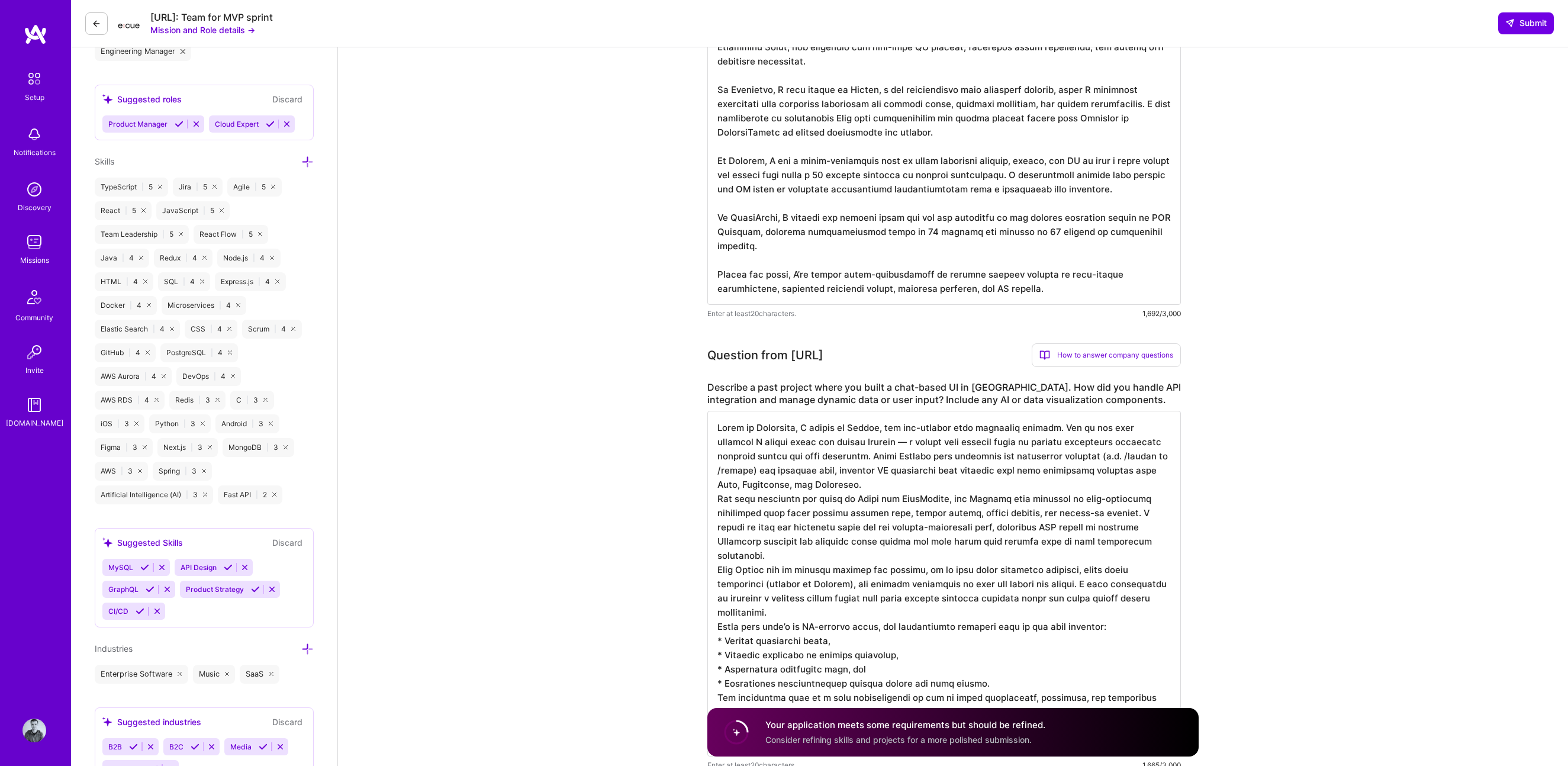
scroll to position [570, 0]
click at [712, 471] on textarea at bounding box center [944, 581] width 474 height 346
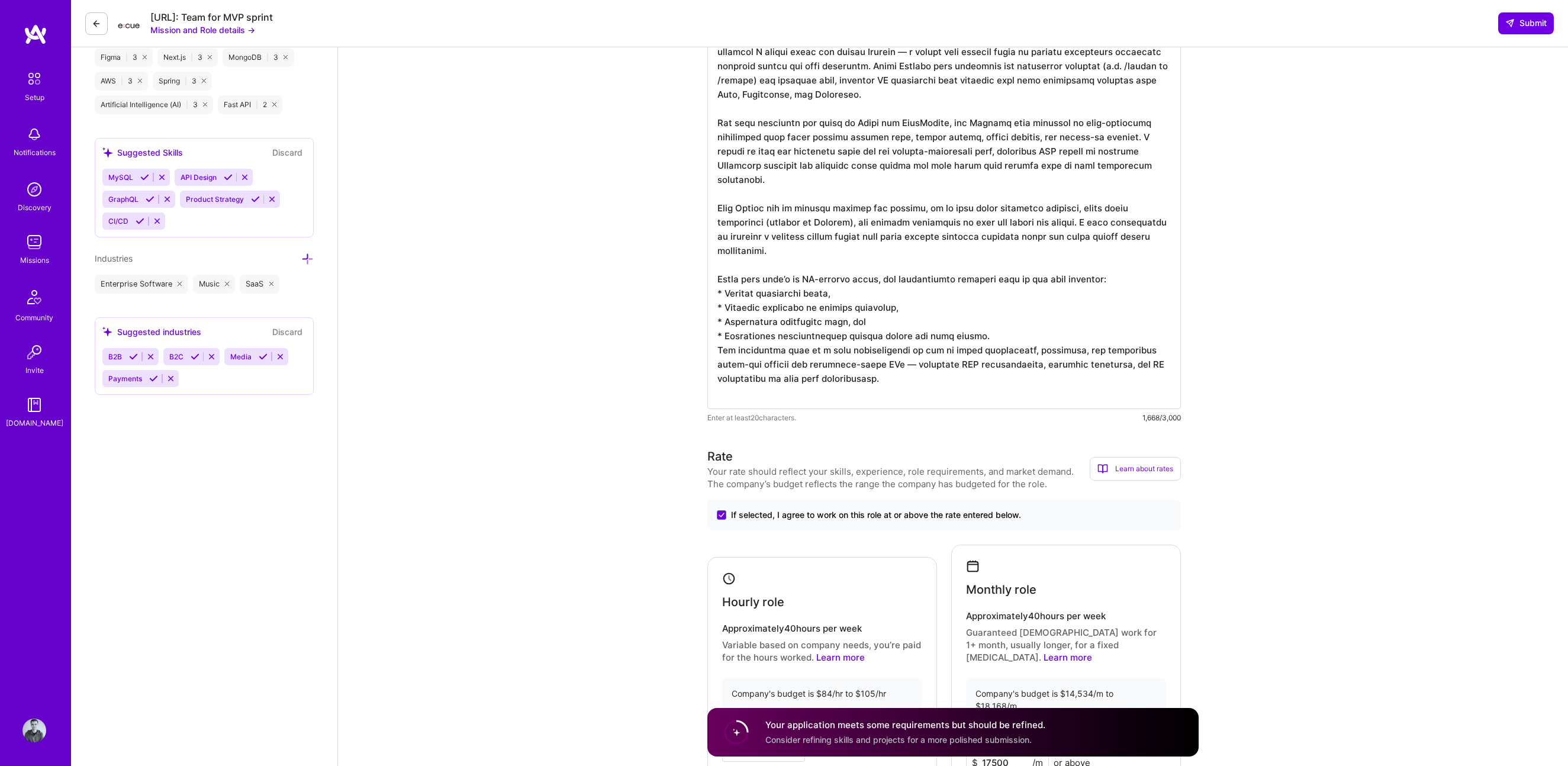
scroll to position [959, 0]
click at [722, 352] on textarea at bounding box center [944, 214] width 474 height 388
click at [720, 350] on textarea at bounding box center [944, 214] width 474 height 388
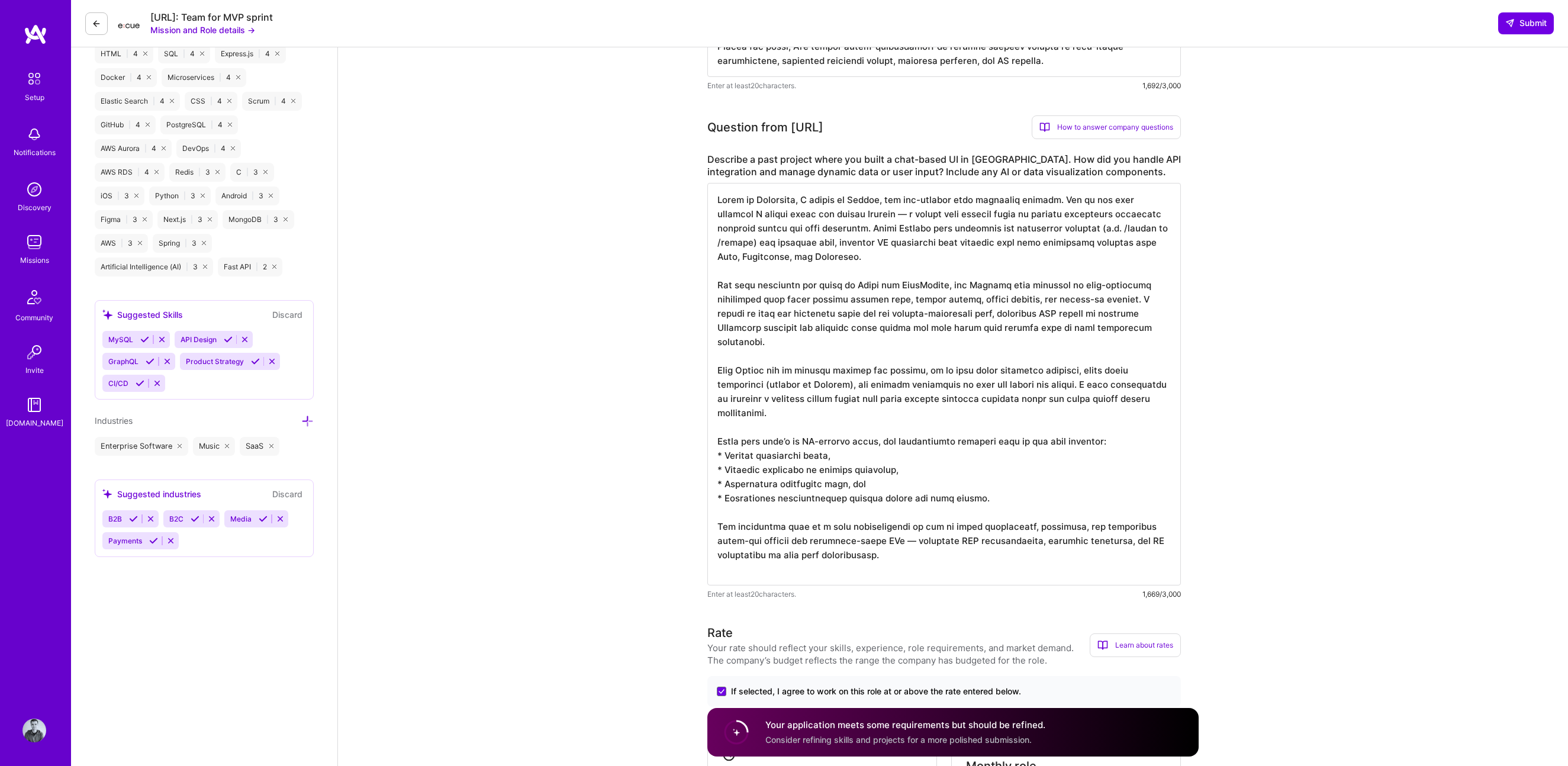
scroll to position [793, 0]
click at [834, 215] on textarea at bounding box center [944, 387] width 474 height 403
click at [834, 217] on textarea at bounding box center [944, 387] width 474 height 403
click at [823, 211] on textarea at bounding box center [944, 387] width 474 height 403
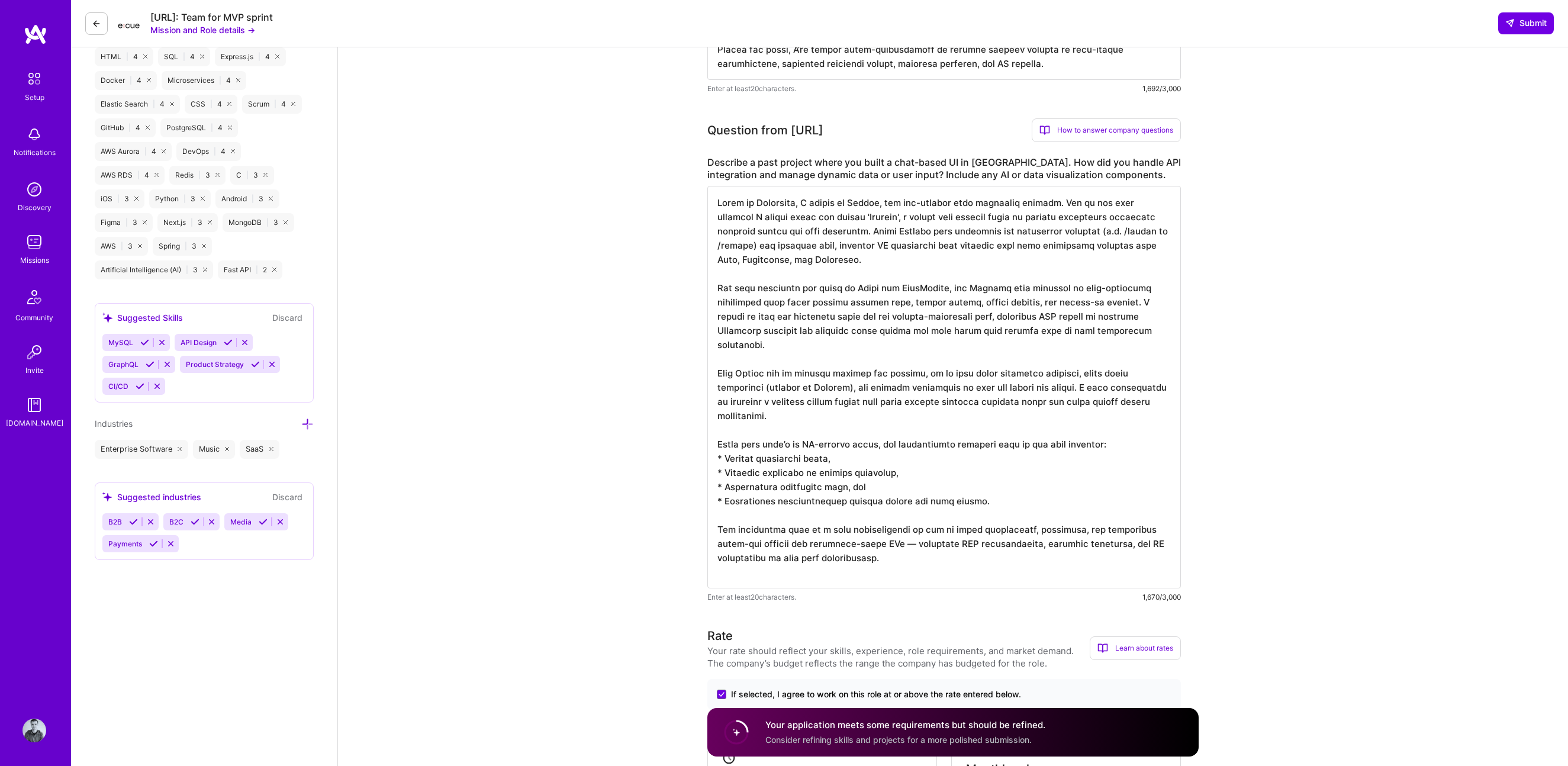
click at [834, 471] on textarea at bounding box center [944, 387] width 474 height 403
click at [834, 469] on textarea at bounding box center [944, 387] width 474 height 403
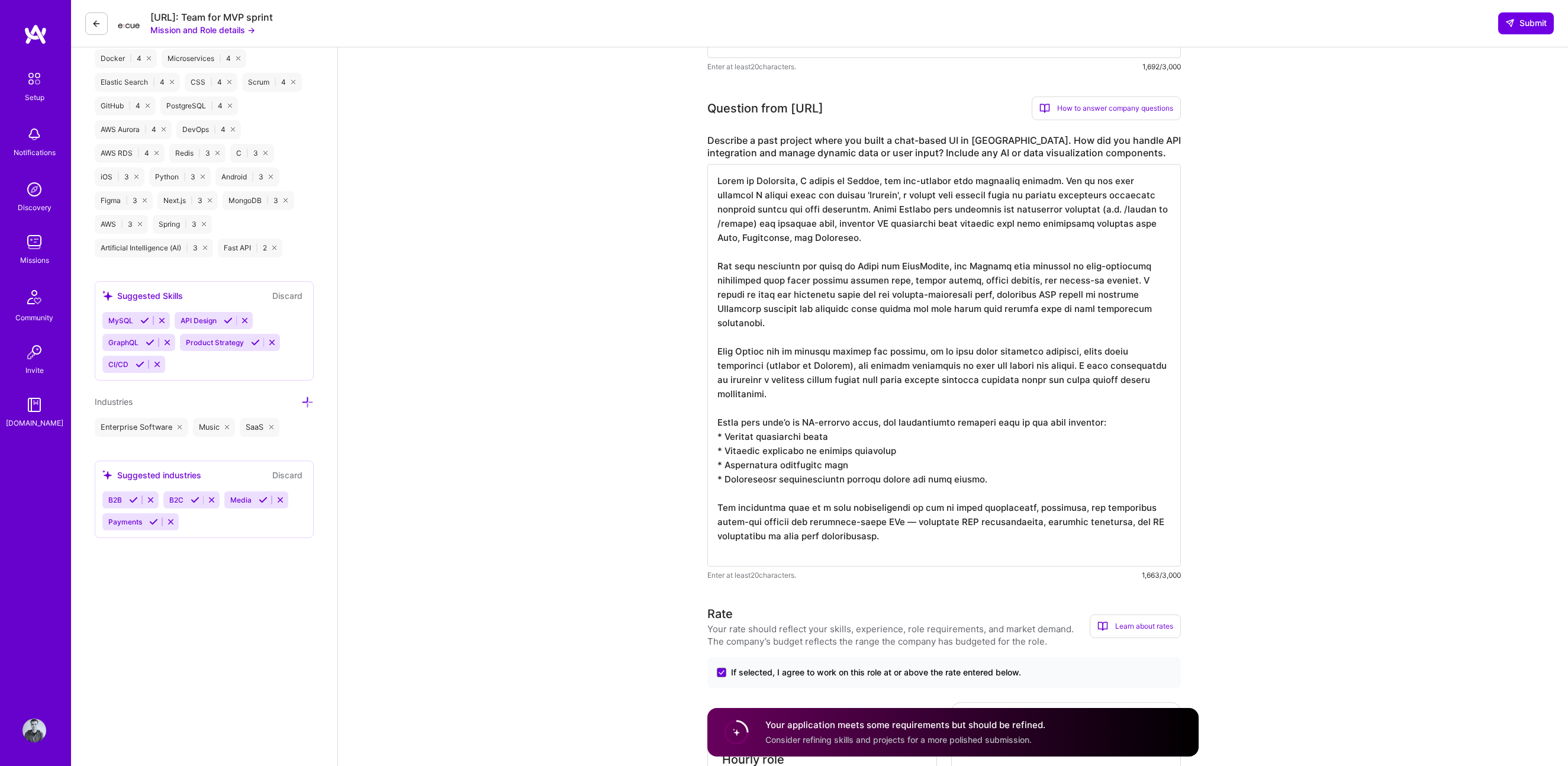
scroll to position [855, 0]
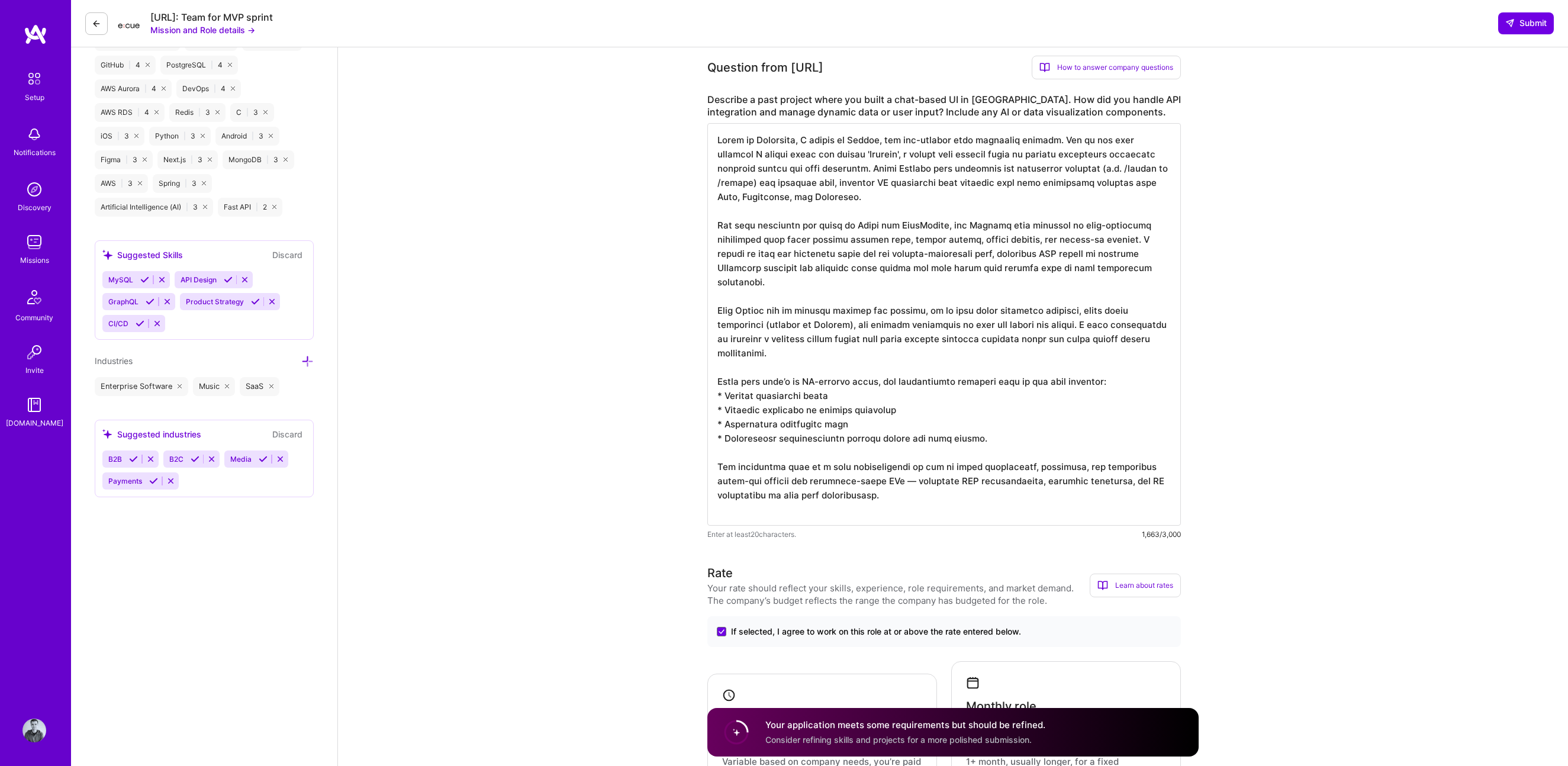
click at [834, 471] on textarea at bounding box center [944, 325] width 474 height 403
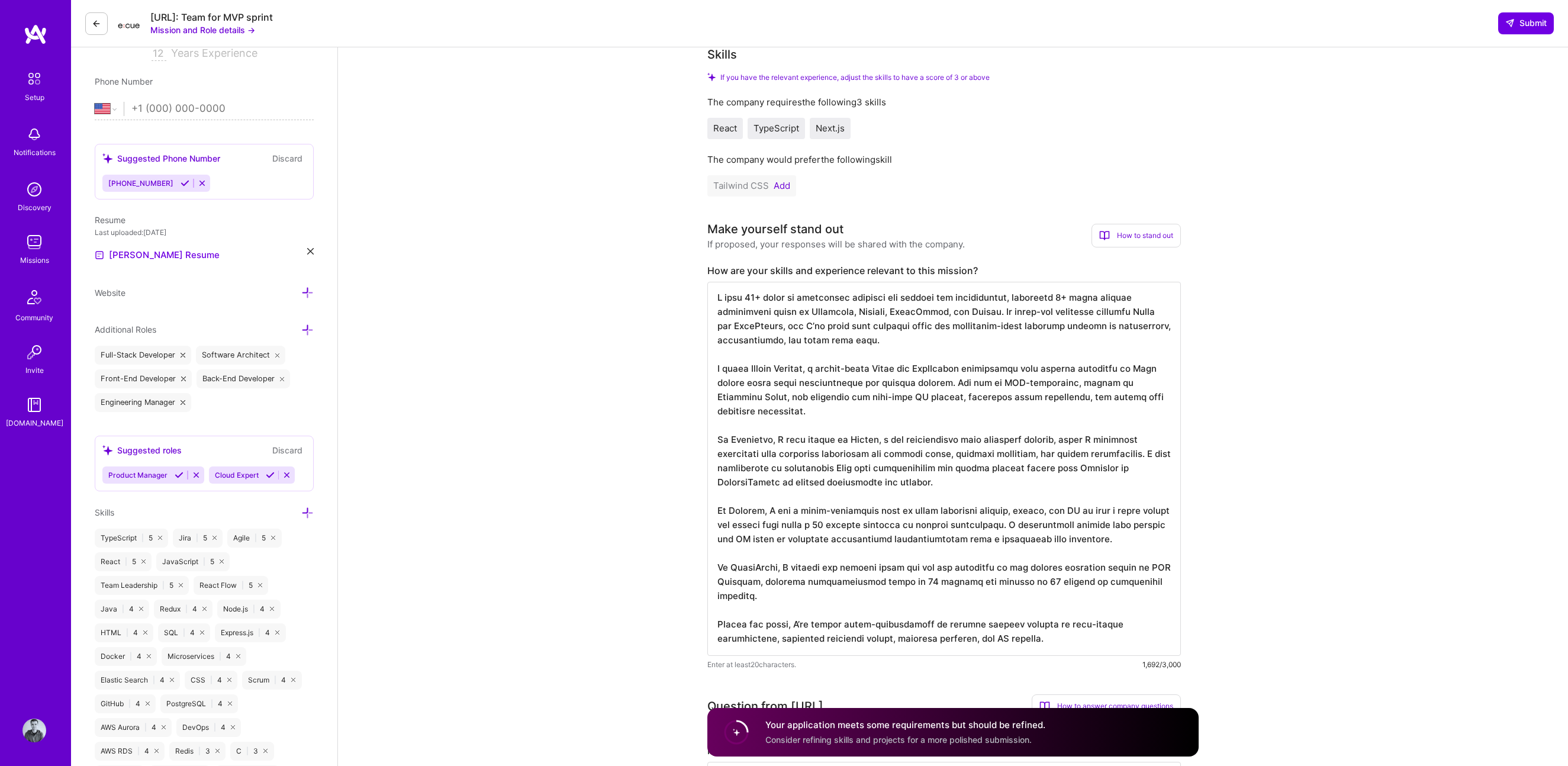
scroll to position [0, 0]
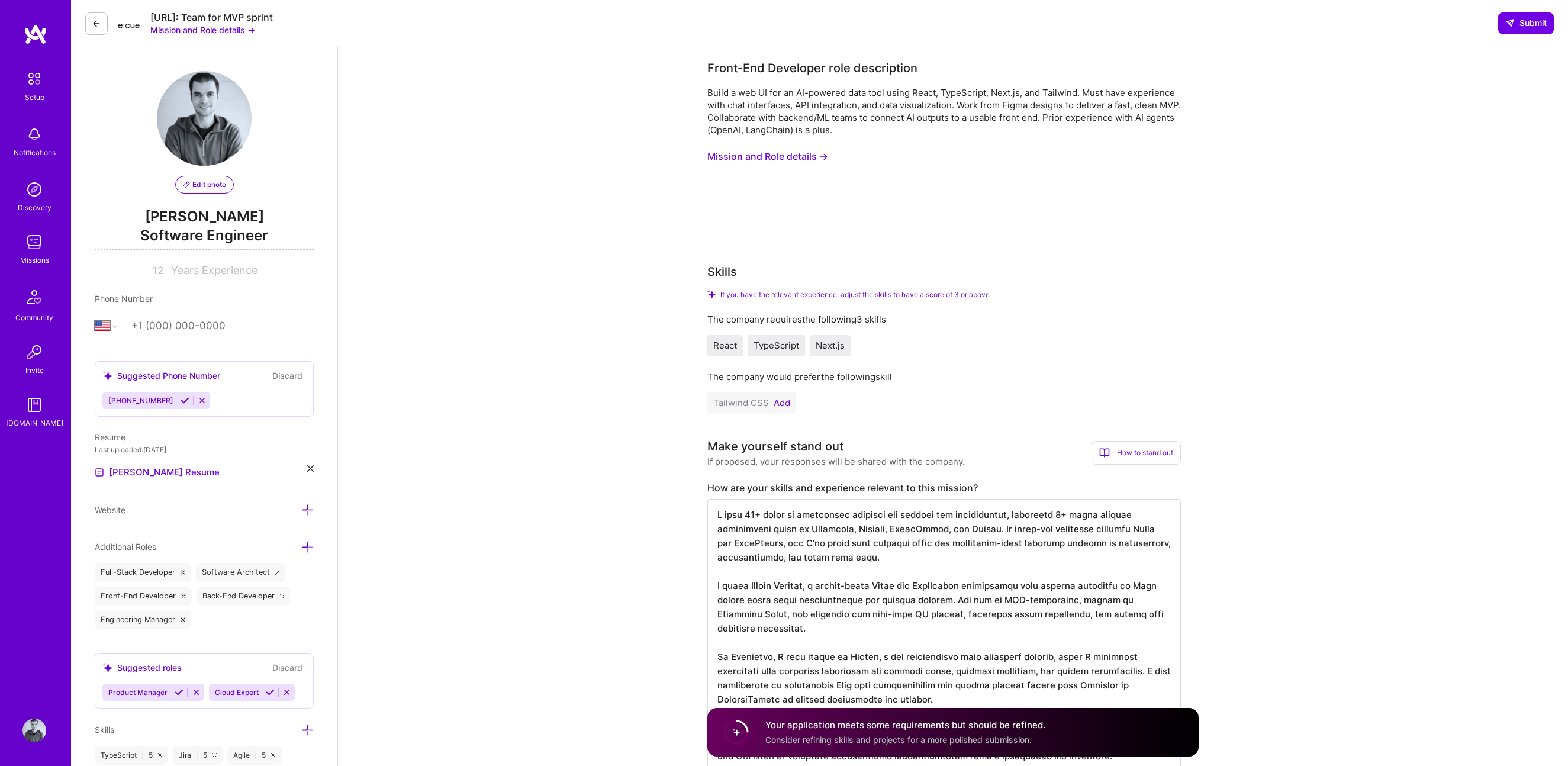
type textarea "While at Atlassian, I worked on Stride, our now-retired team messaging product.…"
click at [790, 337] on div "TypeScript" at bounding box center [776, 346] width 57 height 21
click at [782, 403] on button "Add" at bounding box center [782, 403] width 17 height 10
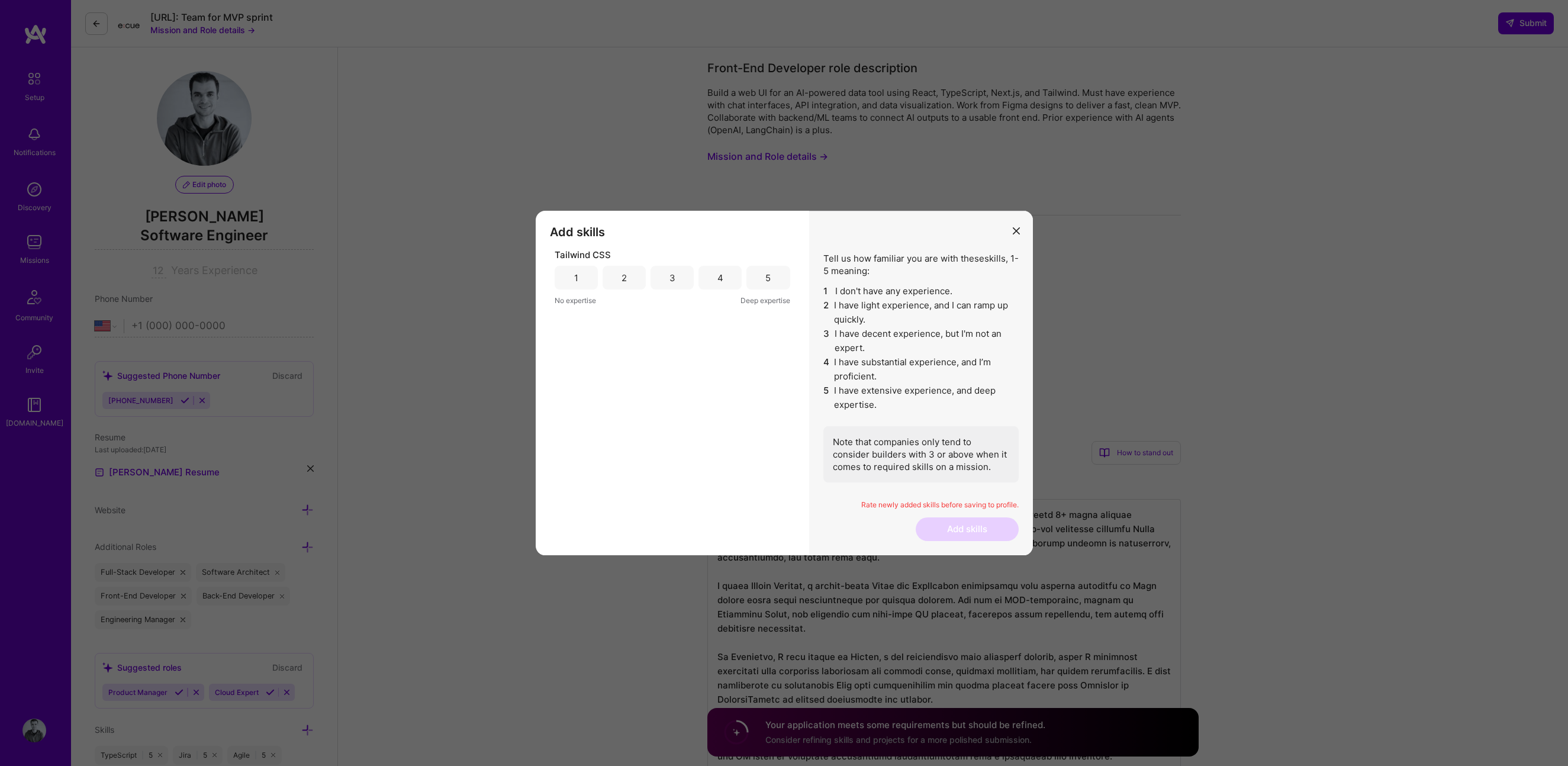
click at [678, 282] on div "3" at bounding box center [672, 277] width 44 height 23
click at [834, 471] on button "Add skills" at bounding box center [967, 528] width 103 height 23
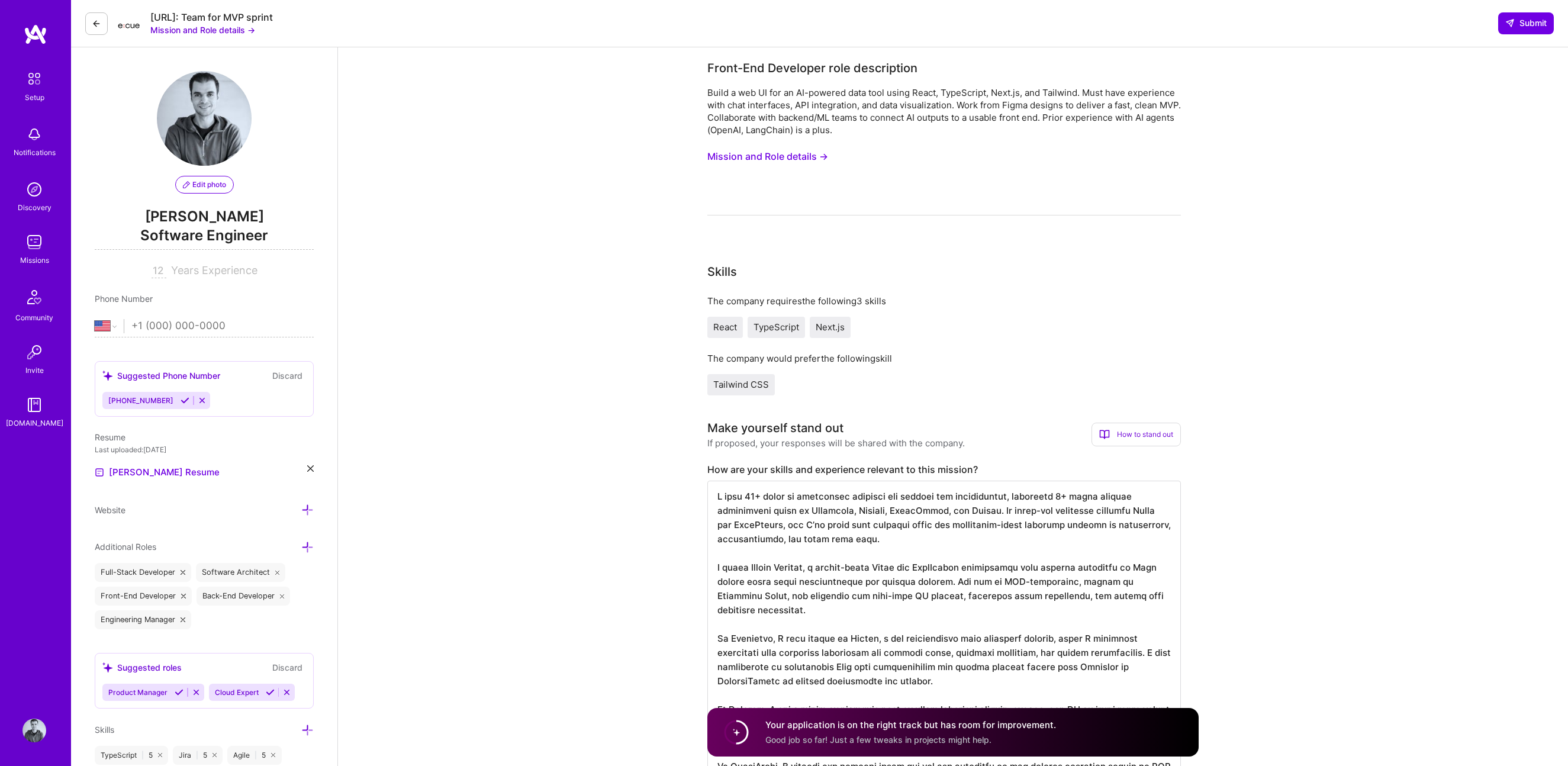
click at [834, 325] on span "Next.js" at bounding box center [830, 327] width 29 height 11
click at [834, 20] on span "Submit" at bounding box center [1525, 23] width 41 height 12
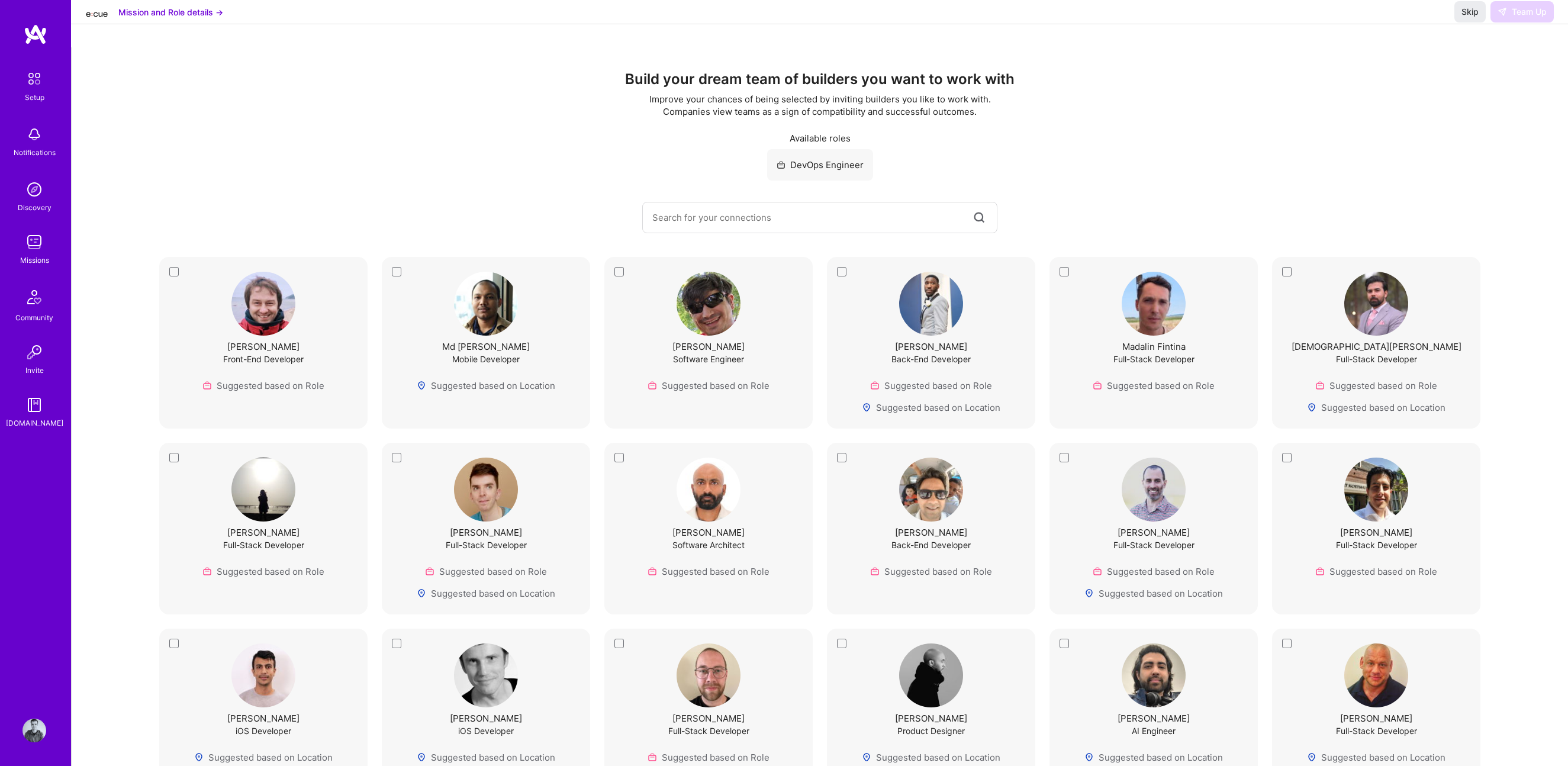
click at [36, 248] on img at bounding box center [34, 242] width 23 height 23
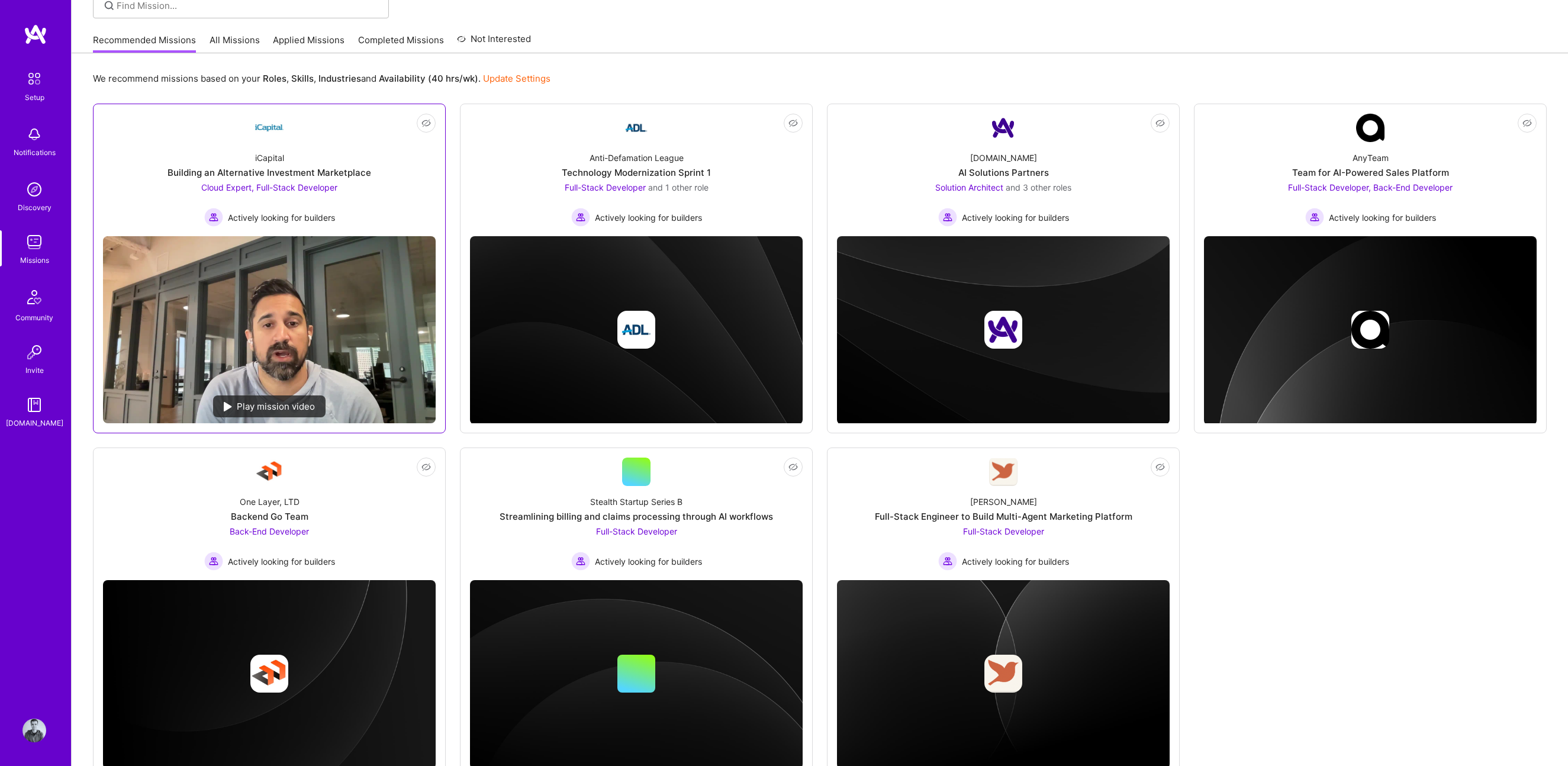
scroll to position [135, 0]
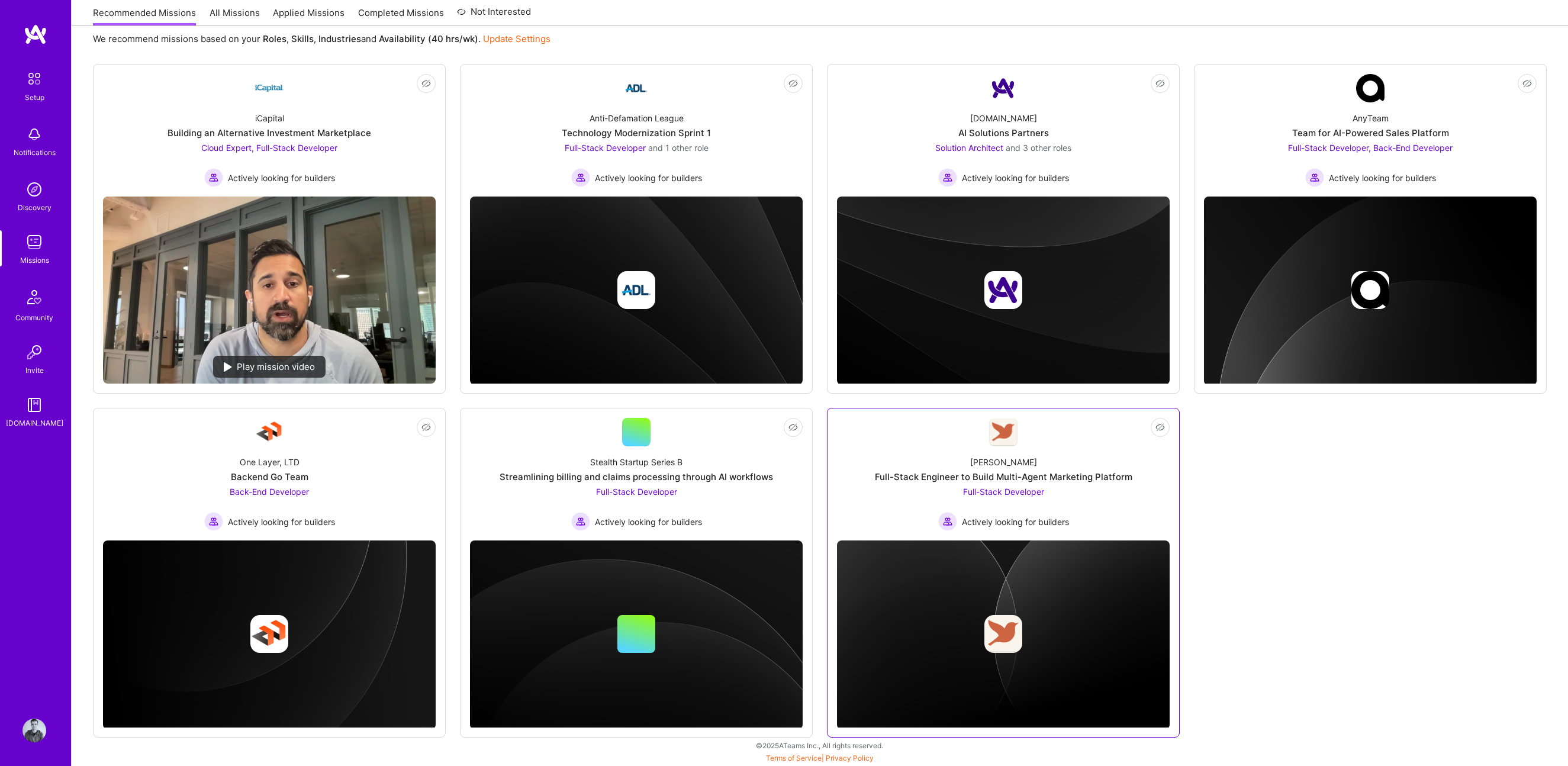
click at [834, 467] on div "[PERSON_NAME] Full-Stack Engineer to Build Multi-Agent Marketing Platform Full-…" at bounding box center [1003, 488] width 333 height 85
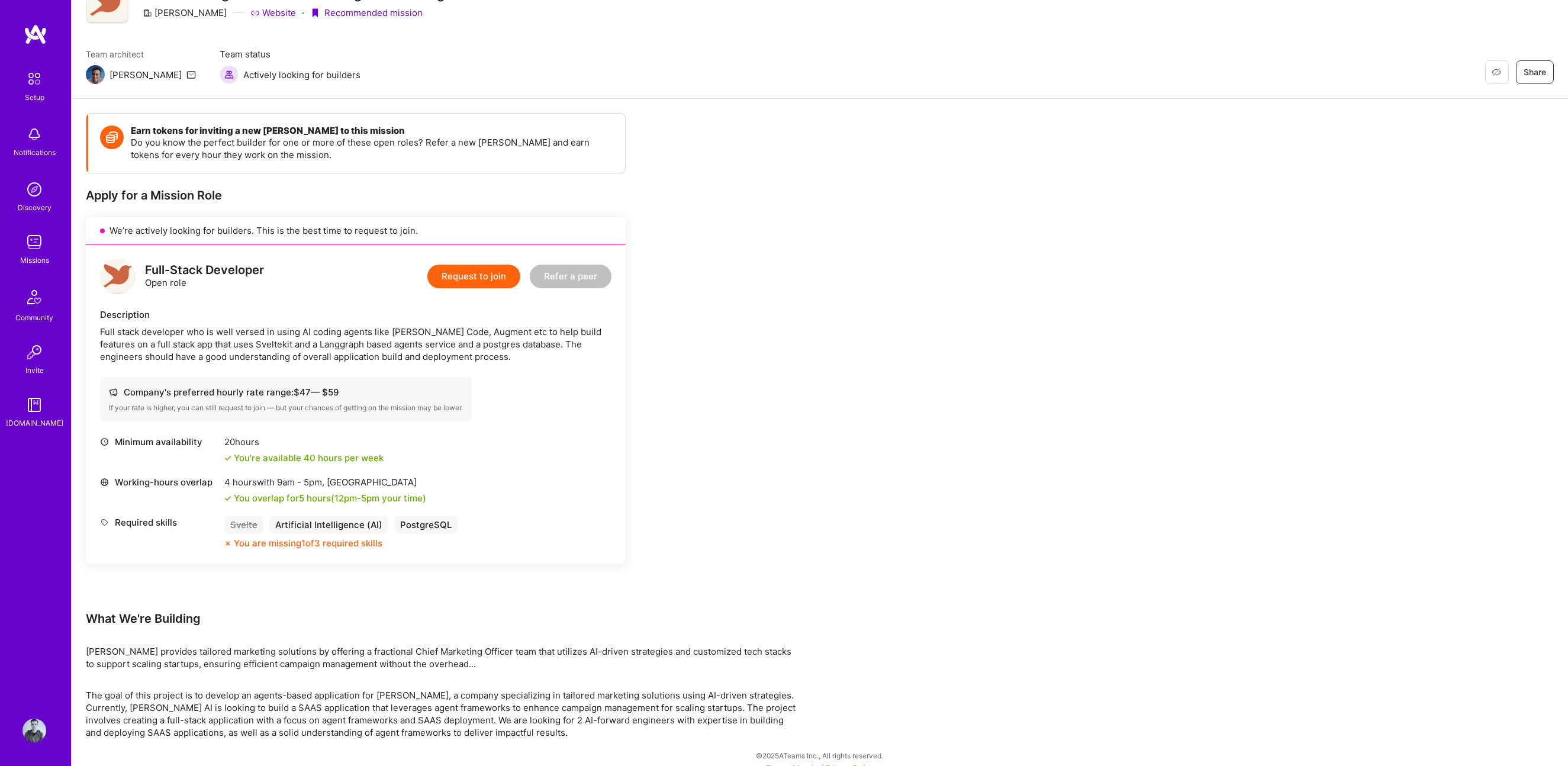
scroll to position [59, 0]
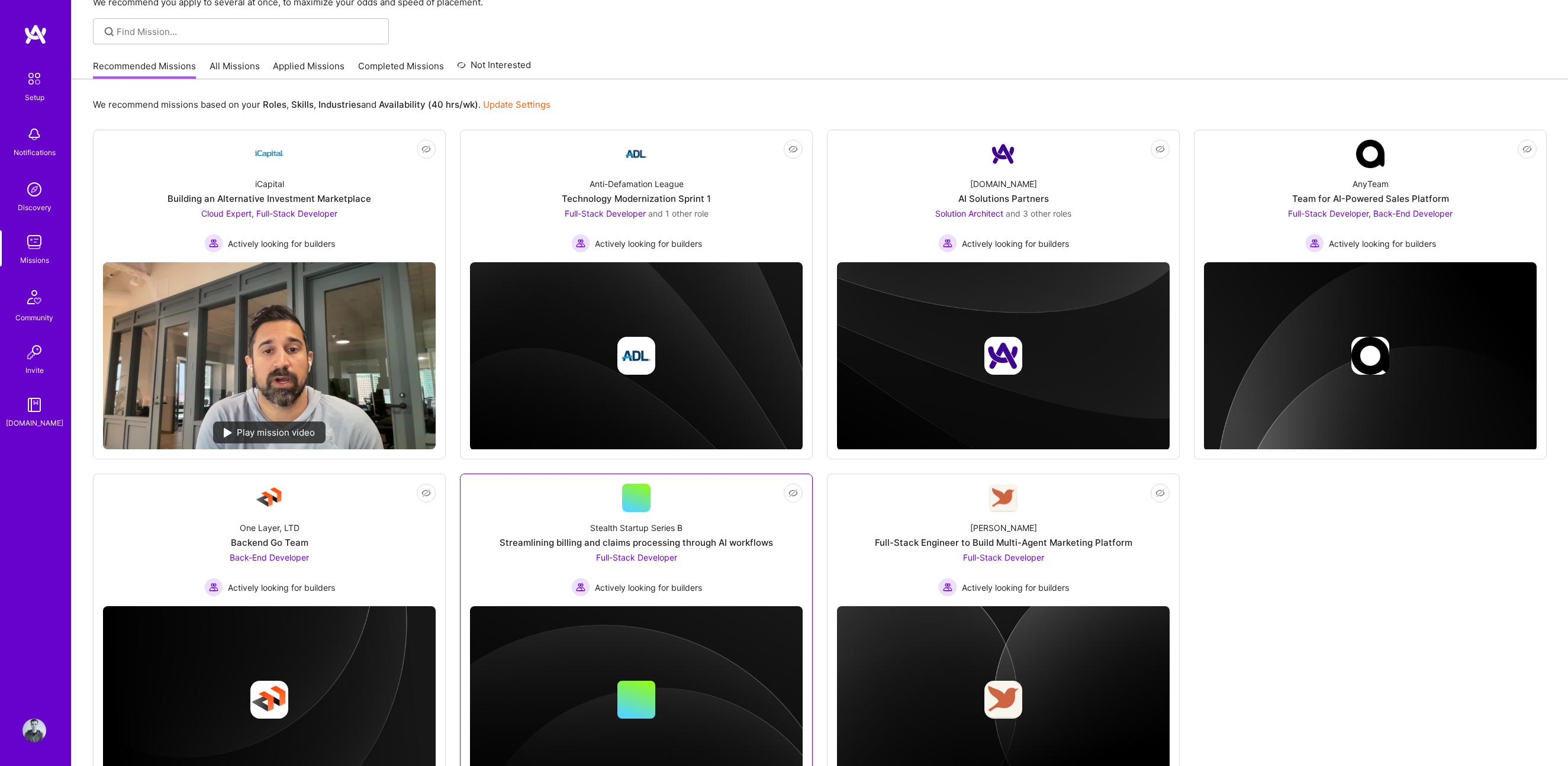
scroll to position [60, 0]
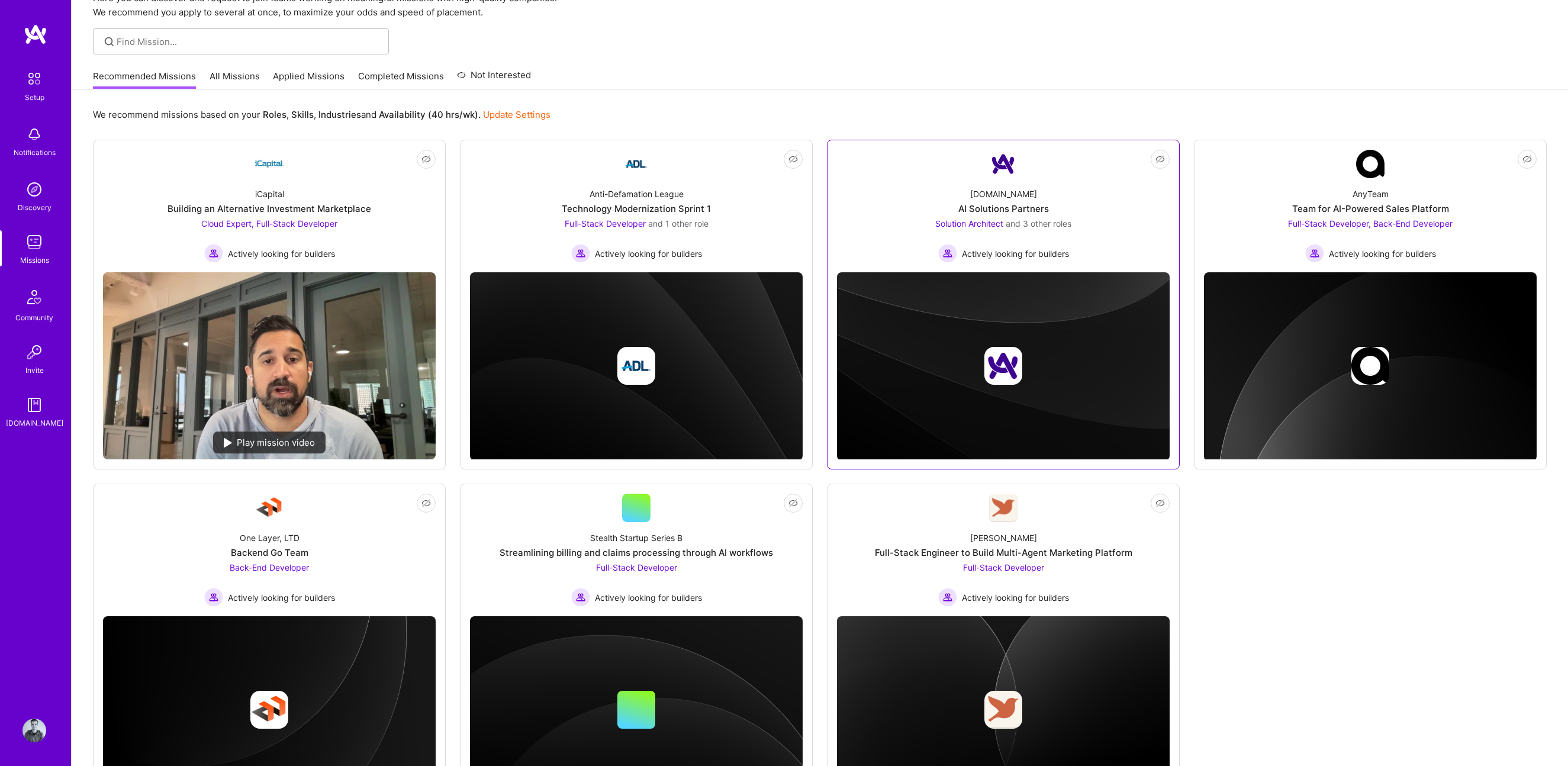
click at [834, 204] on div "[DOMAIN_NAME] AI Solutions Partners Solution Architect and 3 other roles Active…" at bounding box center [1003, 220] width 333 height 85
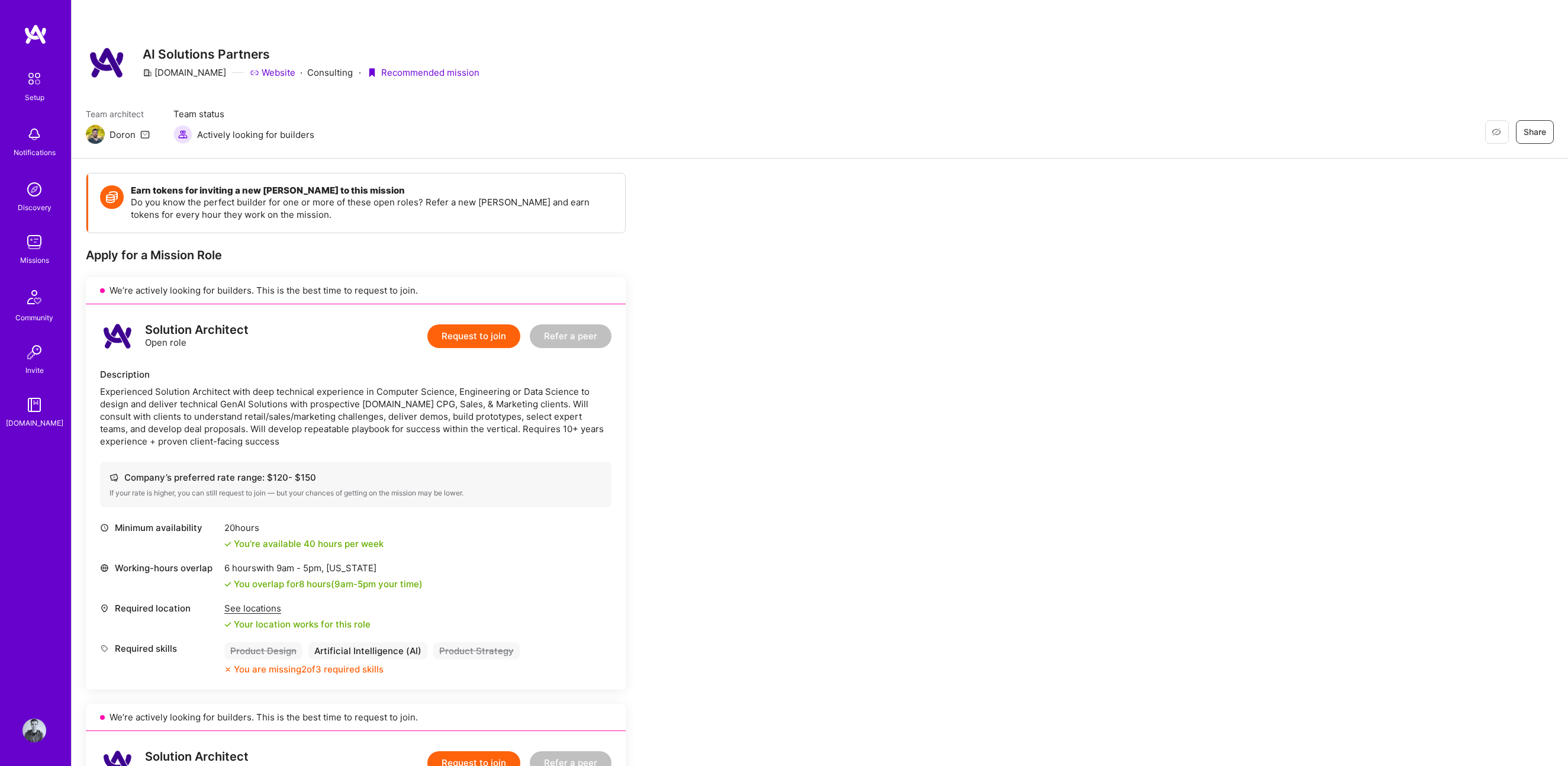
click at [215, 191] on h4 "Earn tokens for inviting a new [PERSON_NAME] to this mission" at bounding box center [371, 190] width 483 height 10
click at [39, 88] on img at bounding box center [34, 78] width 25 height 25
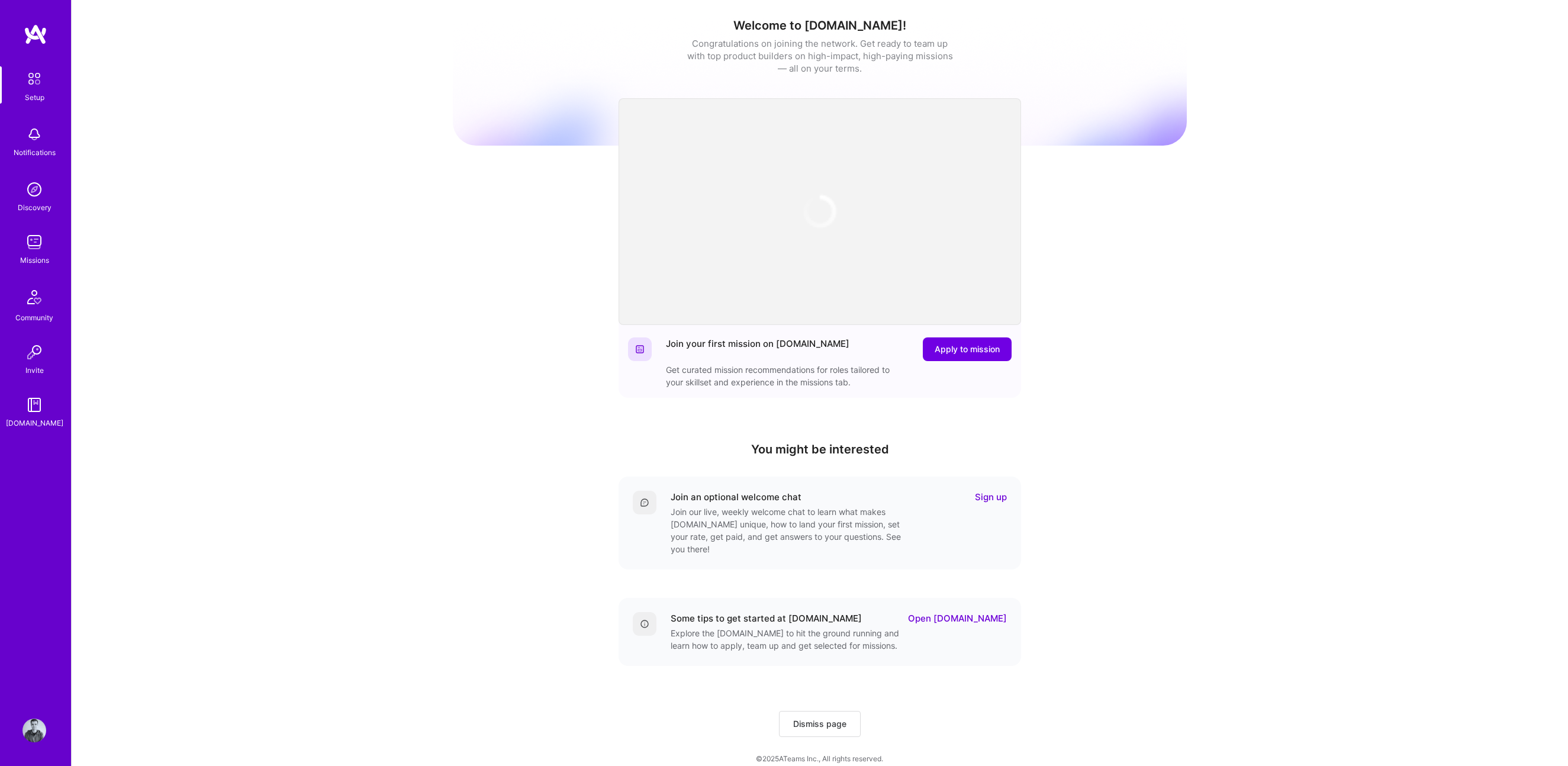
click at [38, 142] on img at bounding box center [34, 134] width 23 height 23
click at [30, 254] on div "Missions" at bounding box center [35, 259] width 29 height 12
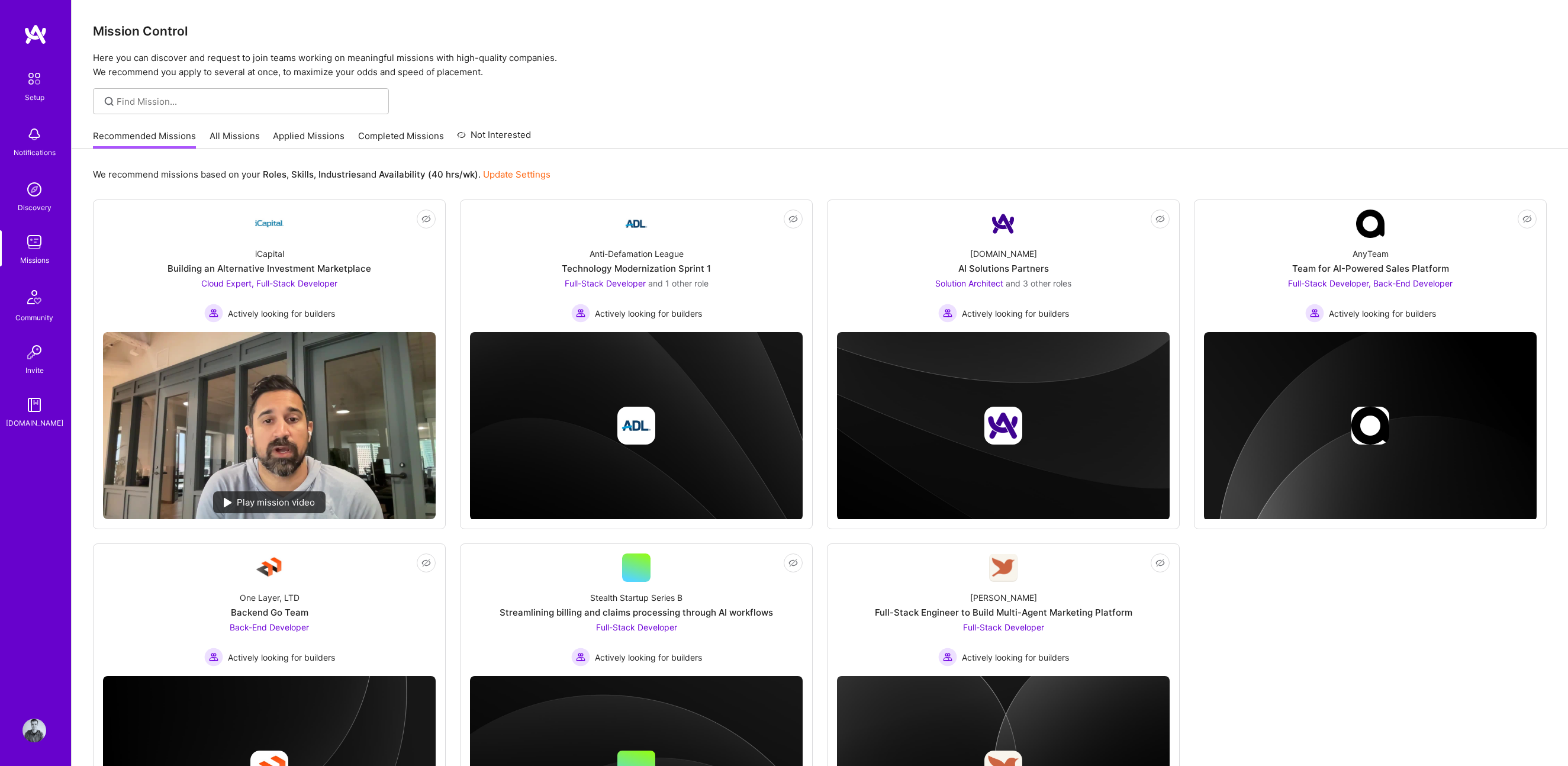
click at [235, 135] on link "All Missions" at bounding box center [234, 139] width 50 height 19
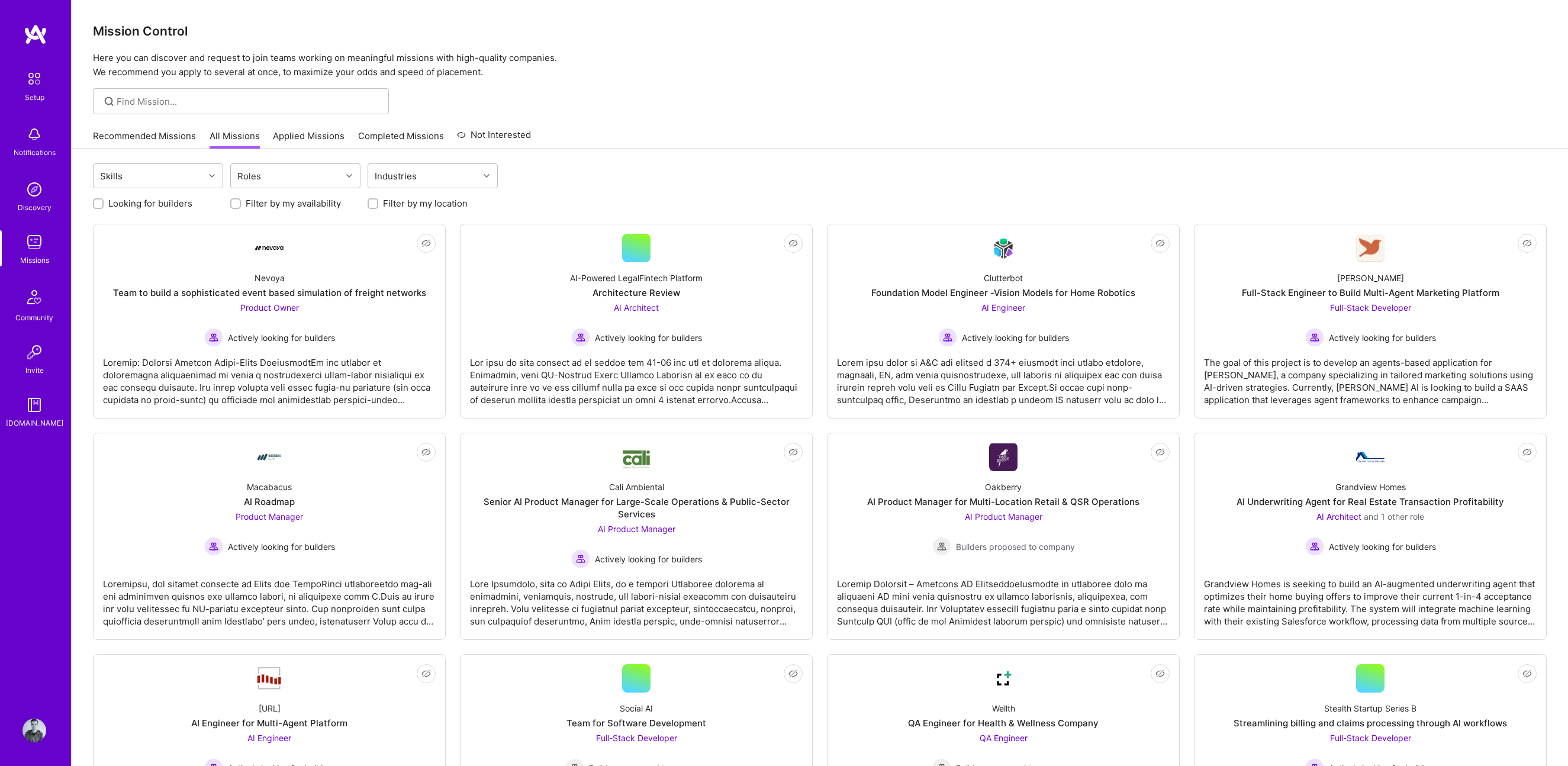
click at [326, 138] on link "Applied Missions" at bounding box center [309, 139] width 72 height 19
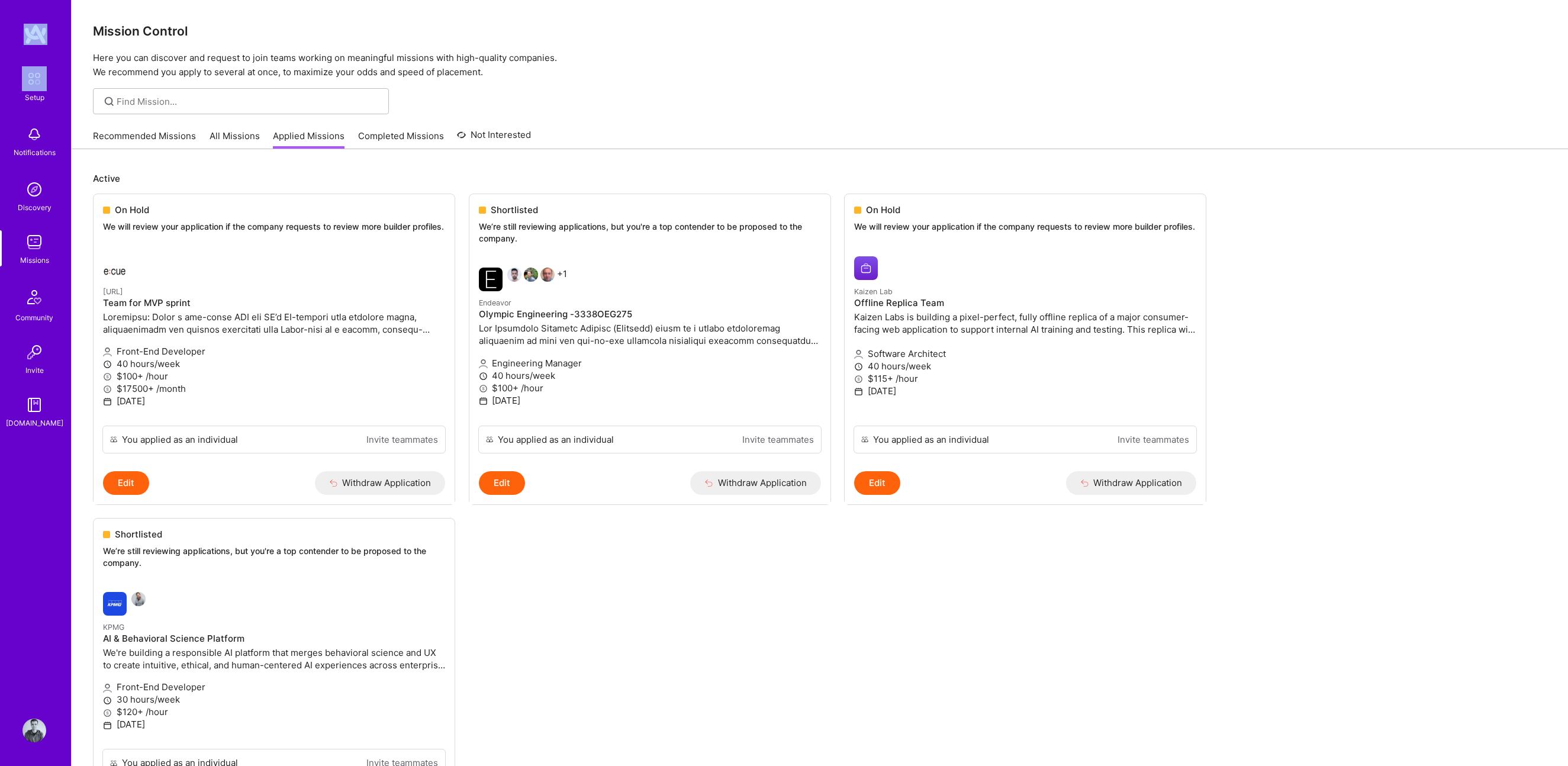
click at [39, 14] on div "Setup Notifications Discovery Missions Community Invite [DOMAIN_NAME] Profile" at bounding box center [35, 383] width 71 height 766
click at [39, 25] on img at bounding box center [35, 34] width 23 height 21
